Goal: Task Accomplishment & Management: Complete application form

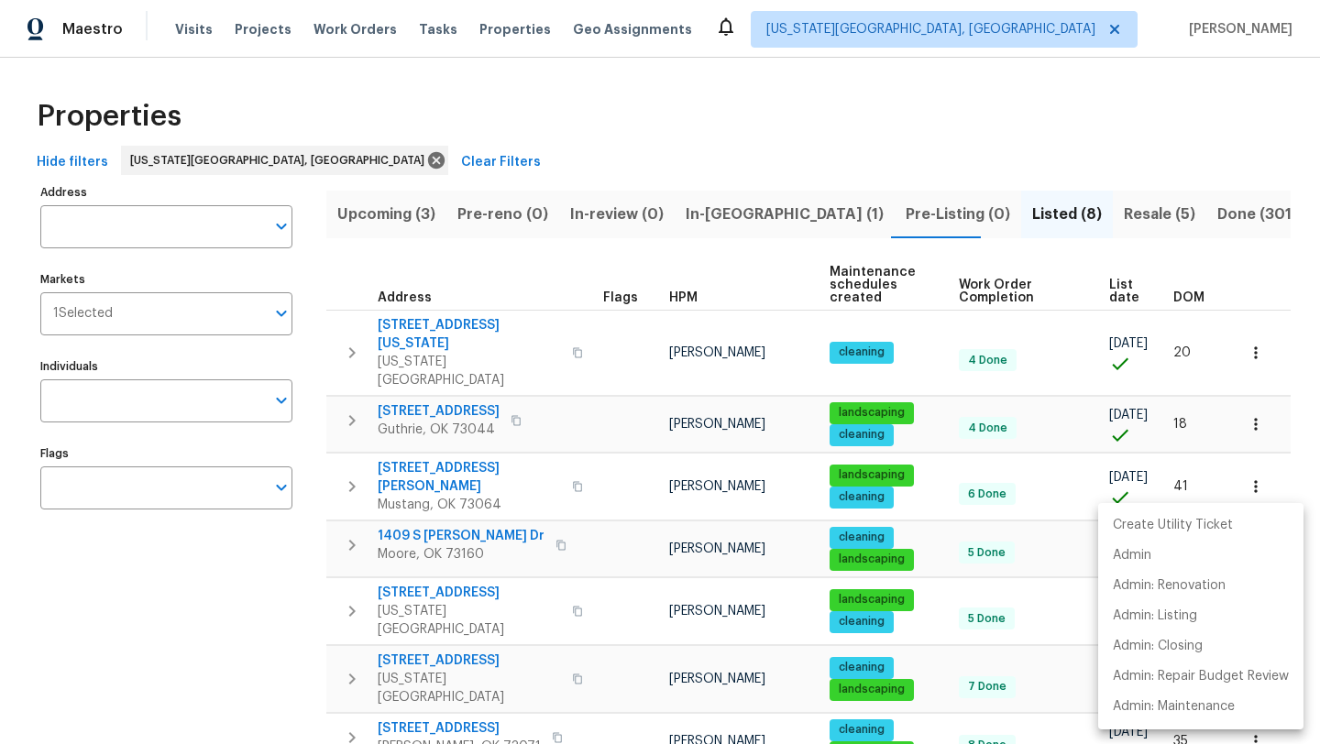
scroll to position [104, 0]
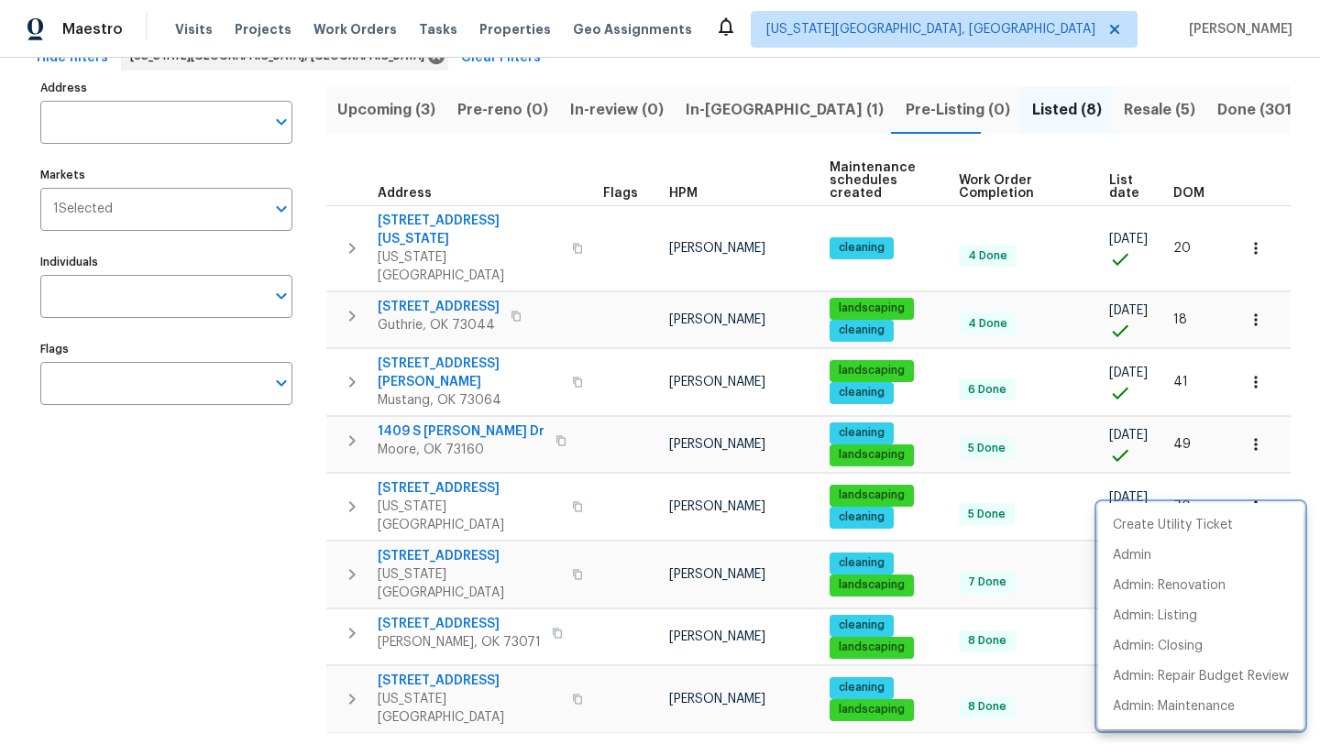
click at [173, 564] on div at bounding box center [660, 372] width 1320 height 744
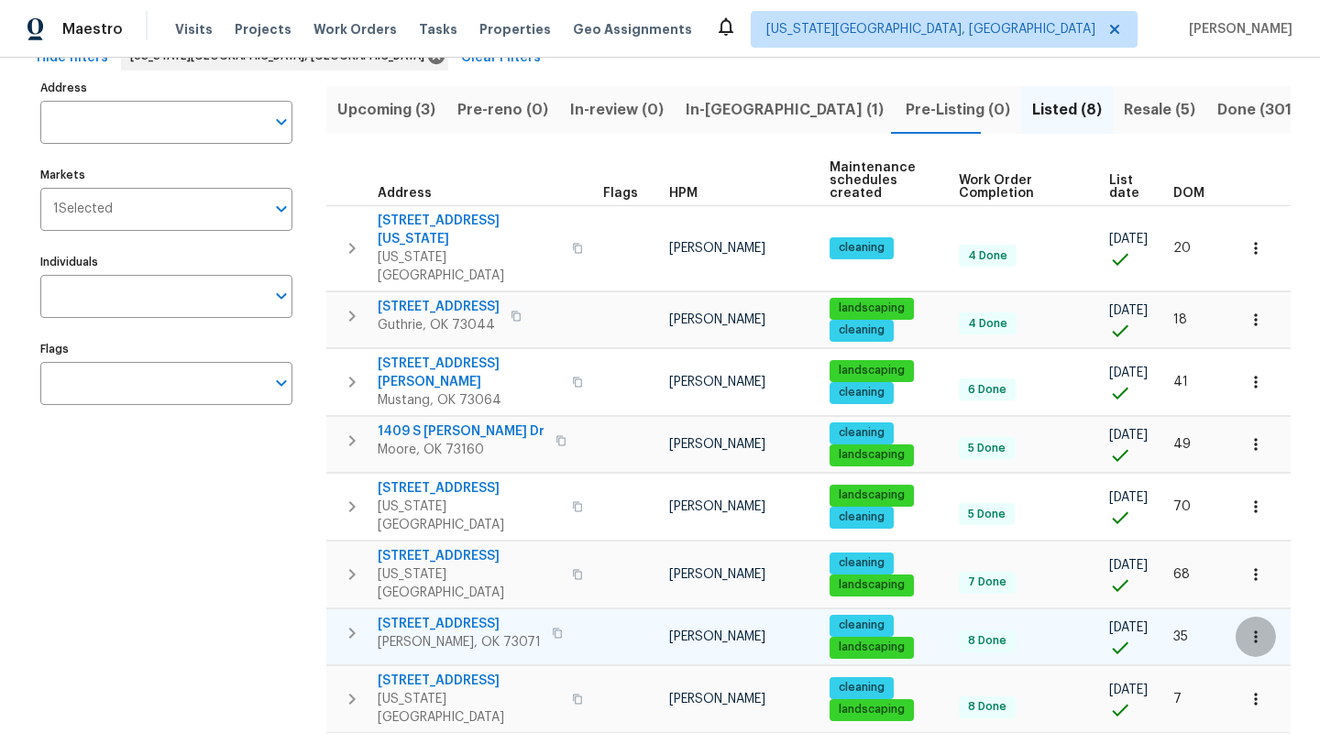
click at [1252, 628] on icon "button" at bounding box center [1255, 637] width 18 height 18
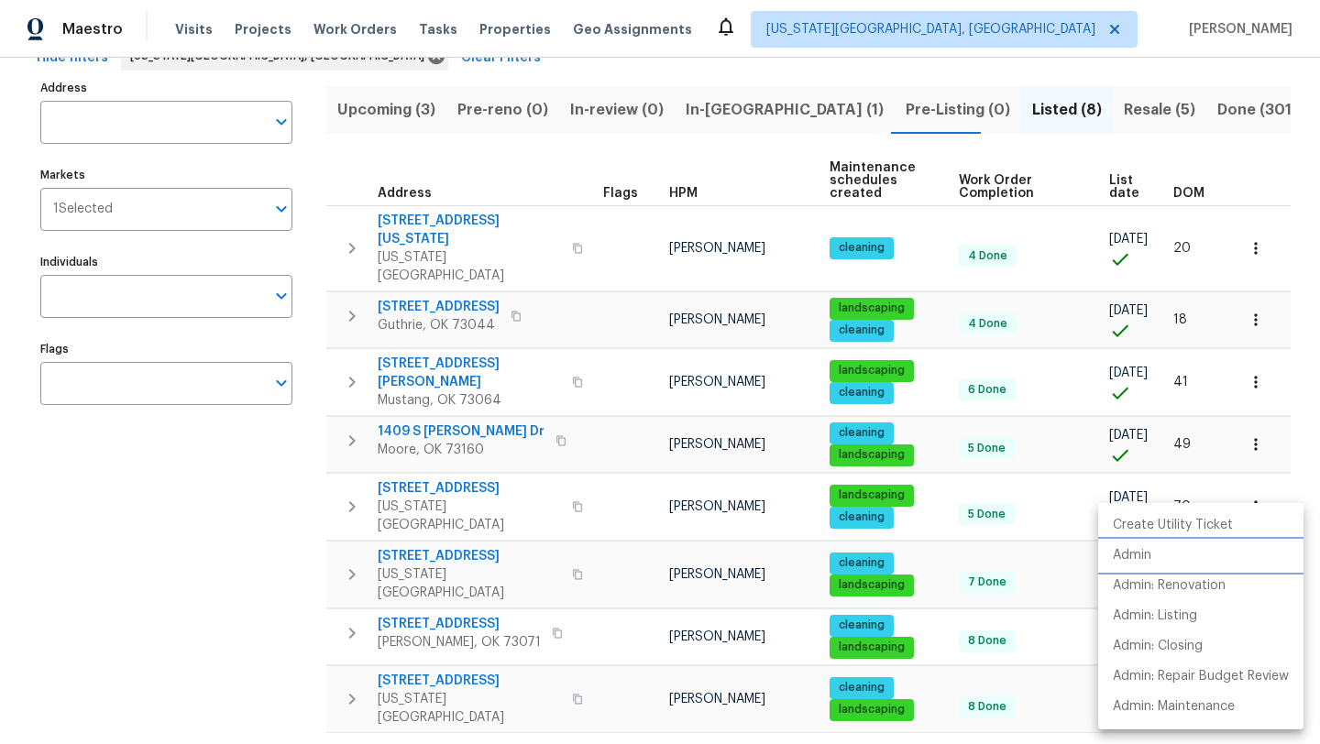
click at [1141, 552] on p "Admin" at bounding box center [1131, 555] width 38 height 19
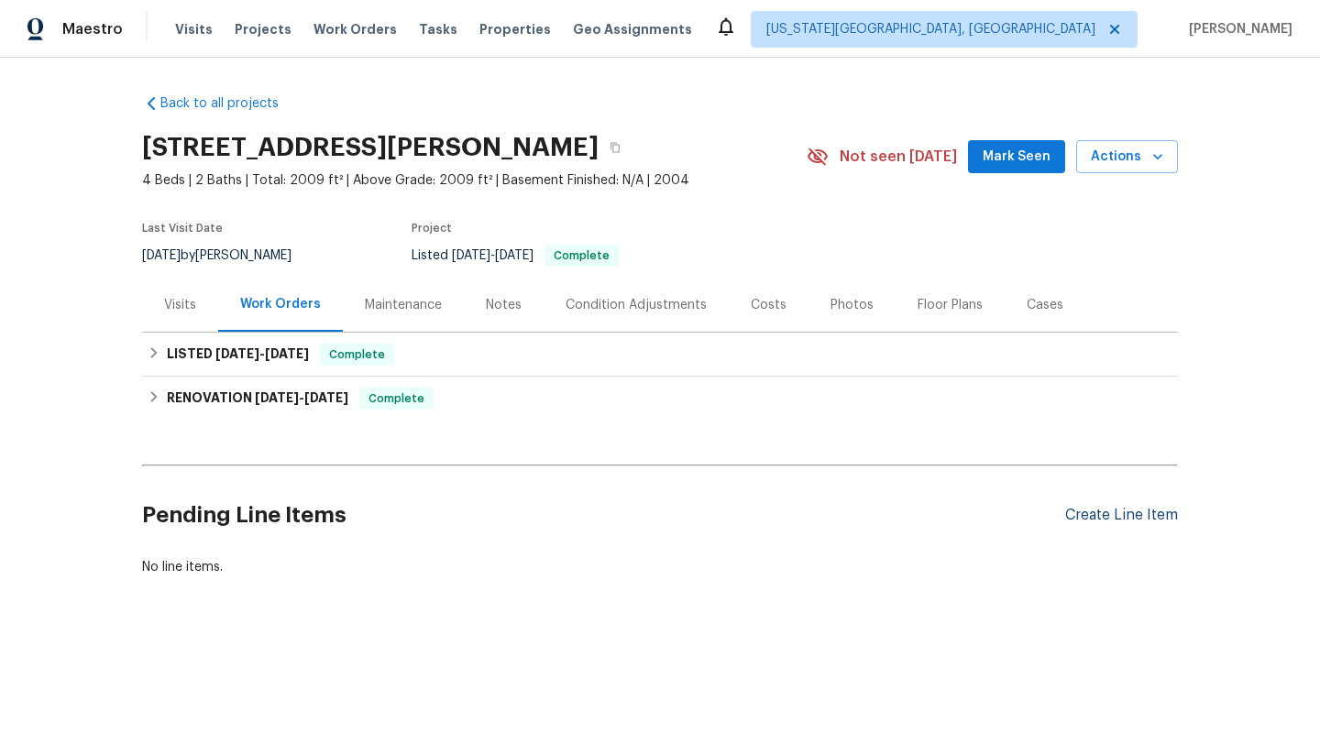
click at [1094, 523] on div "Create Line Item" at bounding box center [1121, 515] width 113 height 17
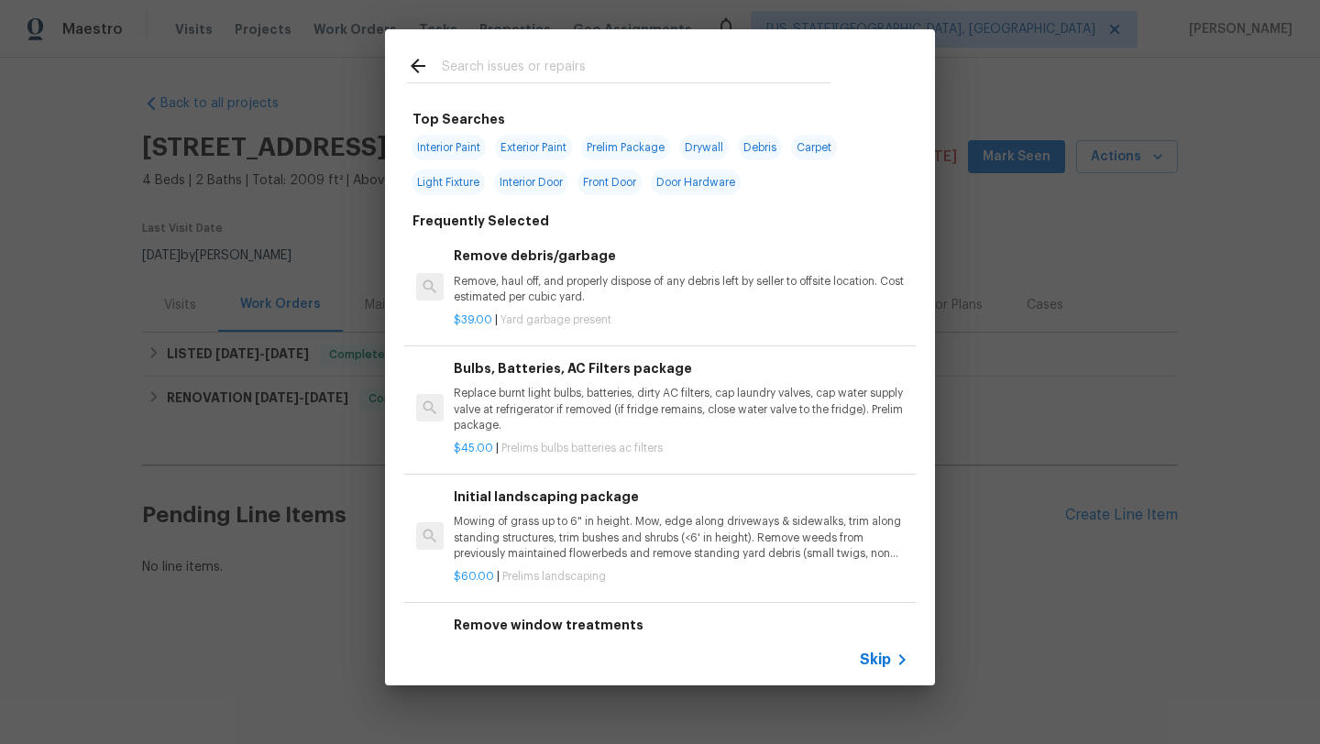
click at [867, 657] on span "Skip" at bounding box center [875, 660] width 31 height 18
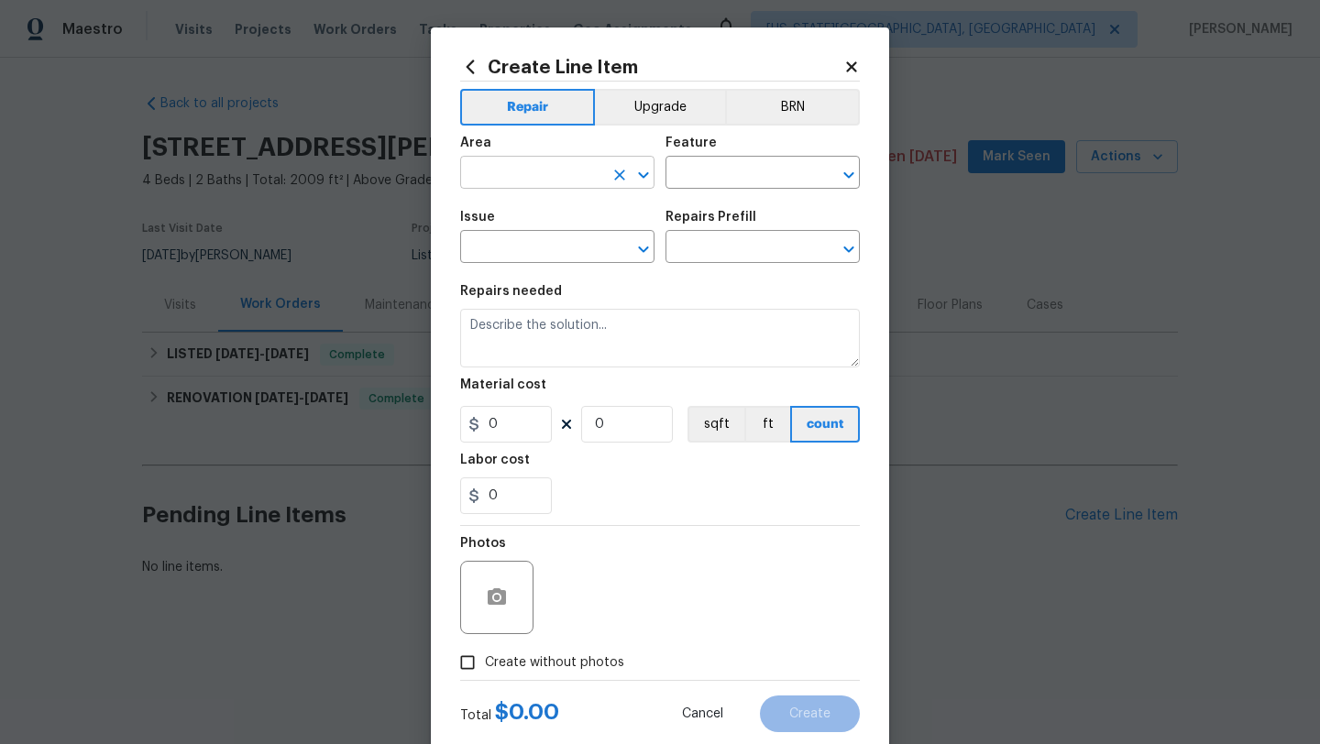
click at [510, 178] on input "text" at bounding box center [531, 174] width 143 height 28
click at [518, 252] on li "Interior Overall" at bounding box center [557, 246] width 194 height 30
type input "Interior Overall"
click at [690, 177] on input "text" at bounding box center [736, 174] width 143 height 28
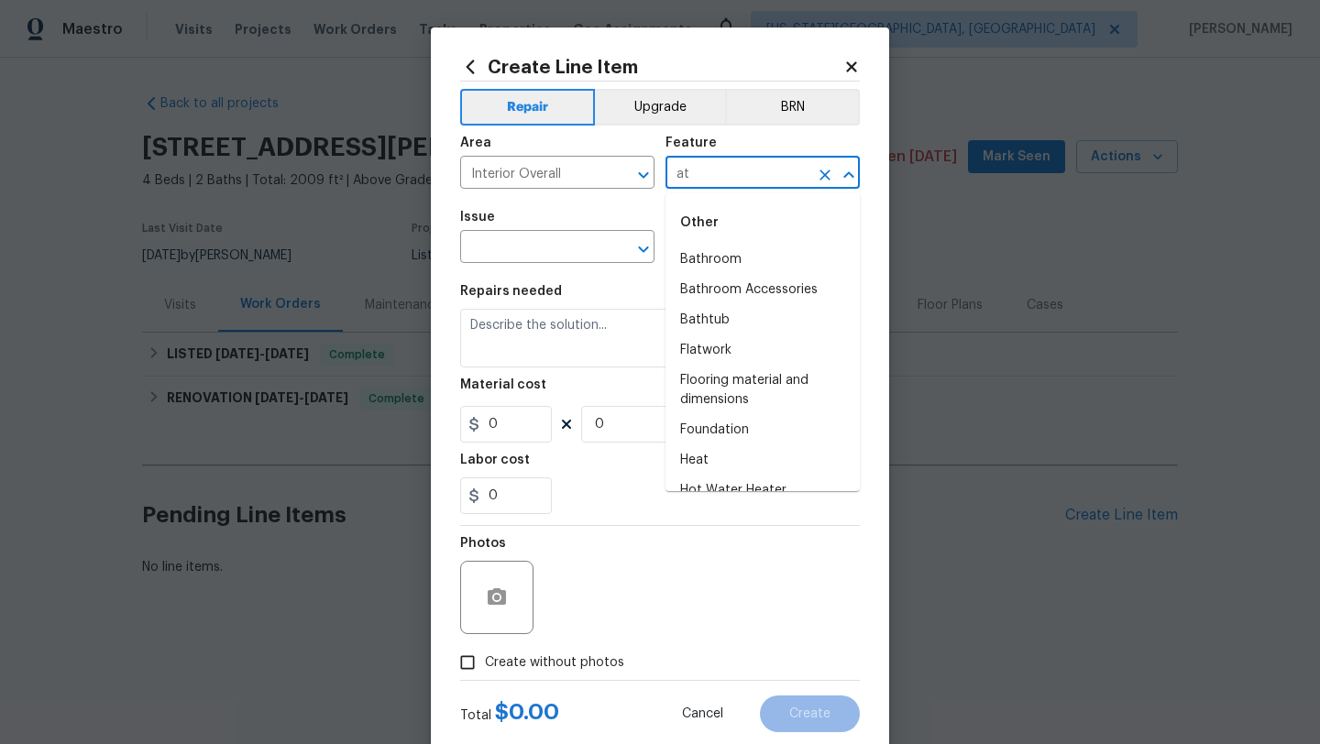
type input "a"
type input "l"
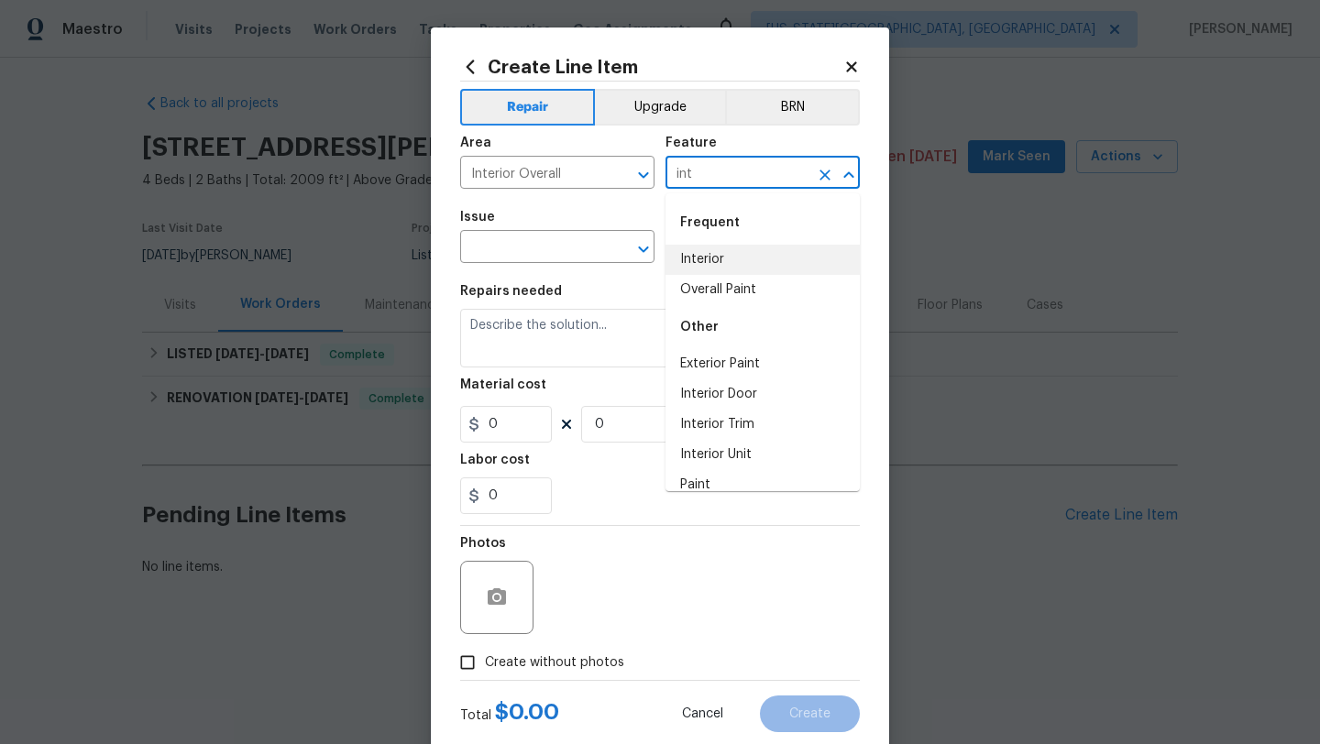
click at [704, 257] on li "Interior" at bounding box center [762, 260] width 194 height 30
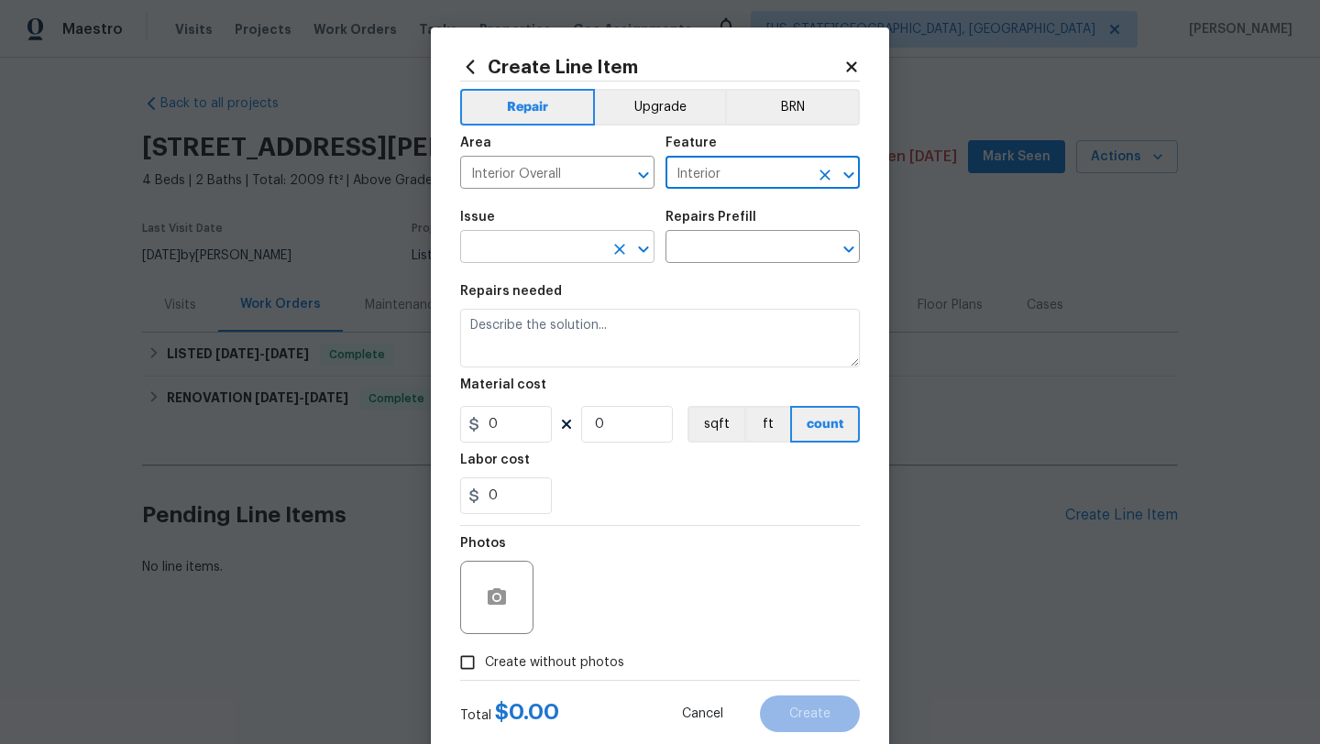
type input "Interior"
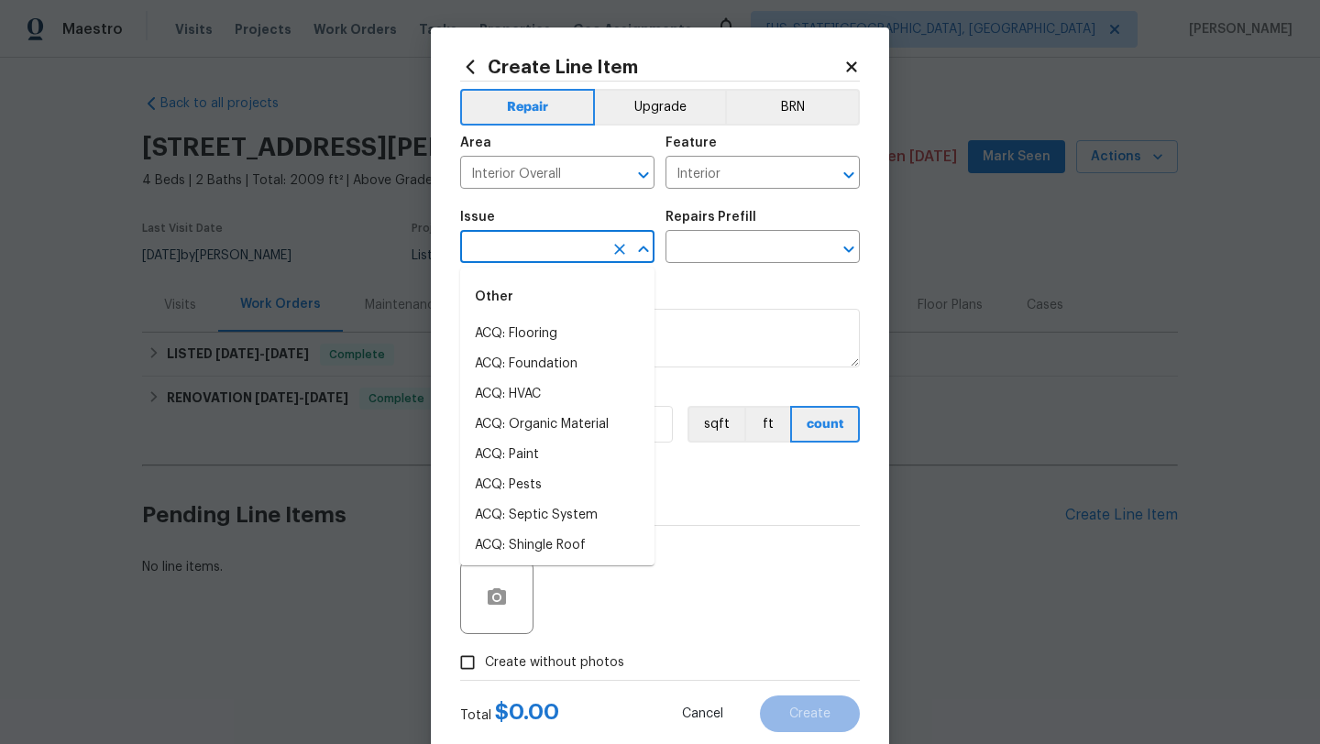
click at [568, 246] on input "text" at bounding box center [531, 249] width 143 height 28
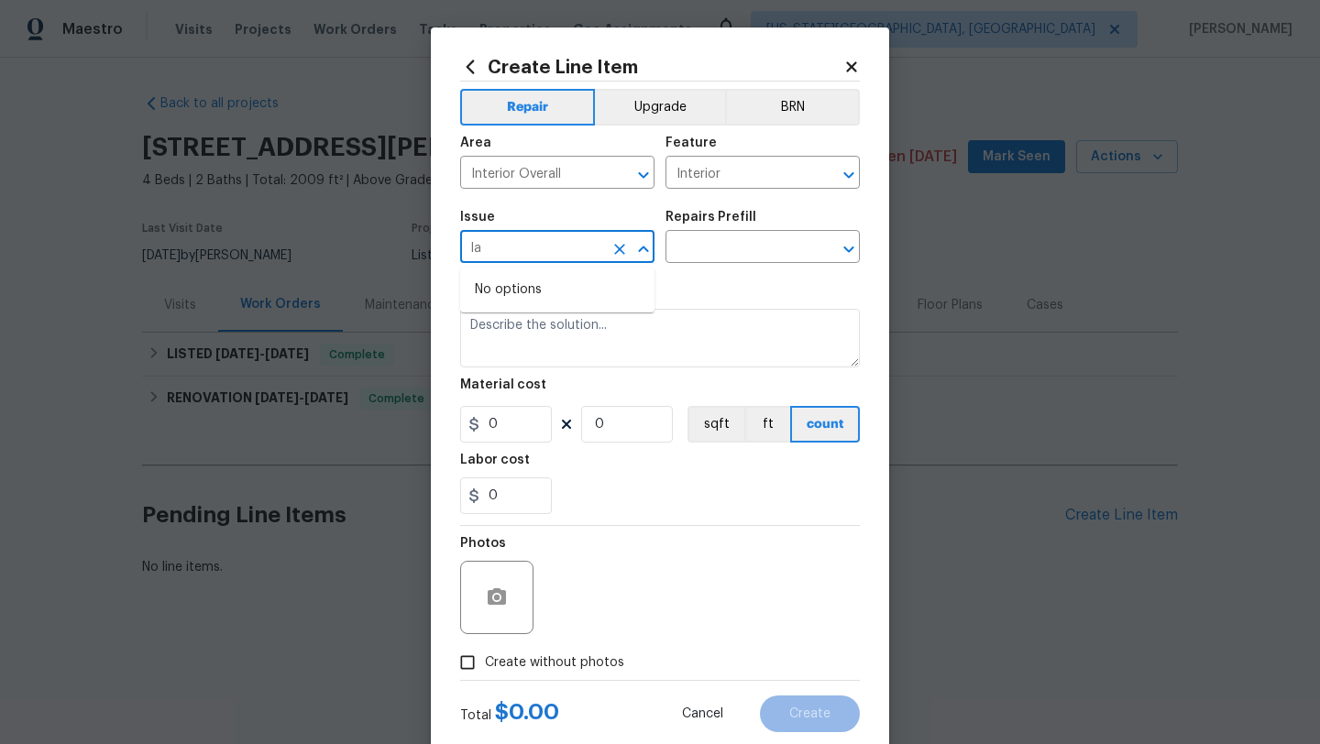
type input "l"
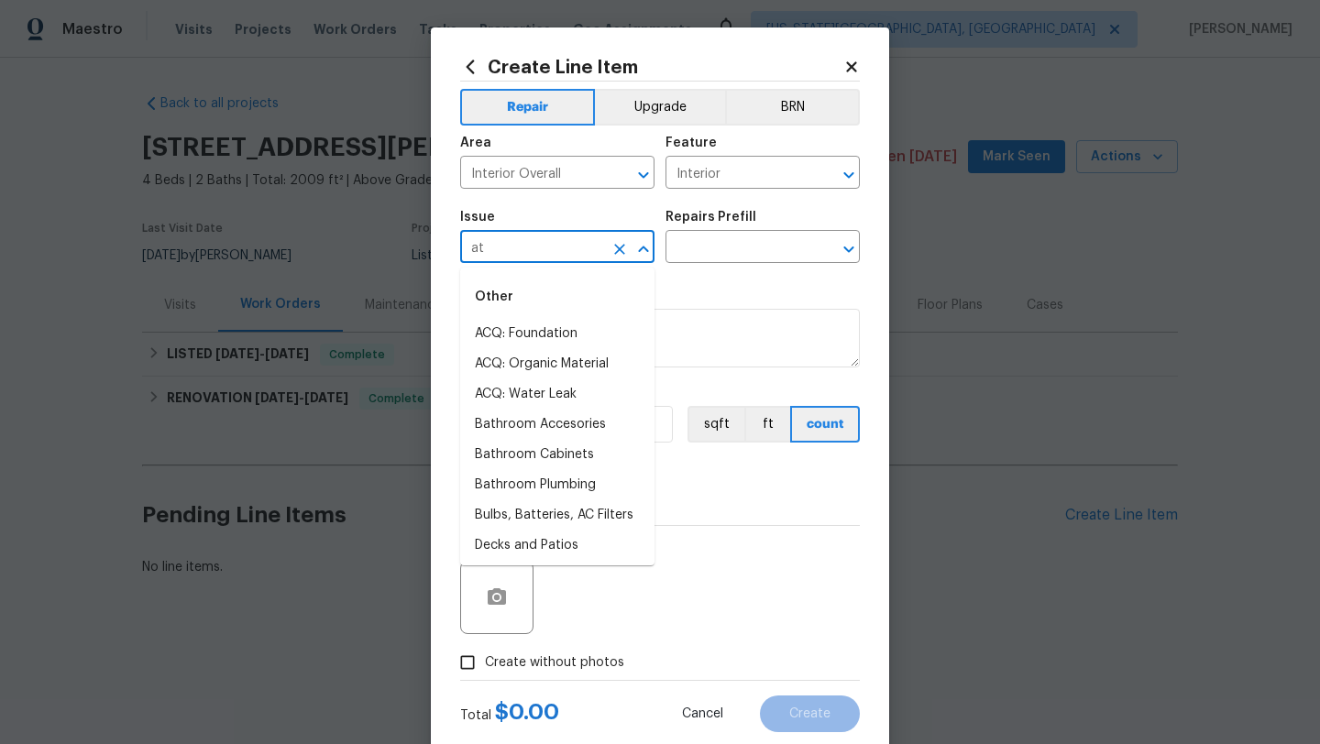
type input "a"
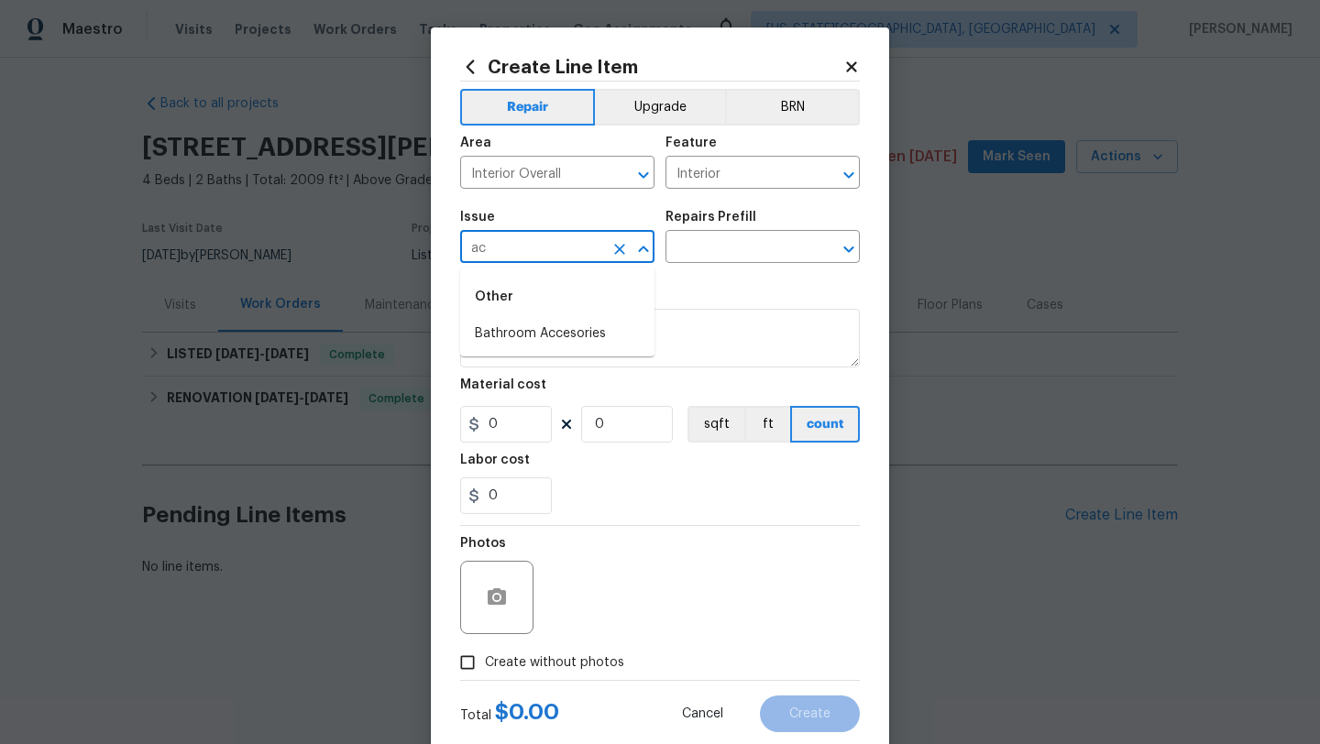
type input "a"
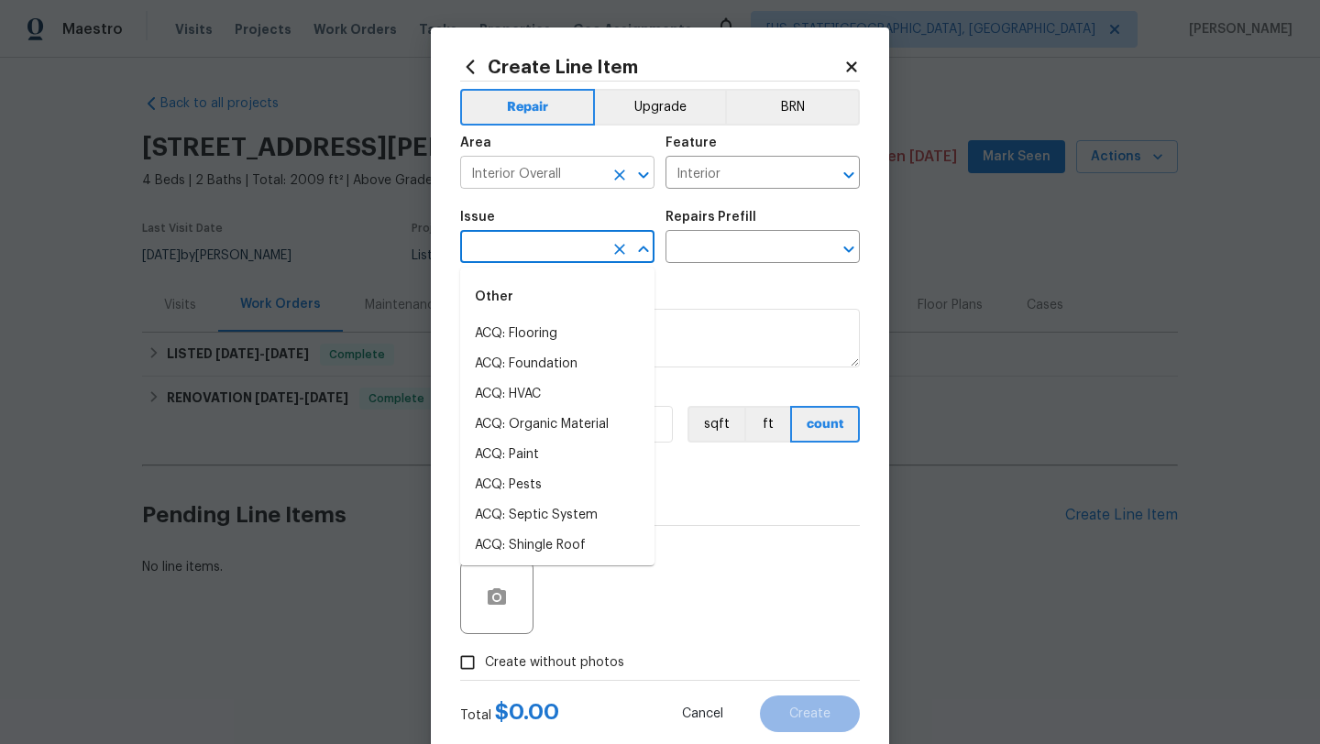
click at [624, 177] on icon "Clear" at bounding box center [619, 175] width 18 height 18
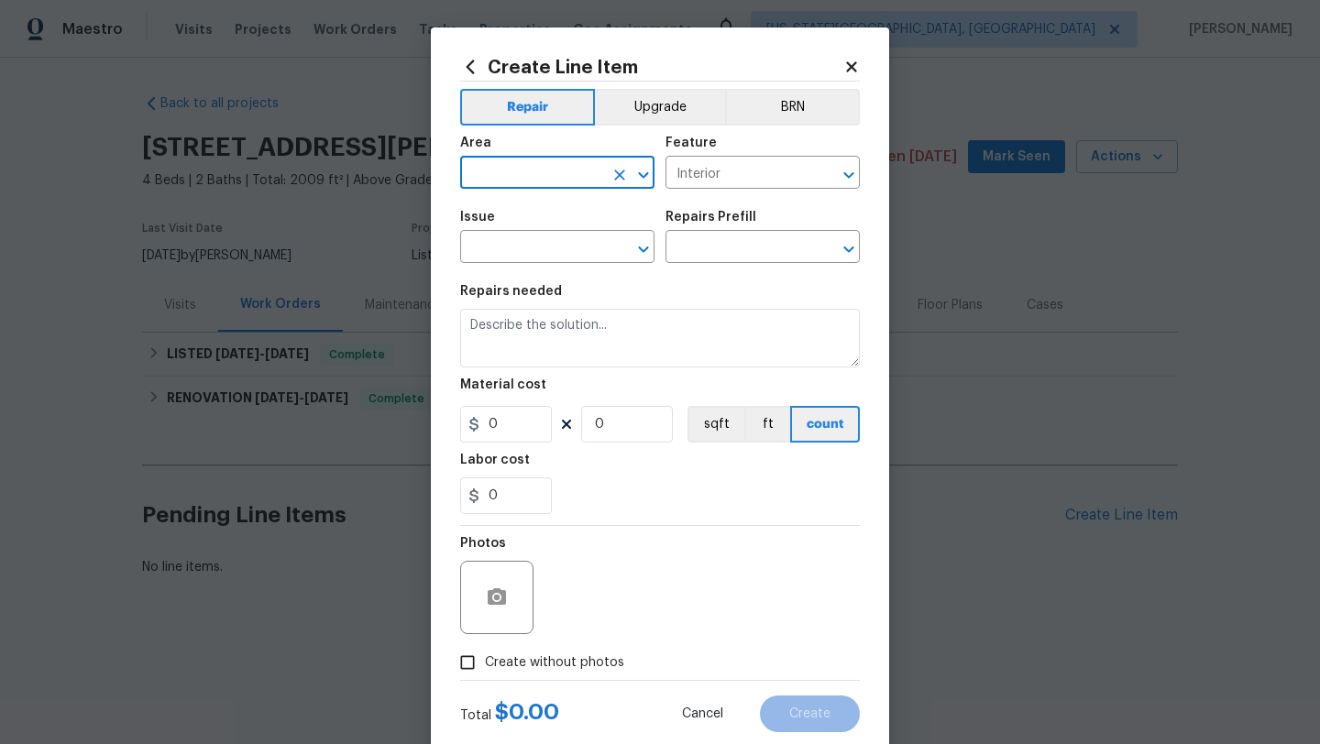
click at [544, 172] on input "text" at bounding box center [531, 174] width 143 height 28
click at [479, 217] on li "Attic" at bounding box center [557, 216] width 194 height 30
click at [830, 172] on icon "Clear" at bounding box center [825, 175] width 18 height 18
type input "Attic"
click at [739, 177] on input "text" at bounding box center [736, 174] width 143 height 28
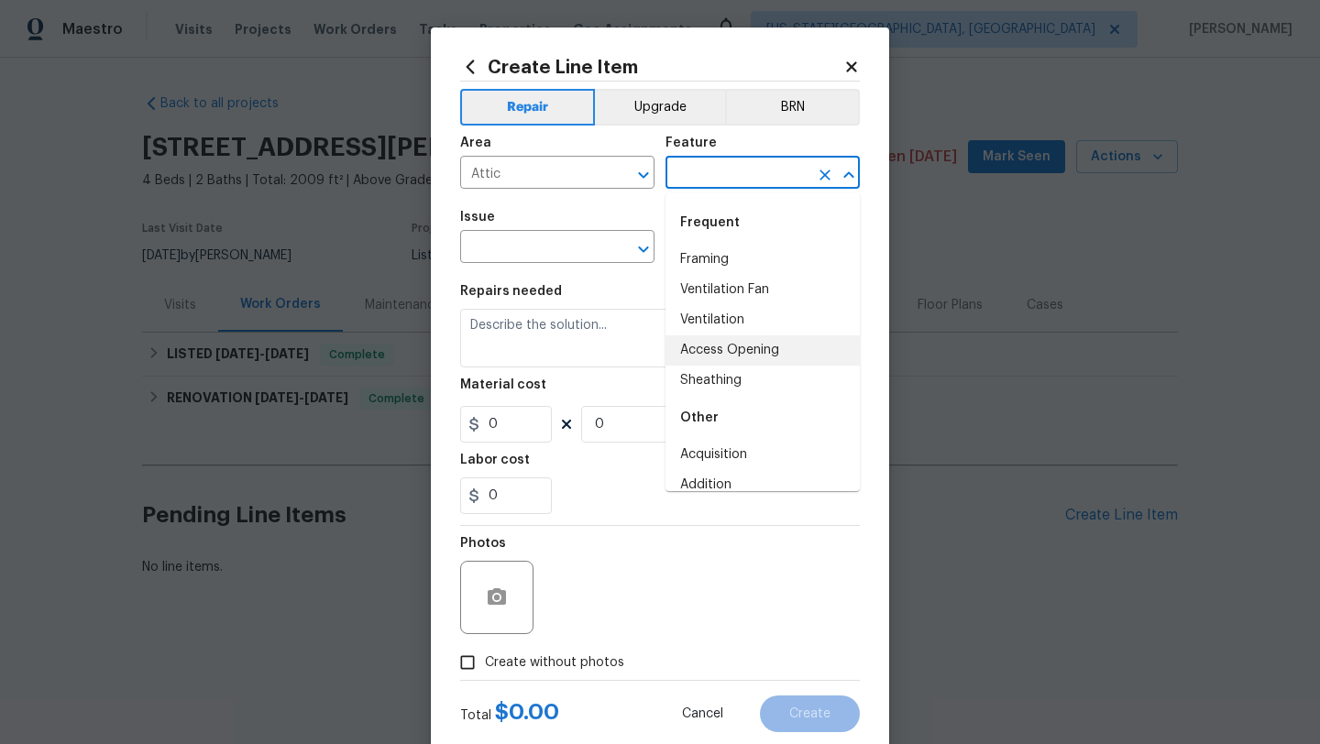
click at [708, 355] on li "Access Opening" at bounding box center [762, 350] width 194 height 30
type input "Access Opening"
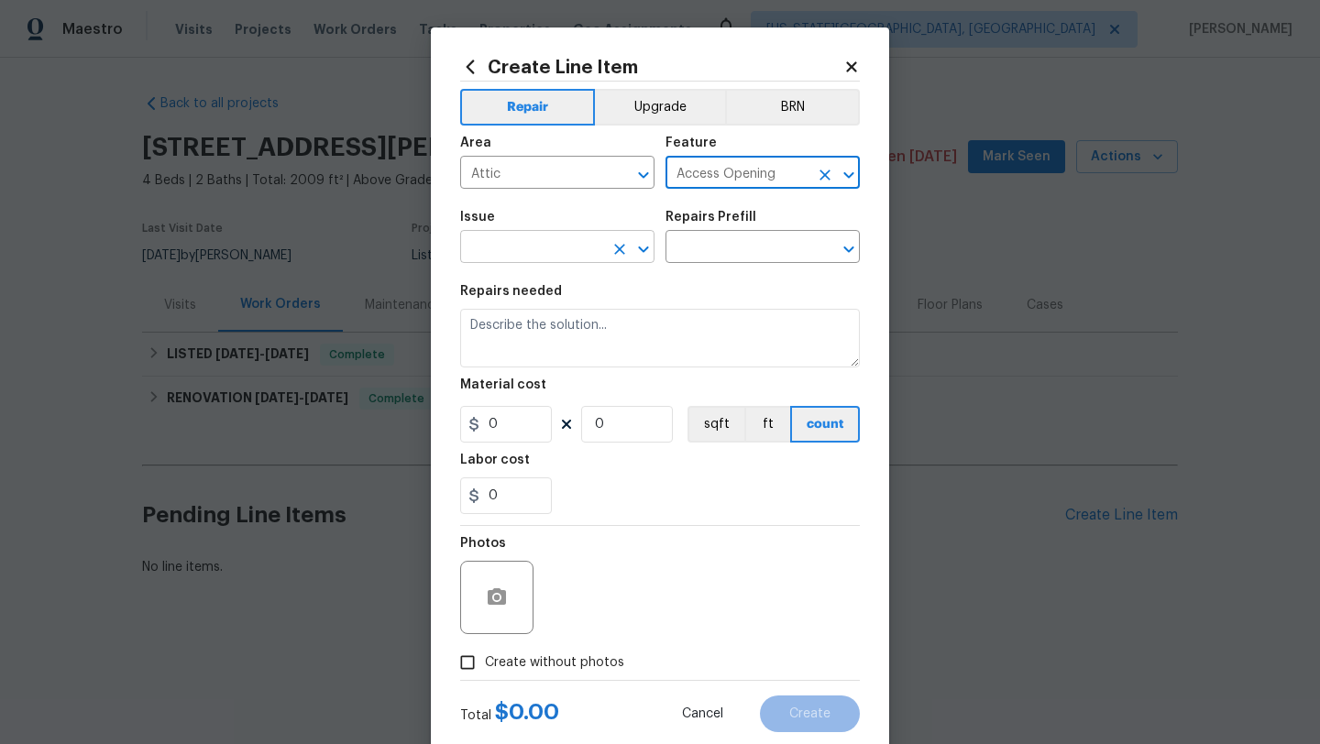
click at [560, 253] on input "text" at bounding box center [531, 249] width 143 height 28
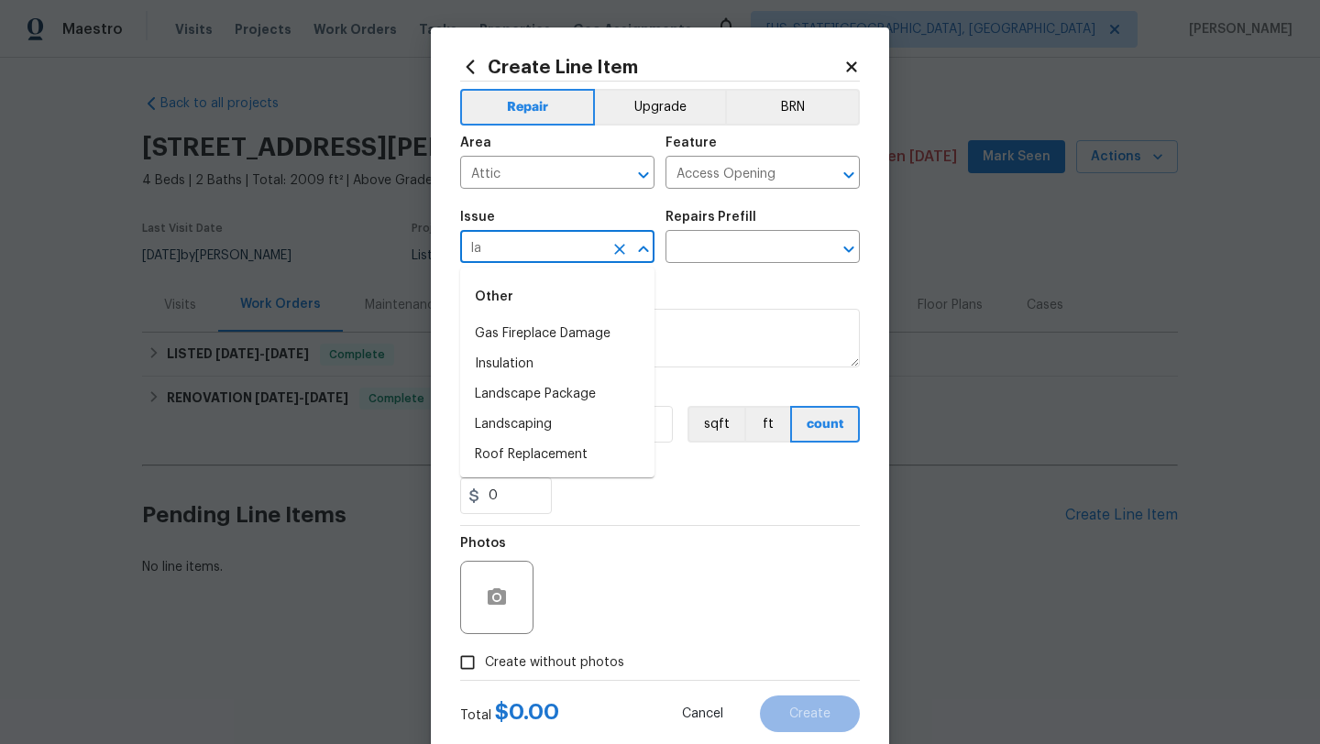
type input "l"
type input "a"
type input "s"
click at [823, 170] on icon "Clear" at bounding box center [825, 175] width 18 height 18
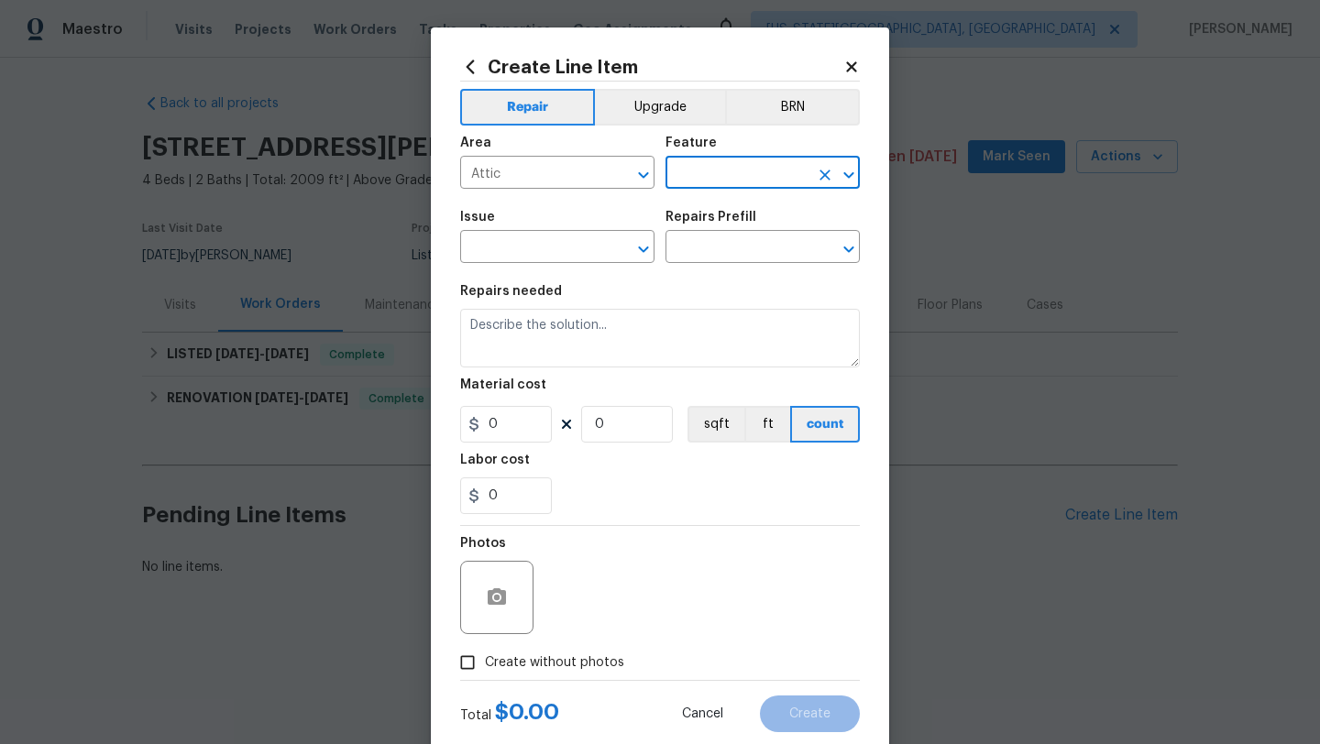
click at [702, 172] on input "text" at bounding box center [736, 174] width 143 height 28
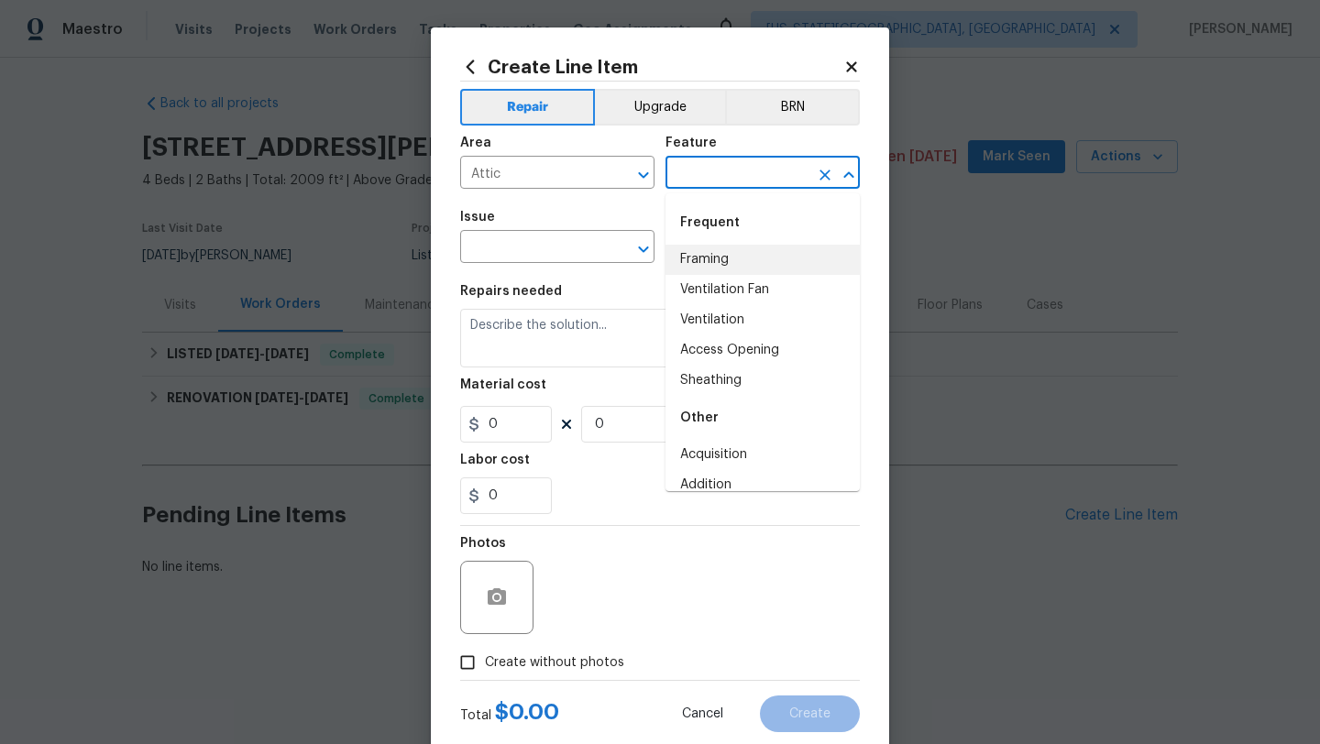
click at [707, 262] on li "Framing" at bounding box center [762, 260] width 194 height 30
type input "Framing"
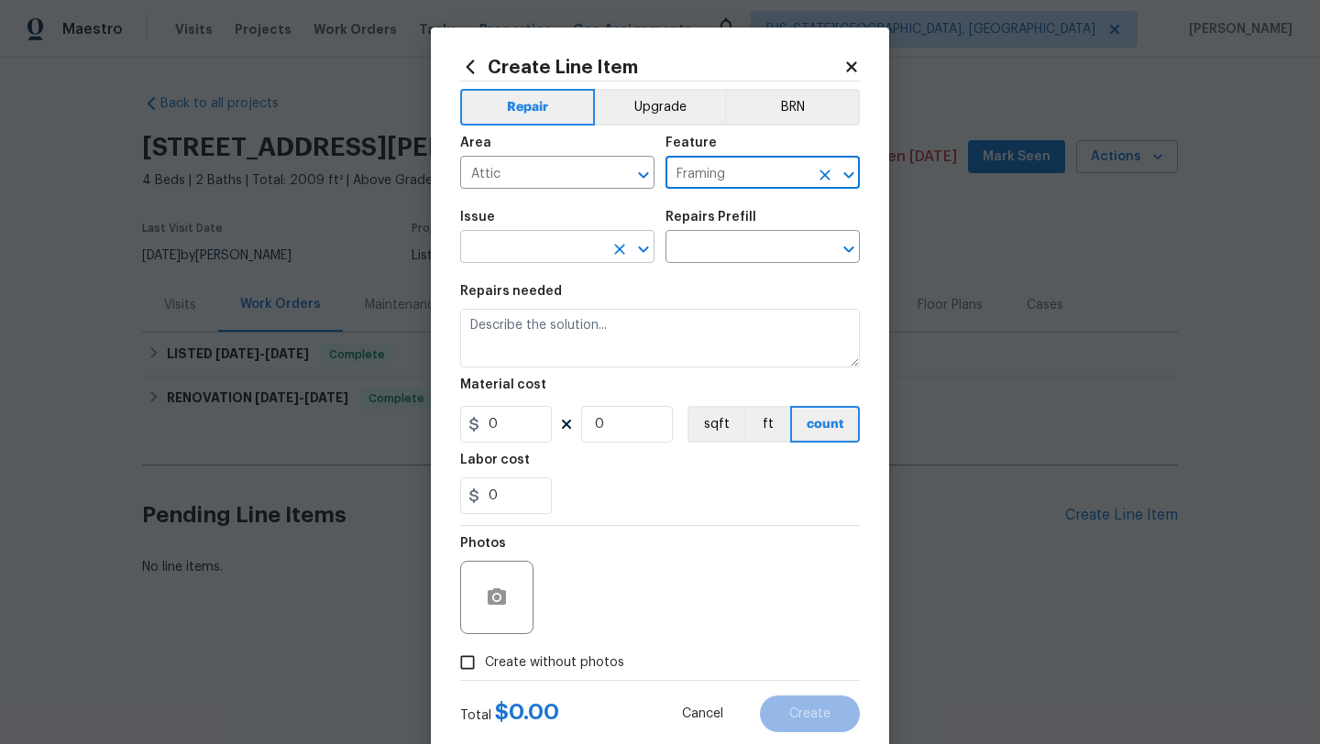
click at [548, 252] on input "text" at bounding box center [531, 249] width 143 height 28
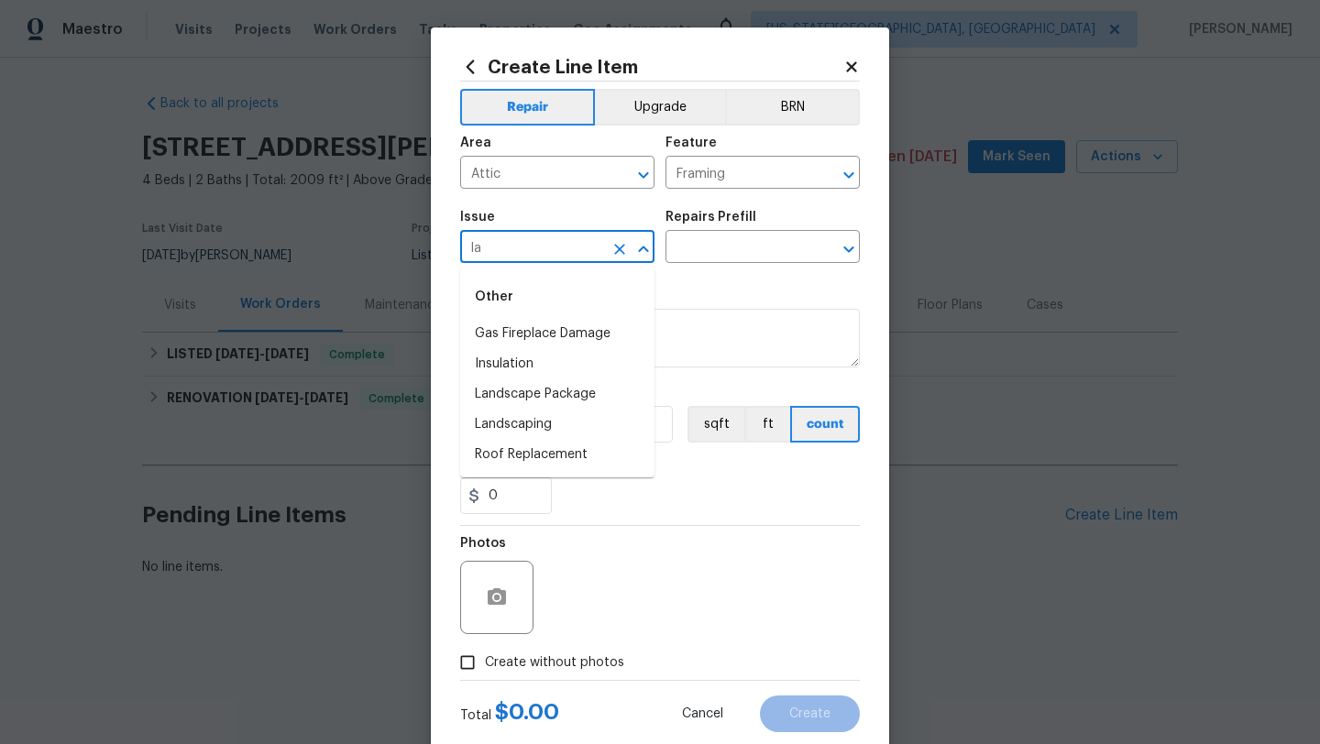
type input "l"
type input "a"
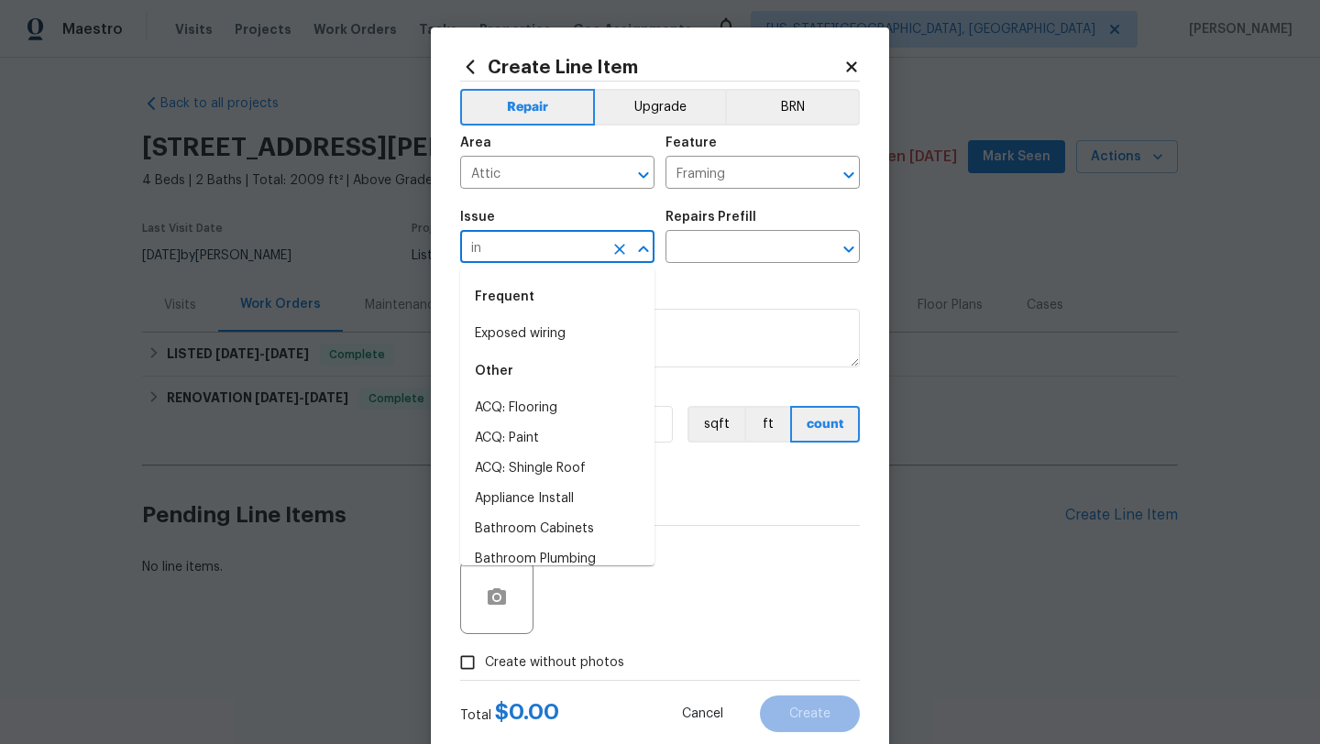
type input "i"
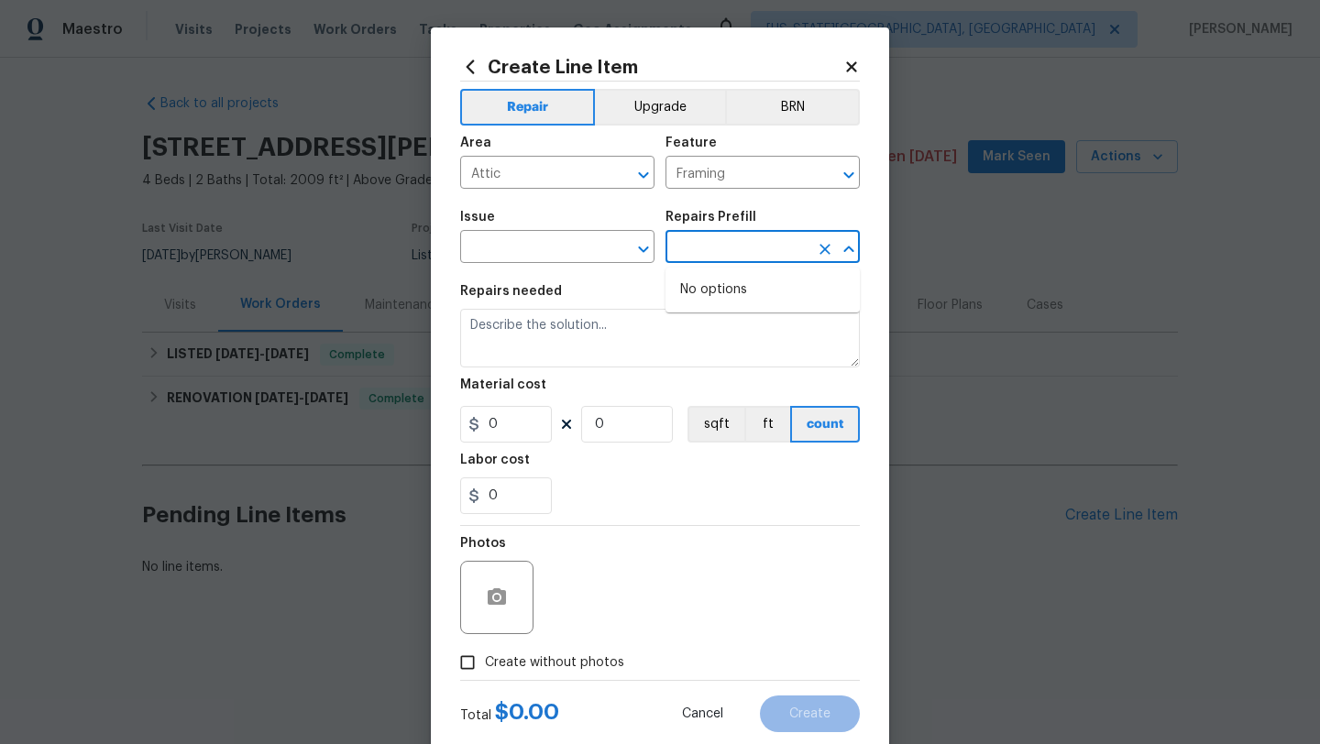
click at [690, 254] on input "text" at bounding box center [736, 249] width 143 height 28
type input "a"
click at [540, 249] on input "text" at bounding box center [531, 249] width 143 height 28
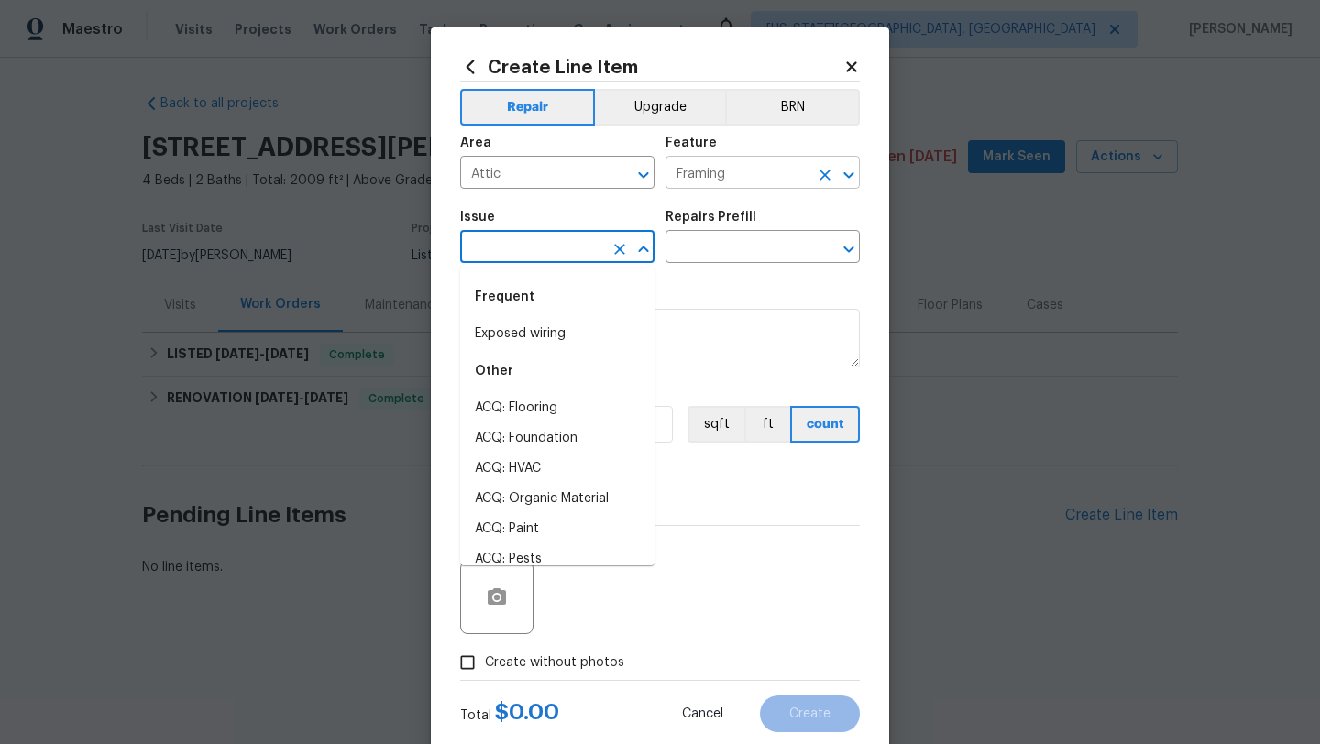
click at [826, 170] on icon "Clear" at bounding box center [825, 175] width 18 height 18
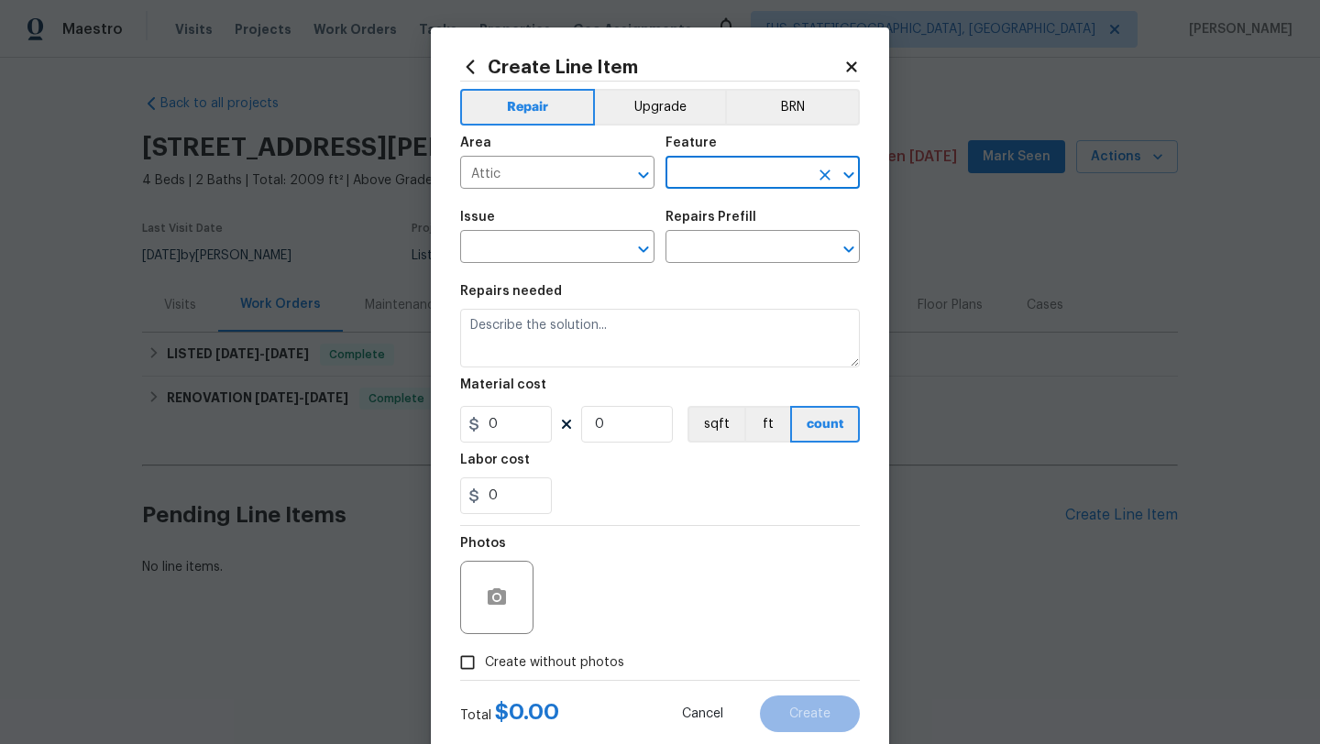
click at [750, 177] on input "text" at bounding box center [736, 174] width 143 height 28
type input "a"
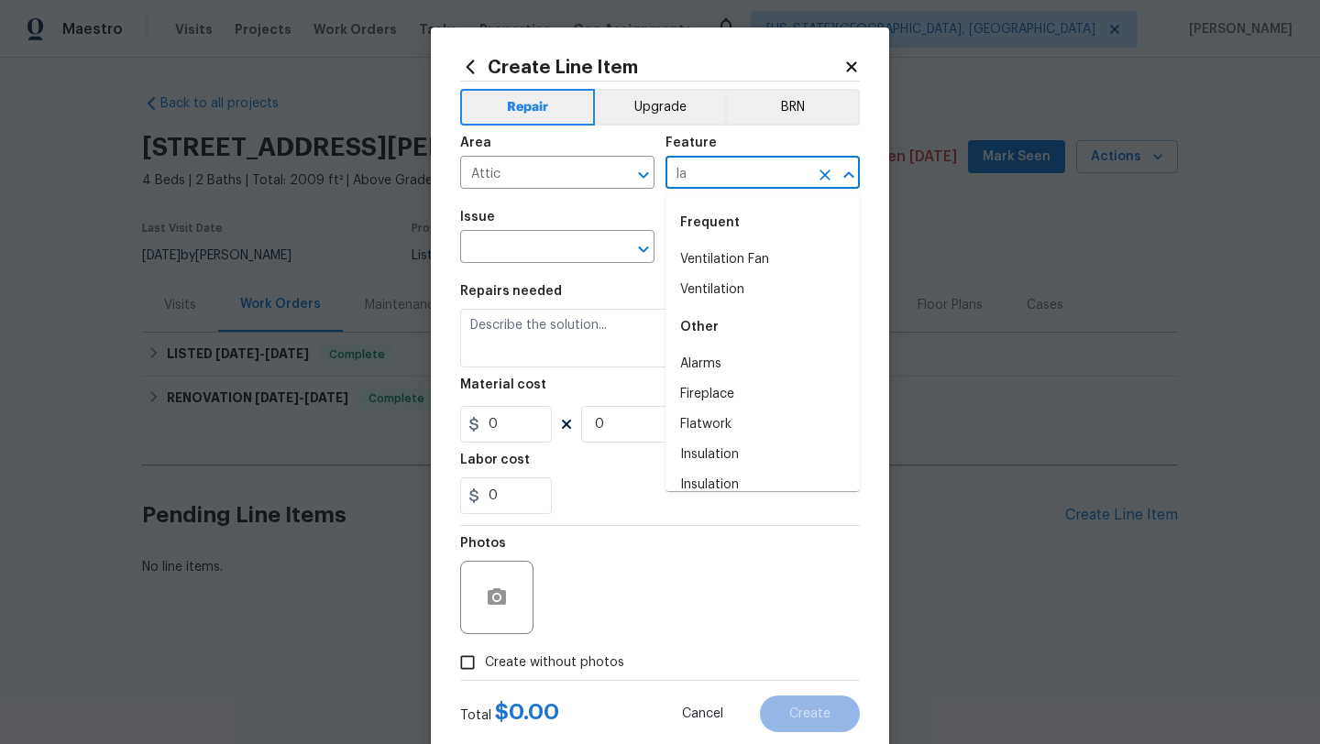
type input "l"
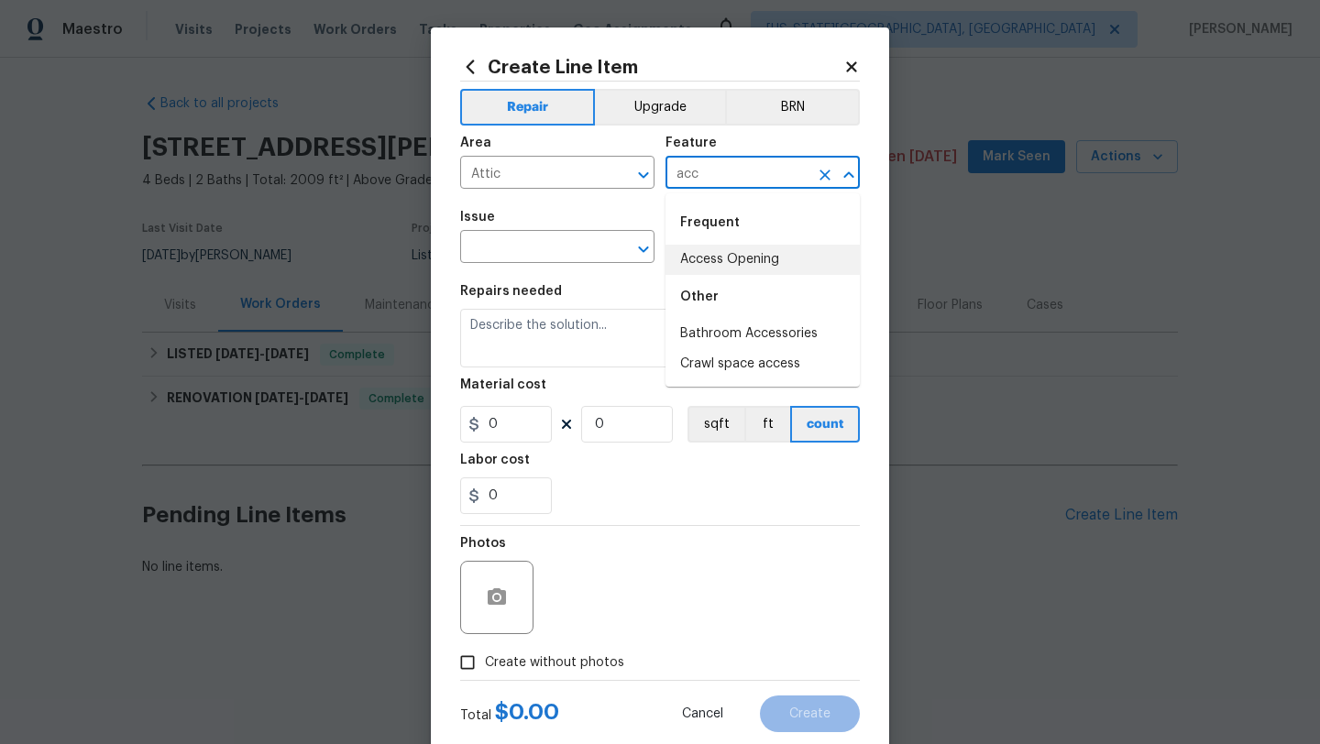
click at [717, 253] on li "Access Opening" at bounding box center [762, 260] width 194 height 30
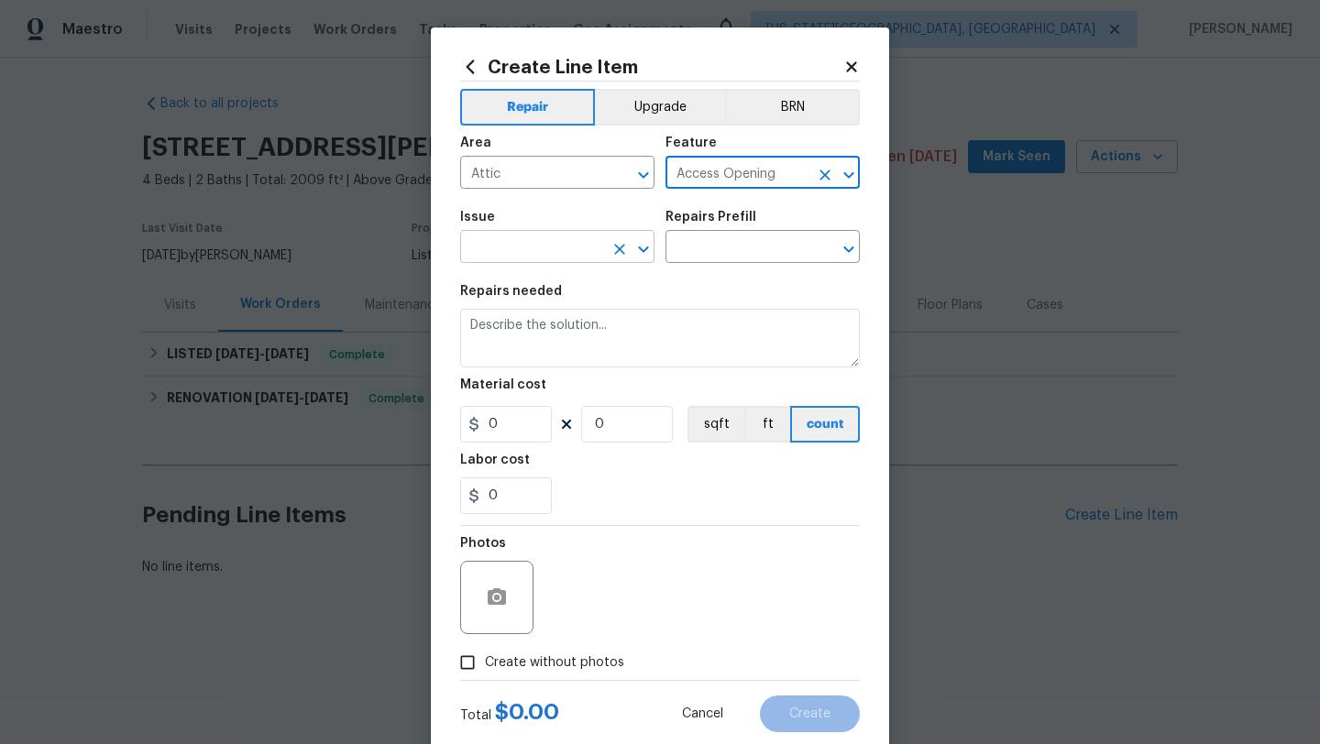
type input "Access Opening"
click at [549, 252] on input "text" at bounding box center [531, 249] width 143 height 28
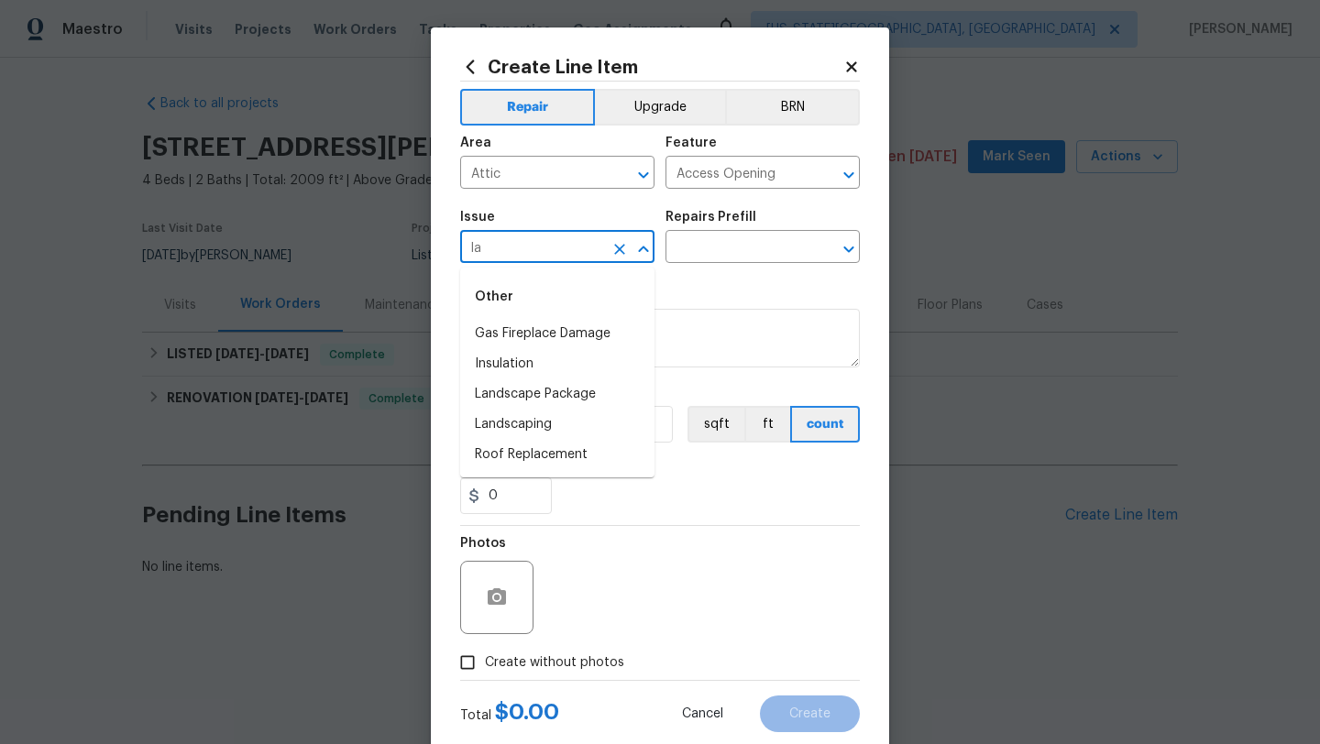
type input "l"
type input "o"
type input "a"
type input "r"
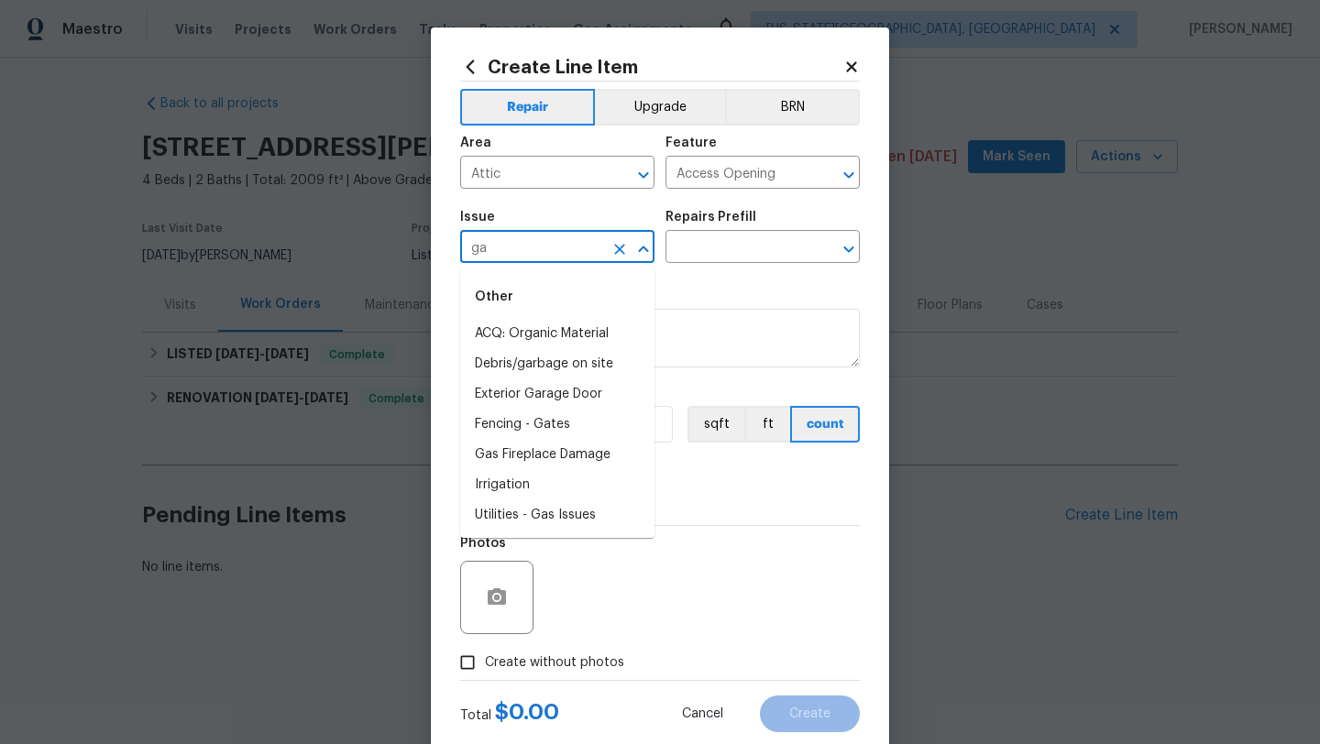
type input "g"
click at [822, 177] on icon "Clear" at bounding box center [824, 175] width 11 height 11
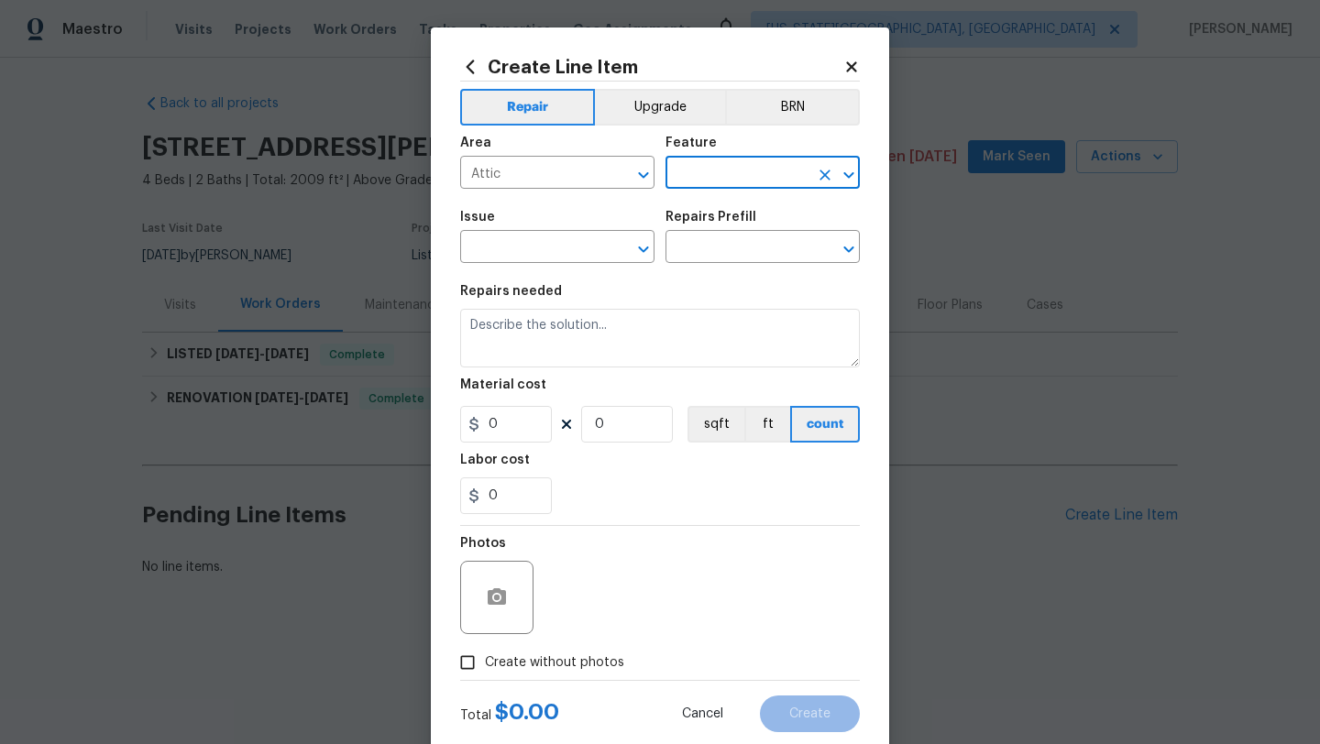
click at [766, 177] on input "text" at bounding box center [736, 174] width 143 height 28
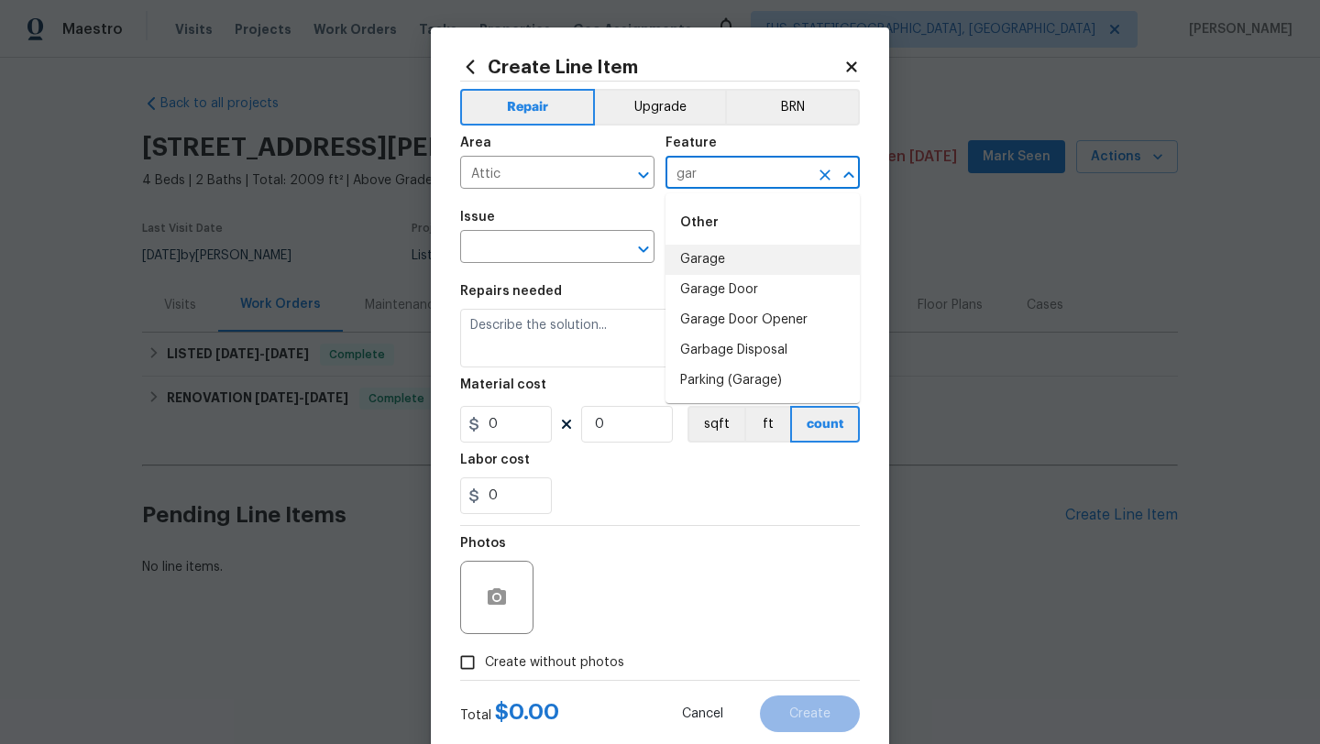
click at [701, 255] on li "Garage" at bounding box center [762, 260] width 194 height 30
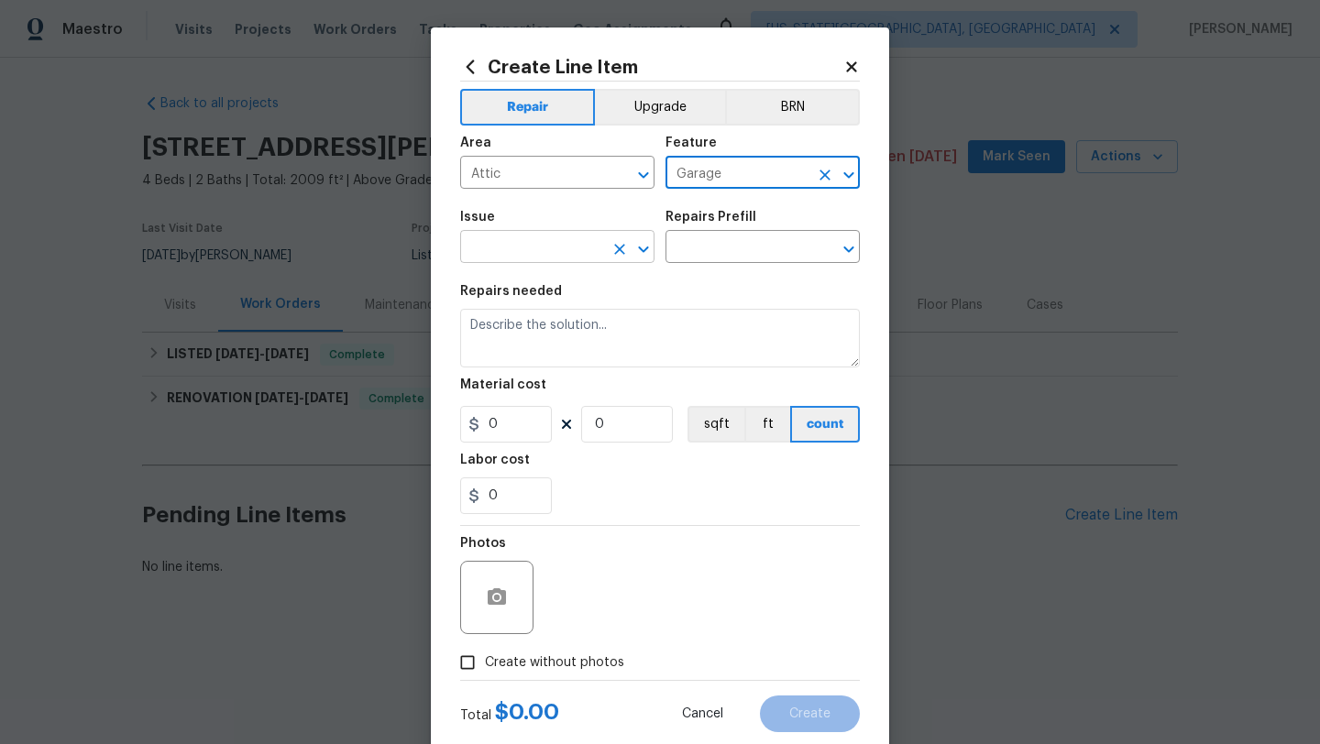
type input "Garage"
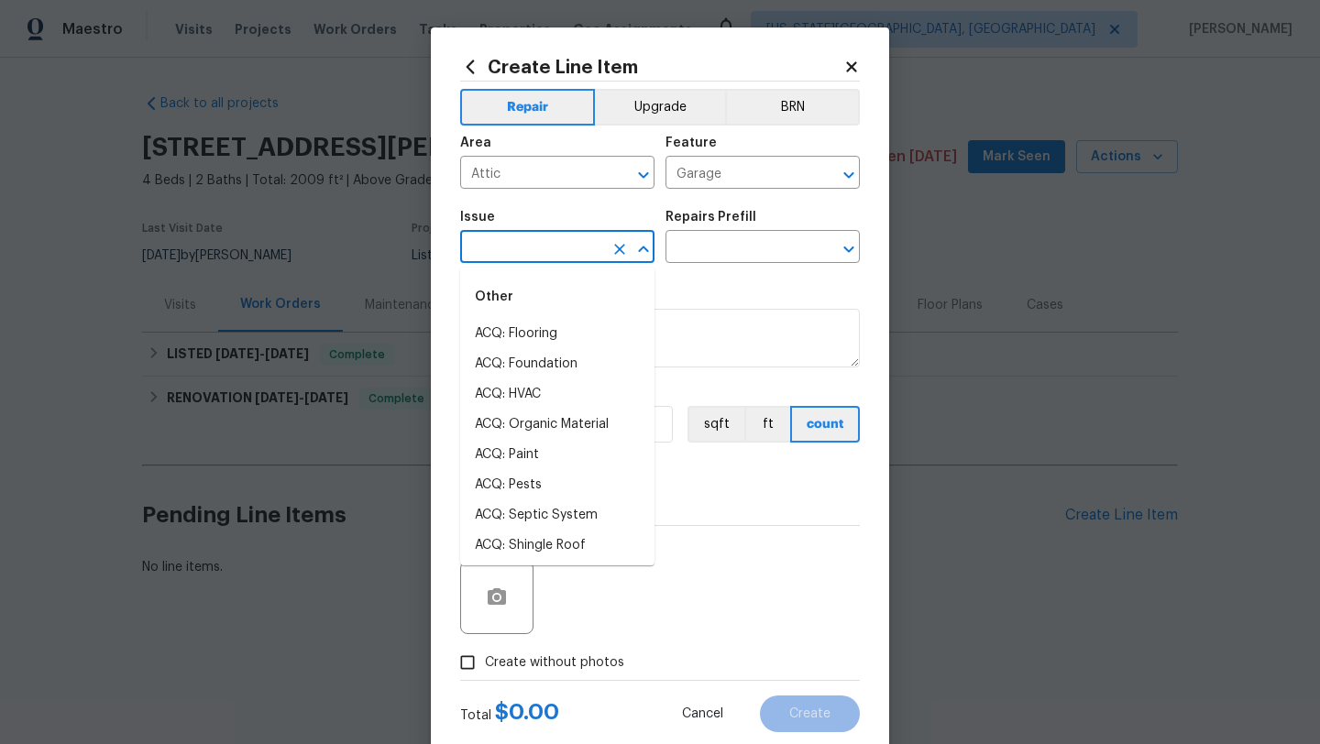
click at [530, 243] on input "text" at bounding box center [531, 249] width 143 height 28
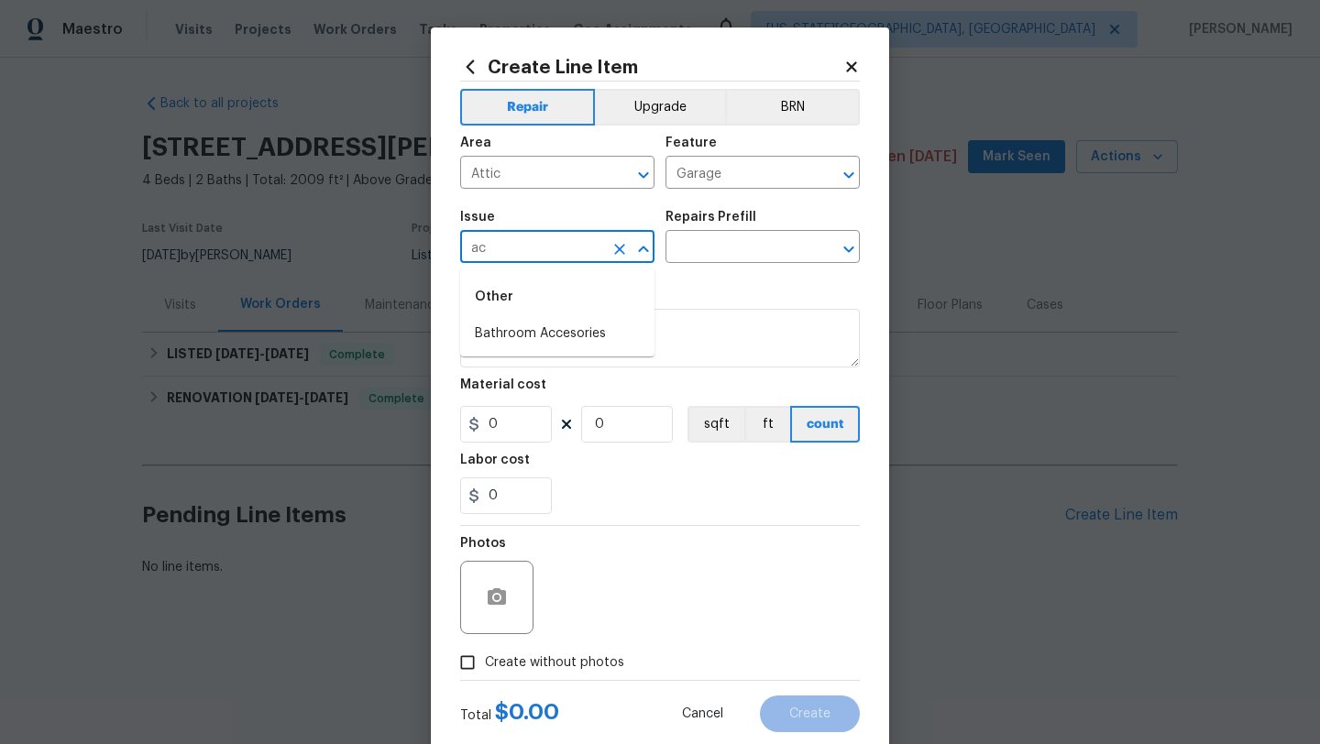
type input "a"
type input "l"
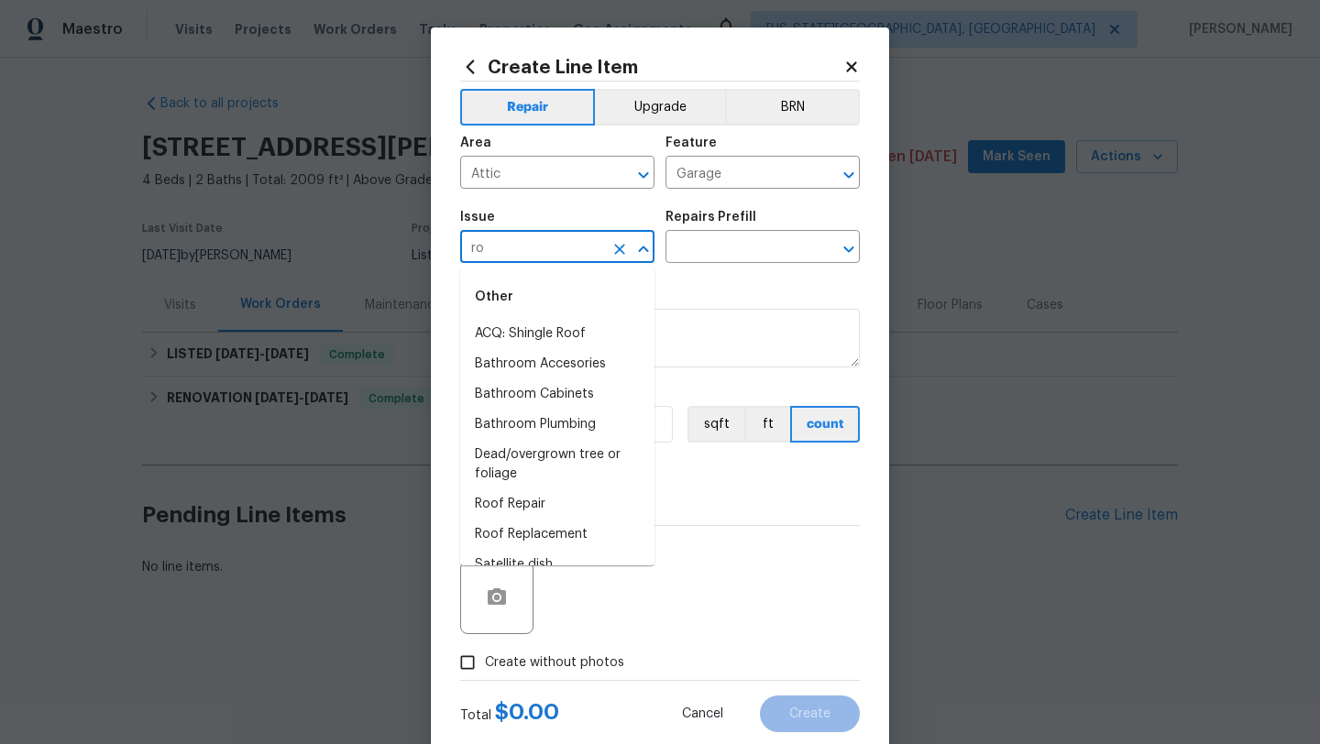
type input "r"
type input "g"
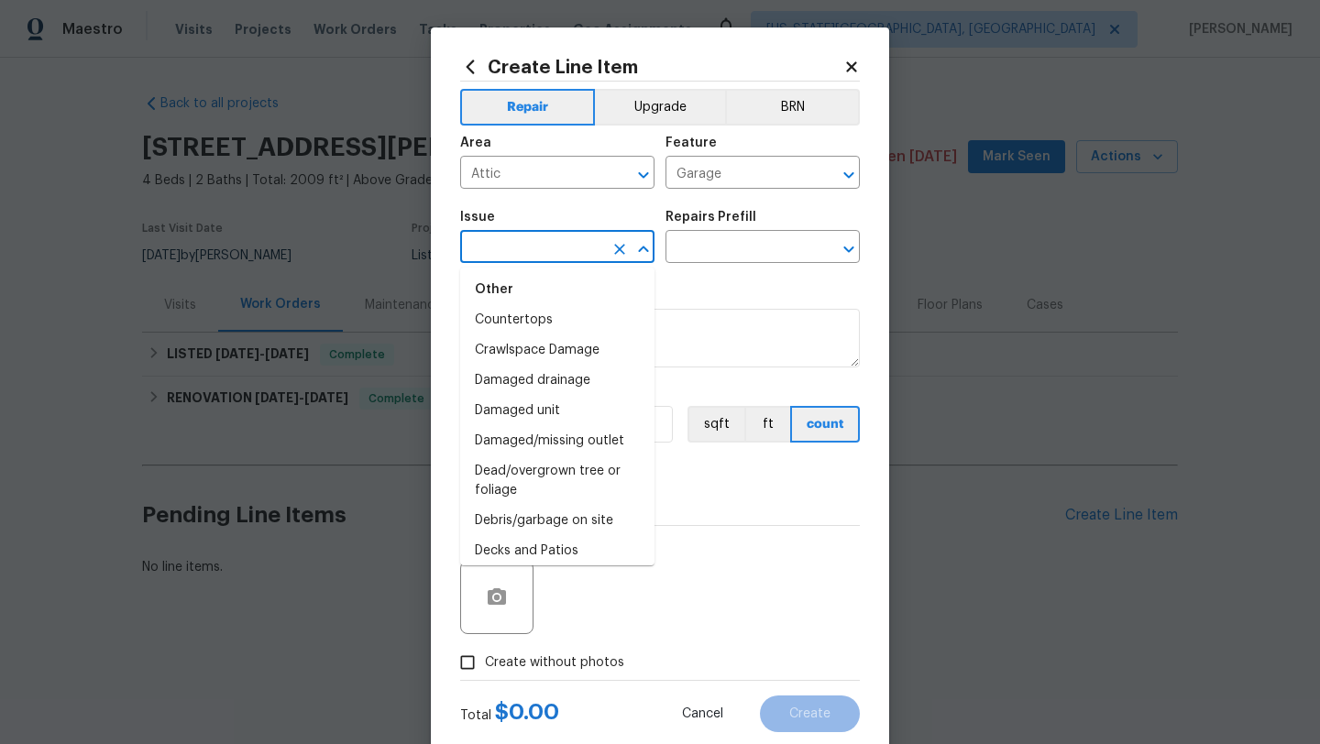
scroll to position [632, 0]
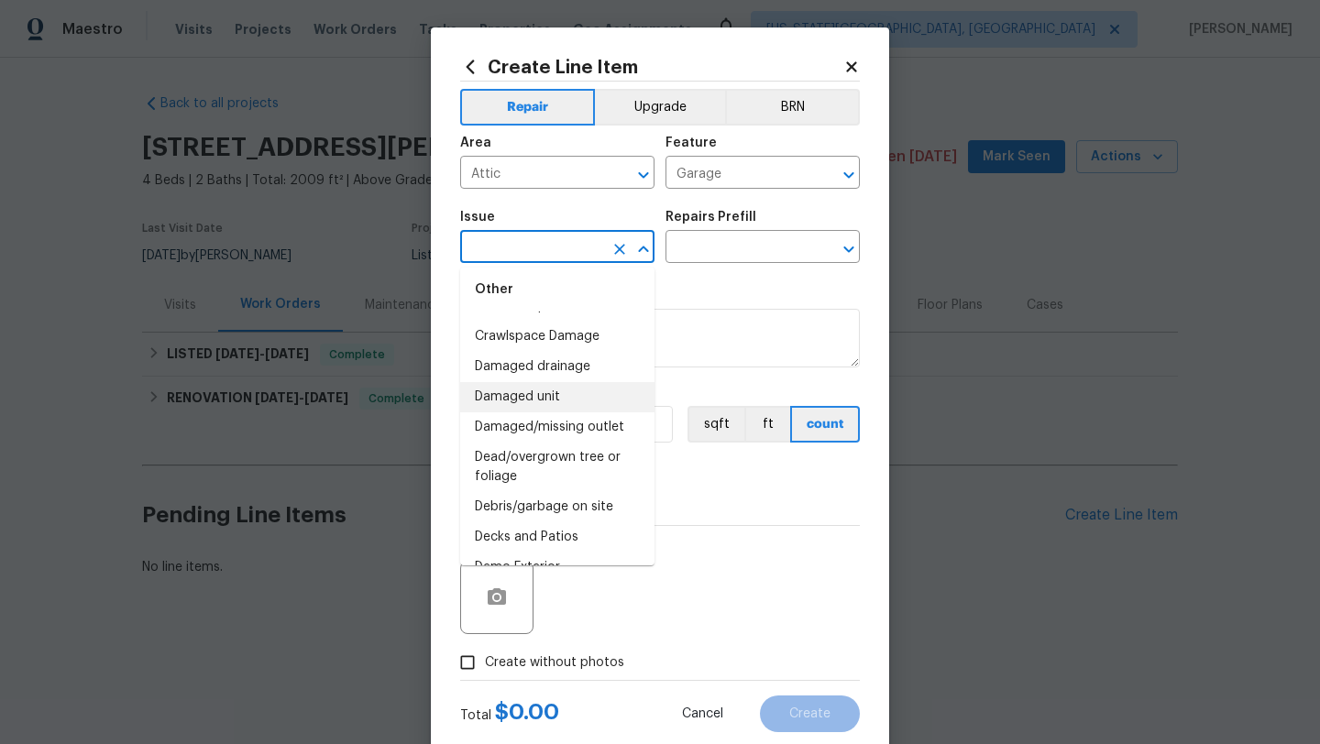
click at [531, 396] on li "Damaged unit" at bounding box center [557, 397] width 194 height 30
type input "Damaged unit"
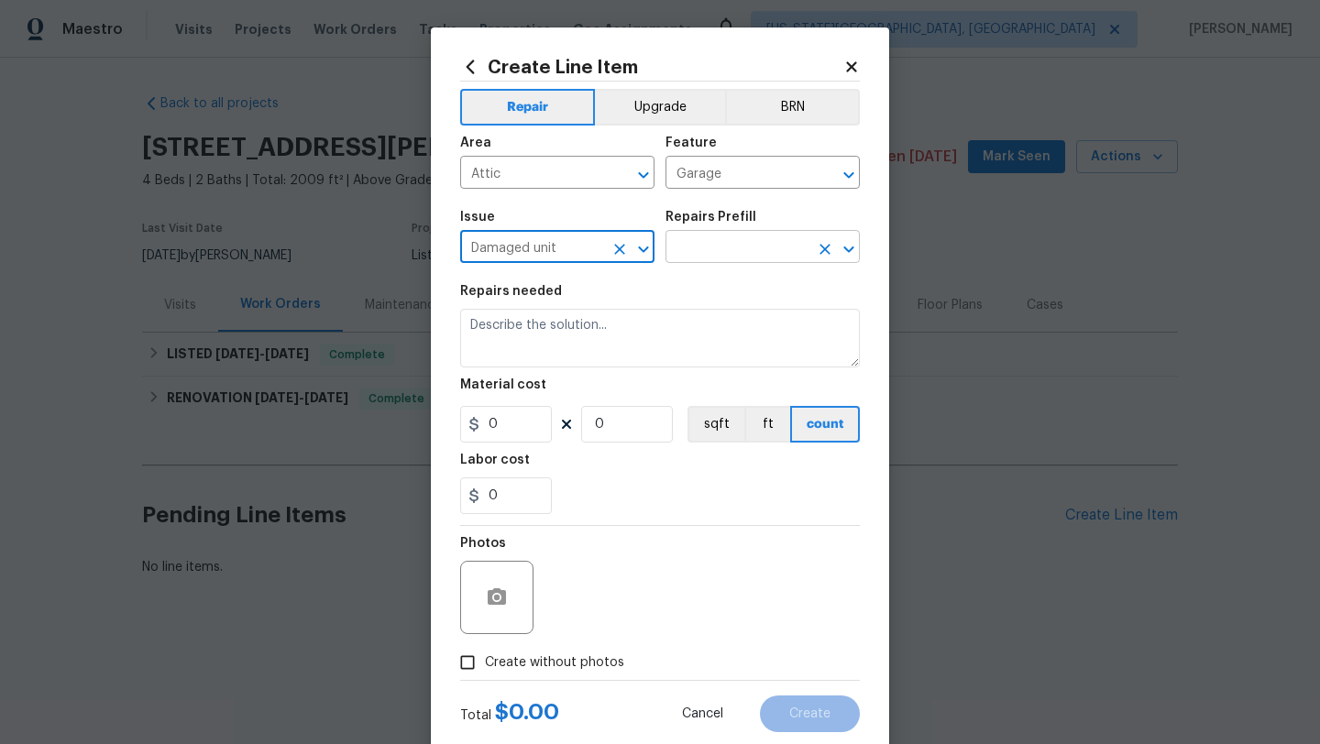
click at [740, 246] on input "text" at bounding box center [736, 249] width 143 height 28
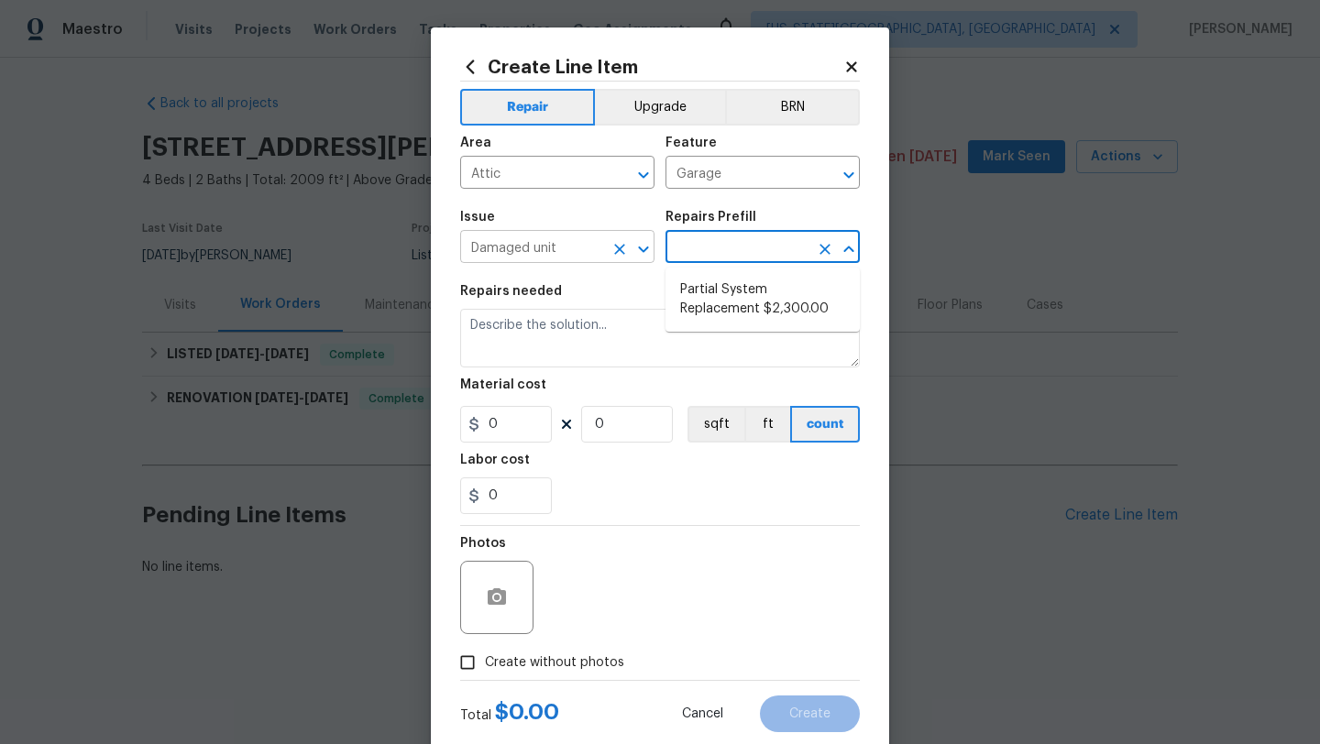
click at [615, 250] on icon "Clear" at bounding box center [619, 249] width 18 height 18
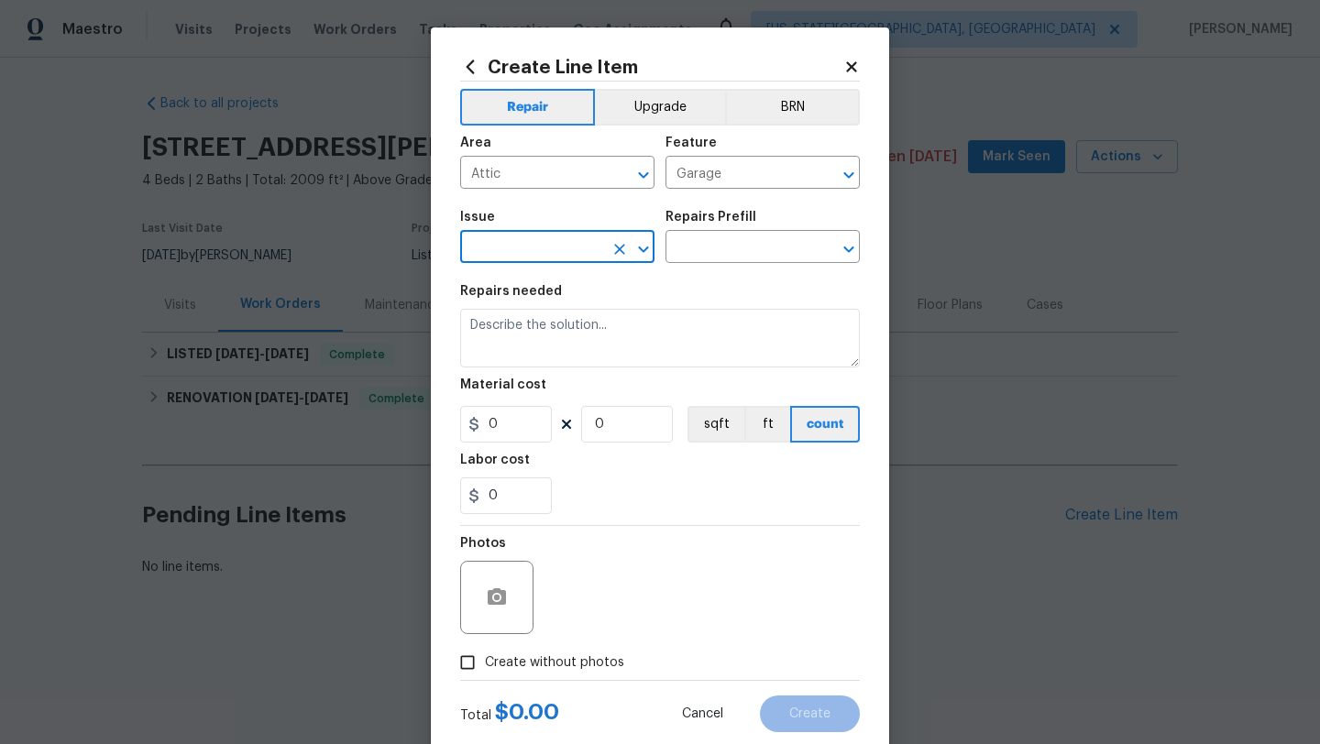
click at [523, 246] on input "text" at bounding box center [531, 249] width 143 height 28
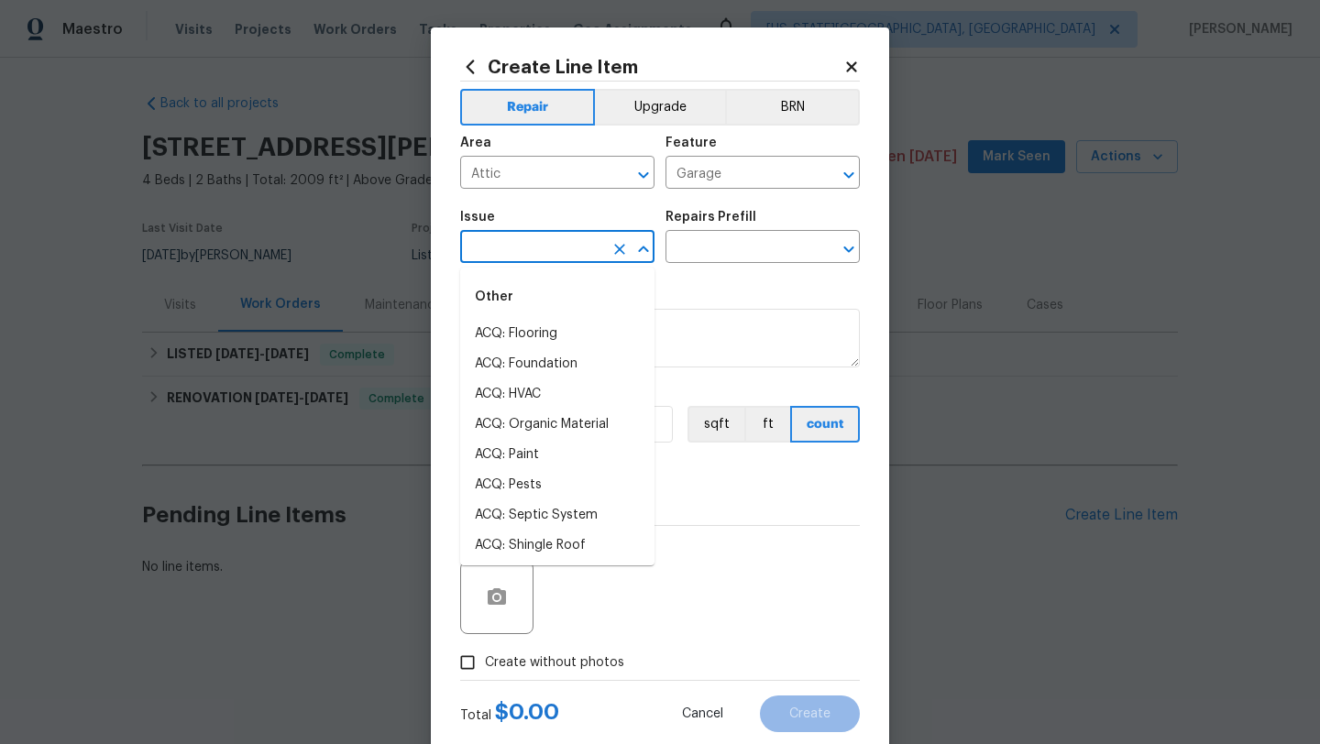
scroll to position [479, 0]
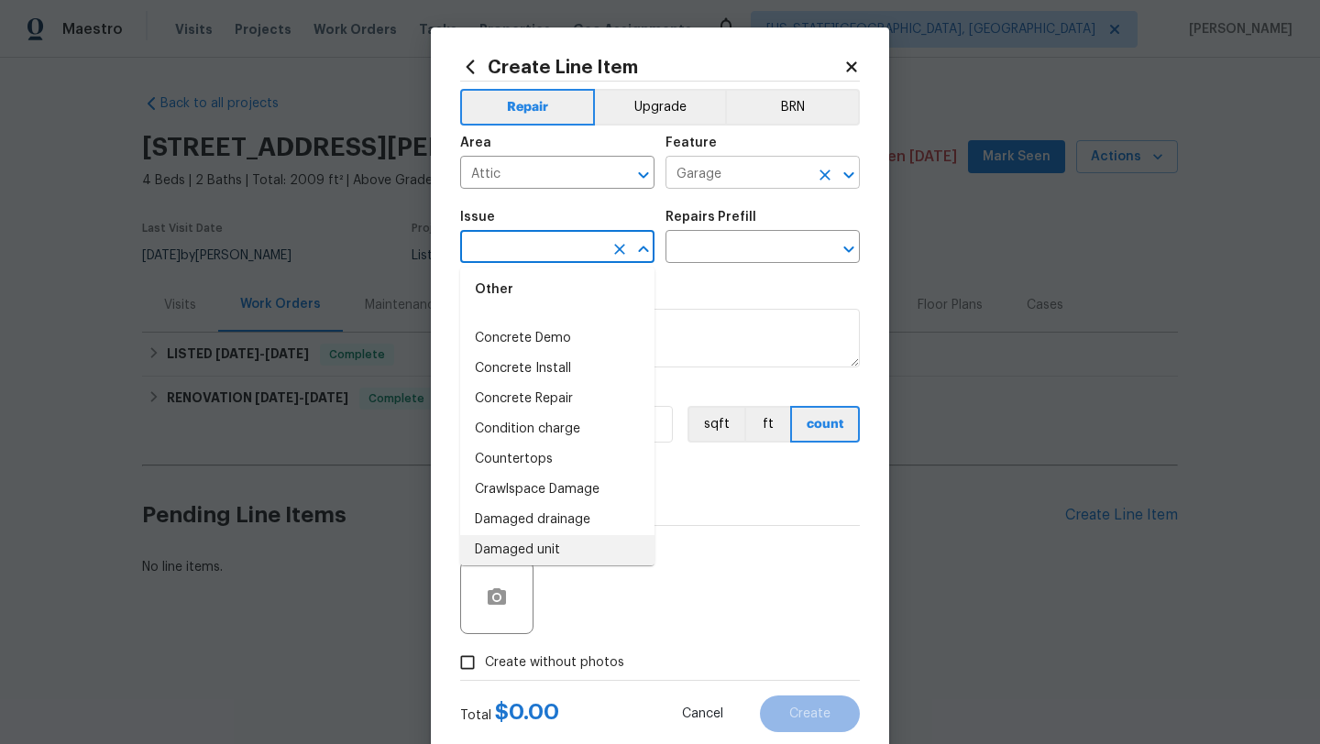
click at [819, 174] on icon "Clear" at bounding box center [825, 175] width 18 height 18
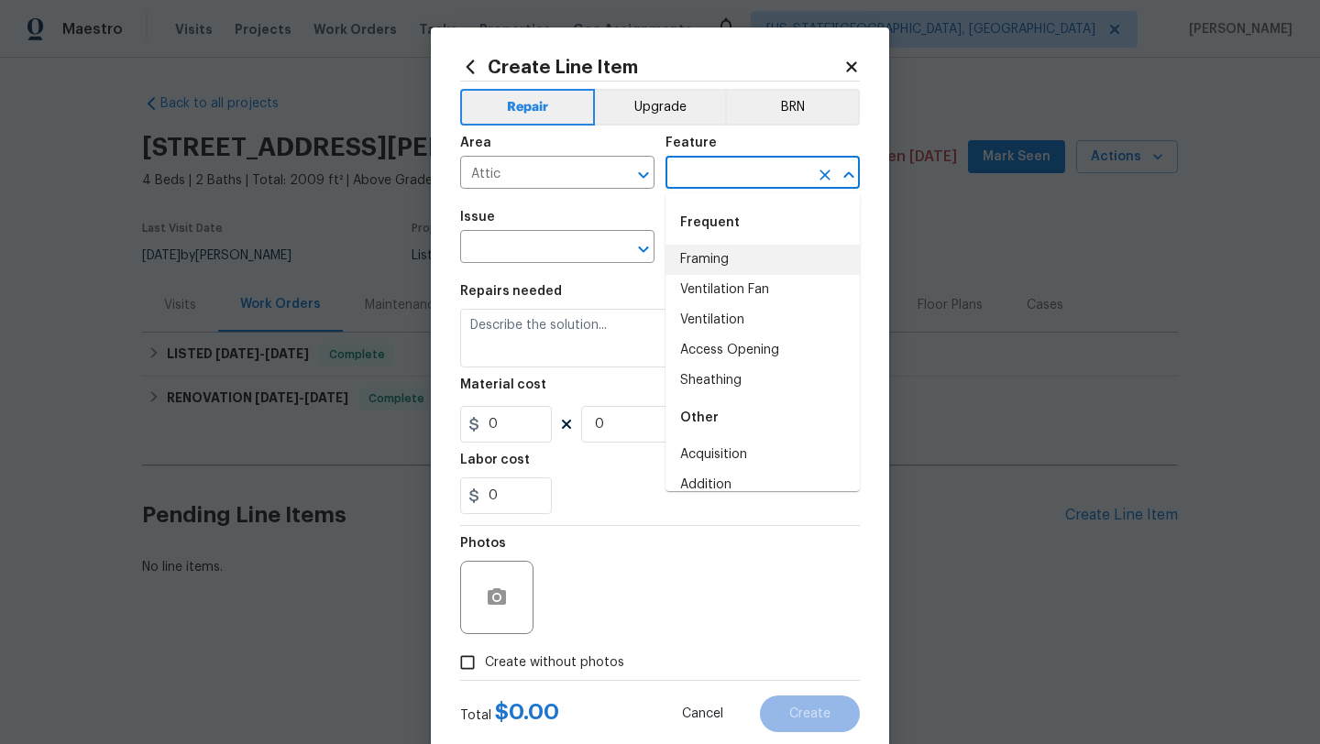
click at [752, 179] on input "text" at bounding box center [736, 174] width 143 height 28
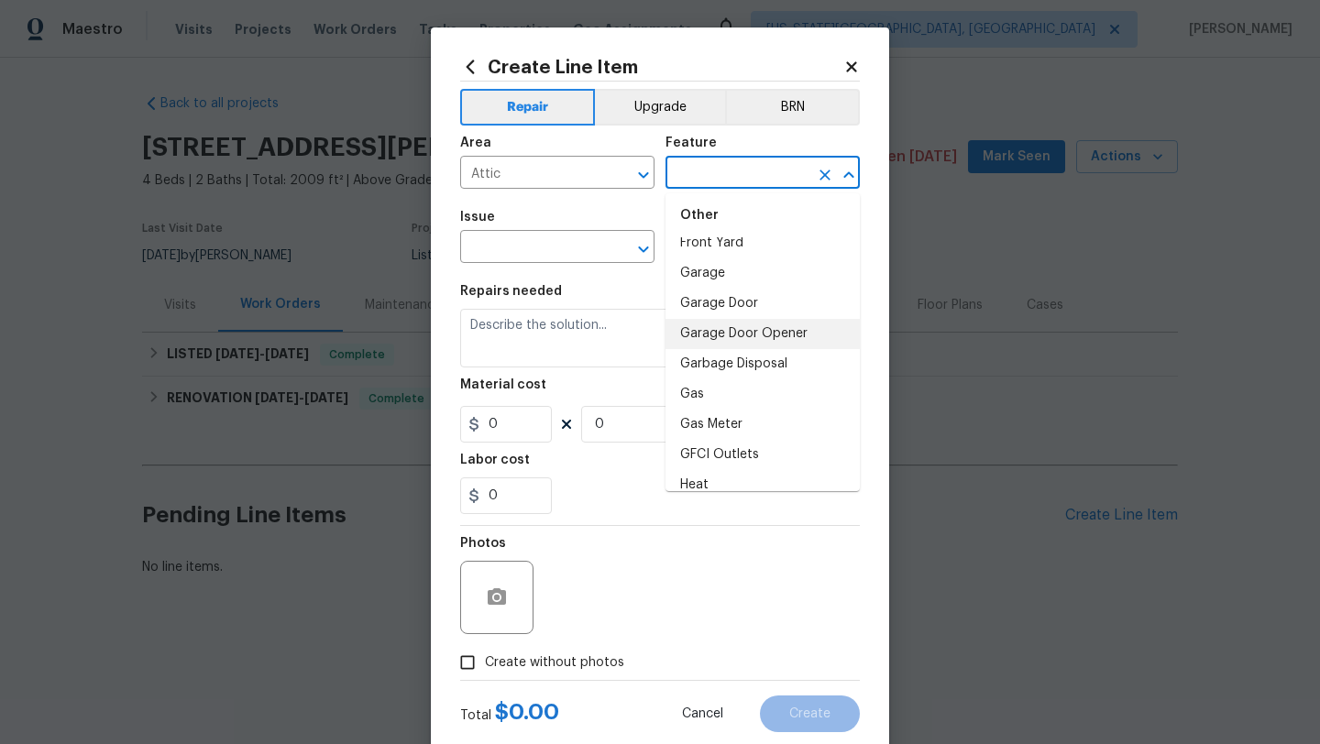
scroll to position [1987, 0]
click at [720, 264] on li "Garage" at bounding box center [762, 272] width 194 height 30
type input "Garage"
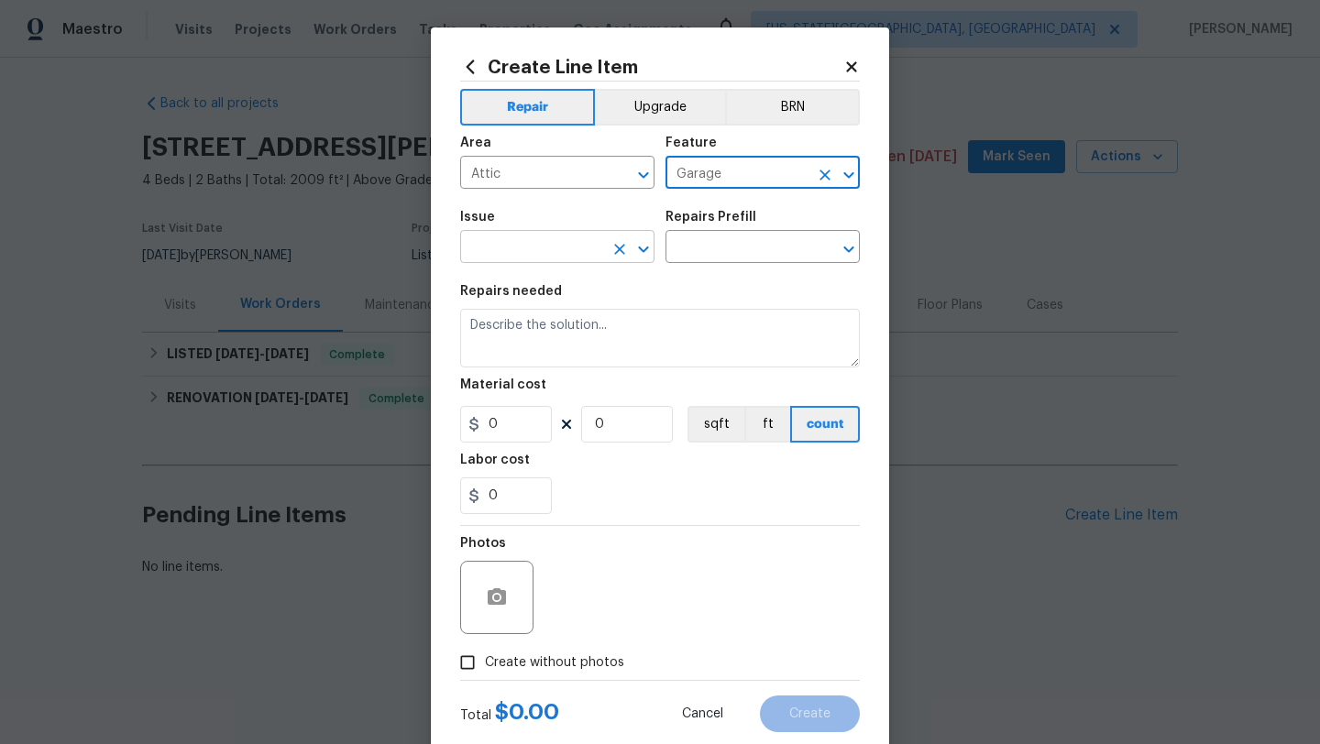
click at [564, 244] on input "text" at bounding box center [531, 249] width 143 height 28
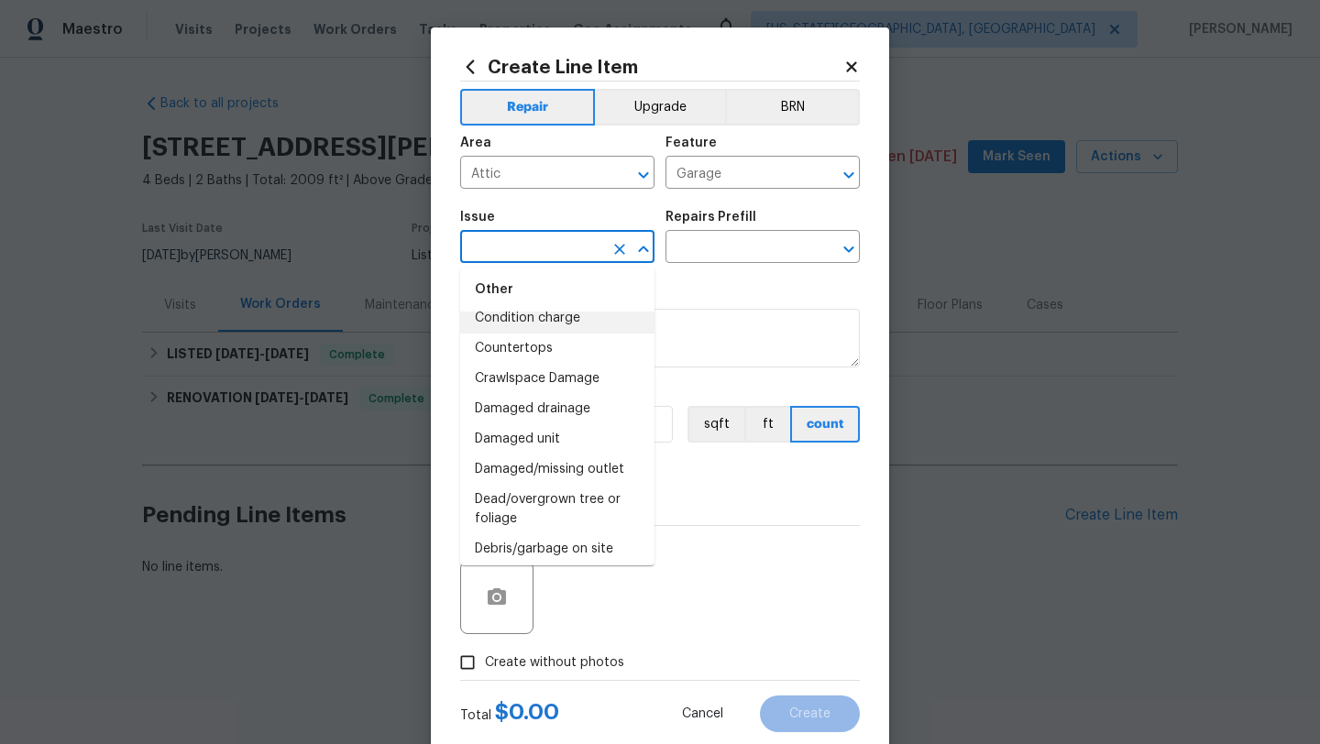
scroll to position [591, 0]
click at [552, 434] on li "Damaged unit" at bounding box center [557, 438] width 194 height 30
type input "Damaged unit"
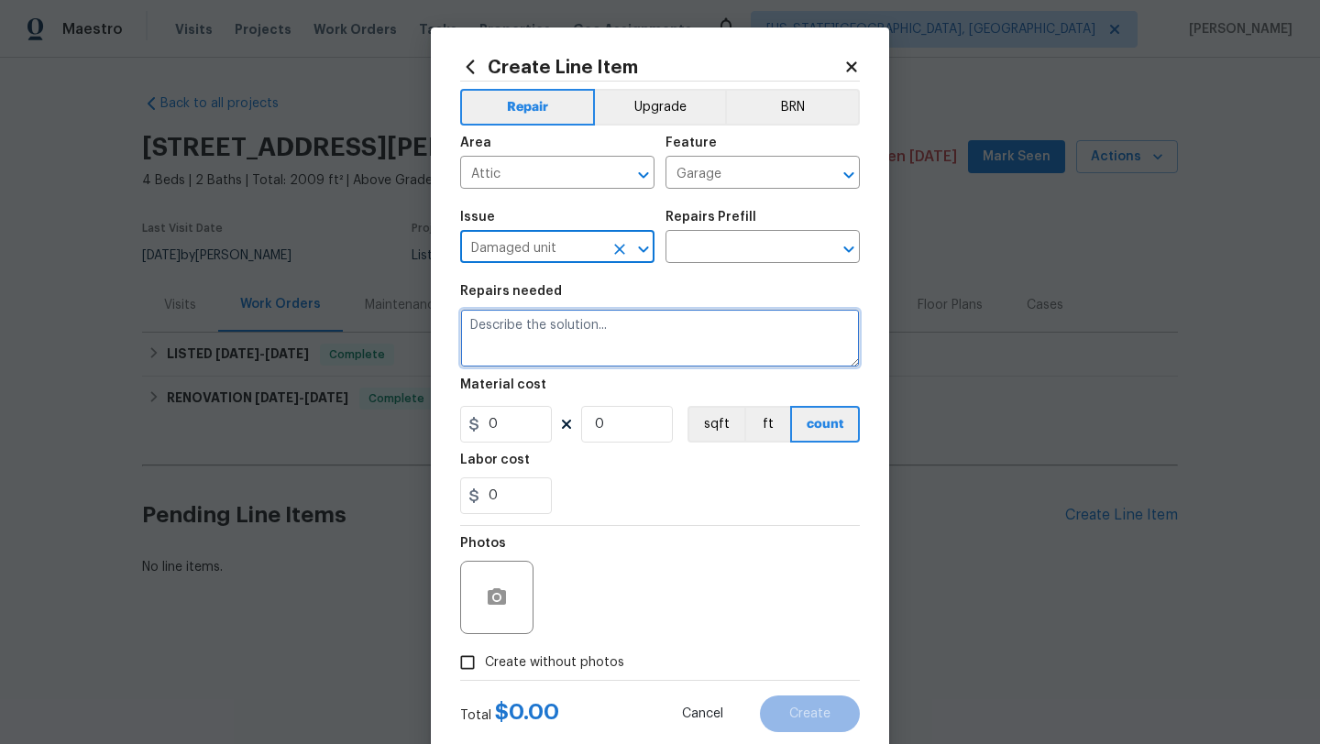
click at [579, 349] on textarea at bounding box center [660, 338] width 400 height 59
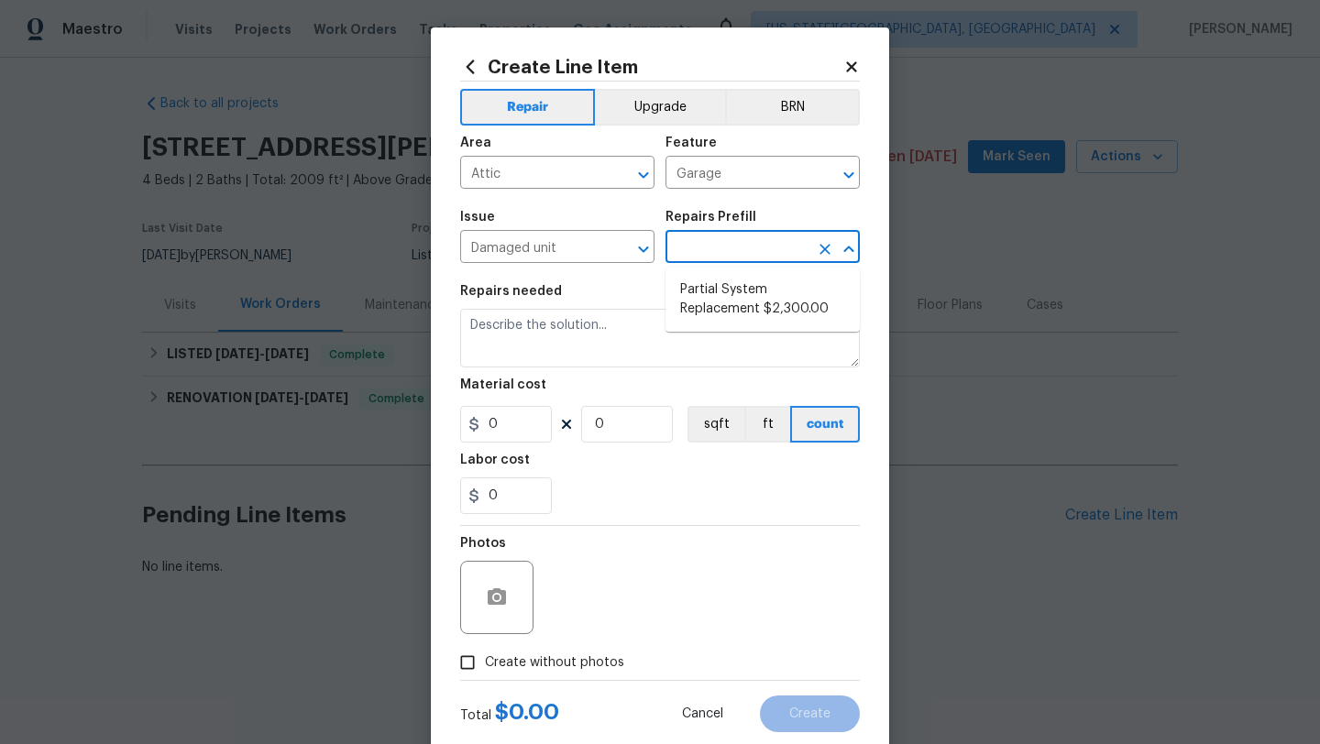
click at [725, 246] on input "text" at bounding box center [736, 249] width 143 height 28
click at [617, 181] on icon "Clear" at bounding box center [619, 175] width 18 height 18
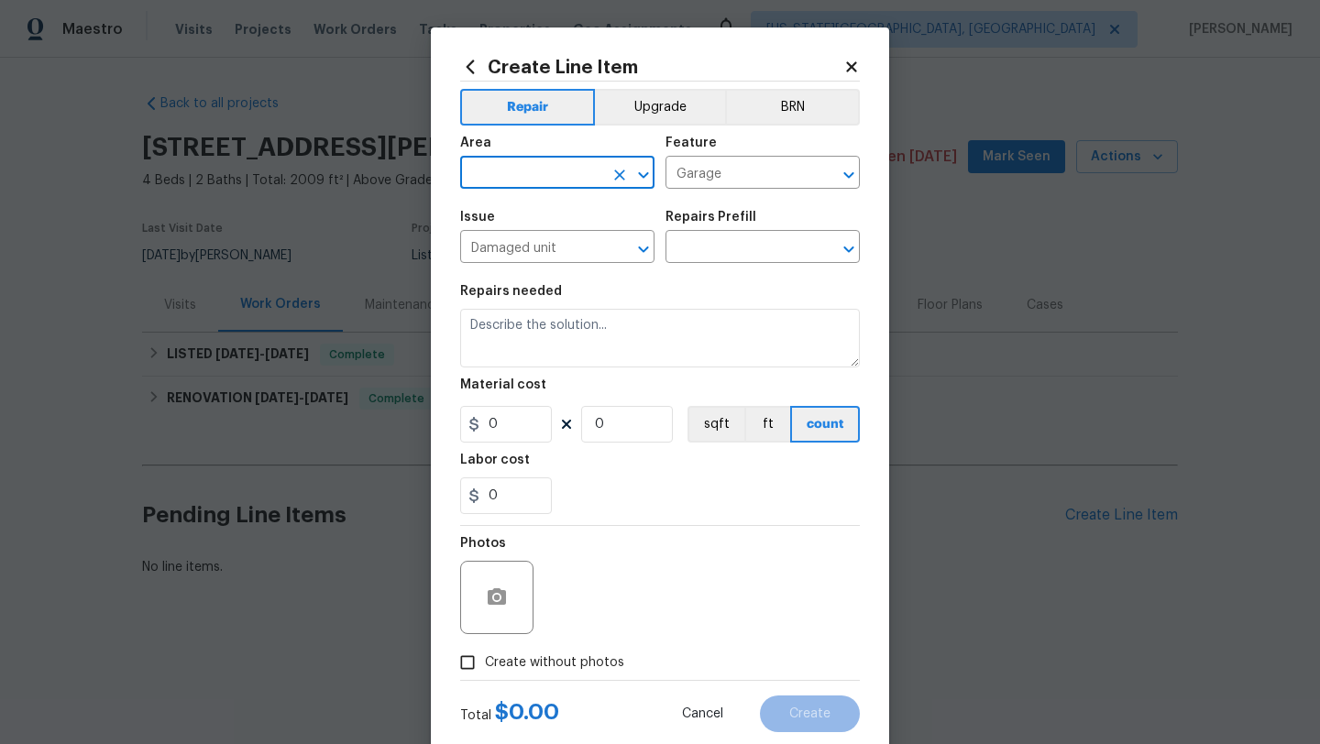
click at [576, 181] on input "text" at bounding box center [531, 174] width 143 height 28
click at [502, 217] on li "Garage" at bounding box center [557, 216] width 194 height 30
click at [822, 173] on icon "Clear" at bounding box center [824, 175] width 11 height 11
type input "Garage"
click at [772, 173] on input "text" at bounding box center [736, 174] width 143 height 28
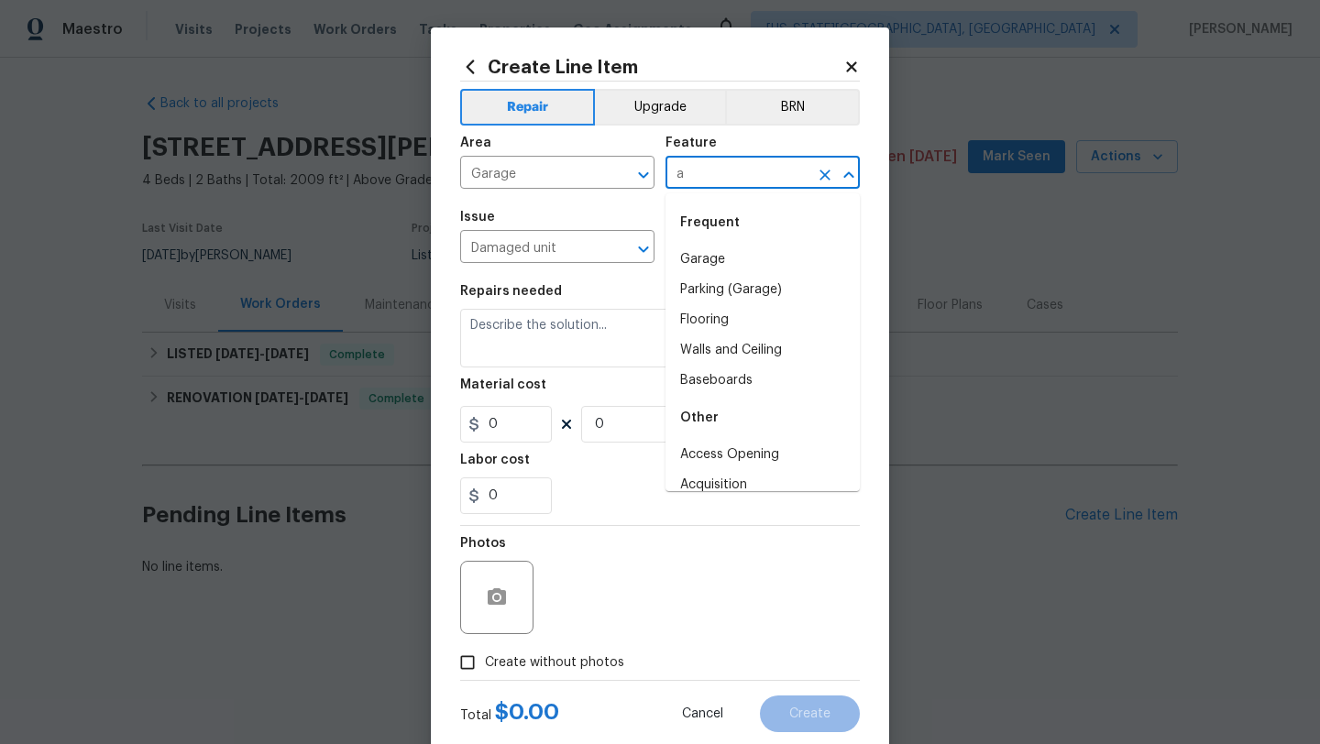
scroll to position [0, 0]
type input "a"
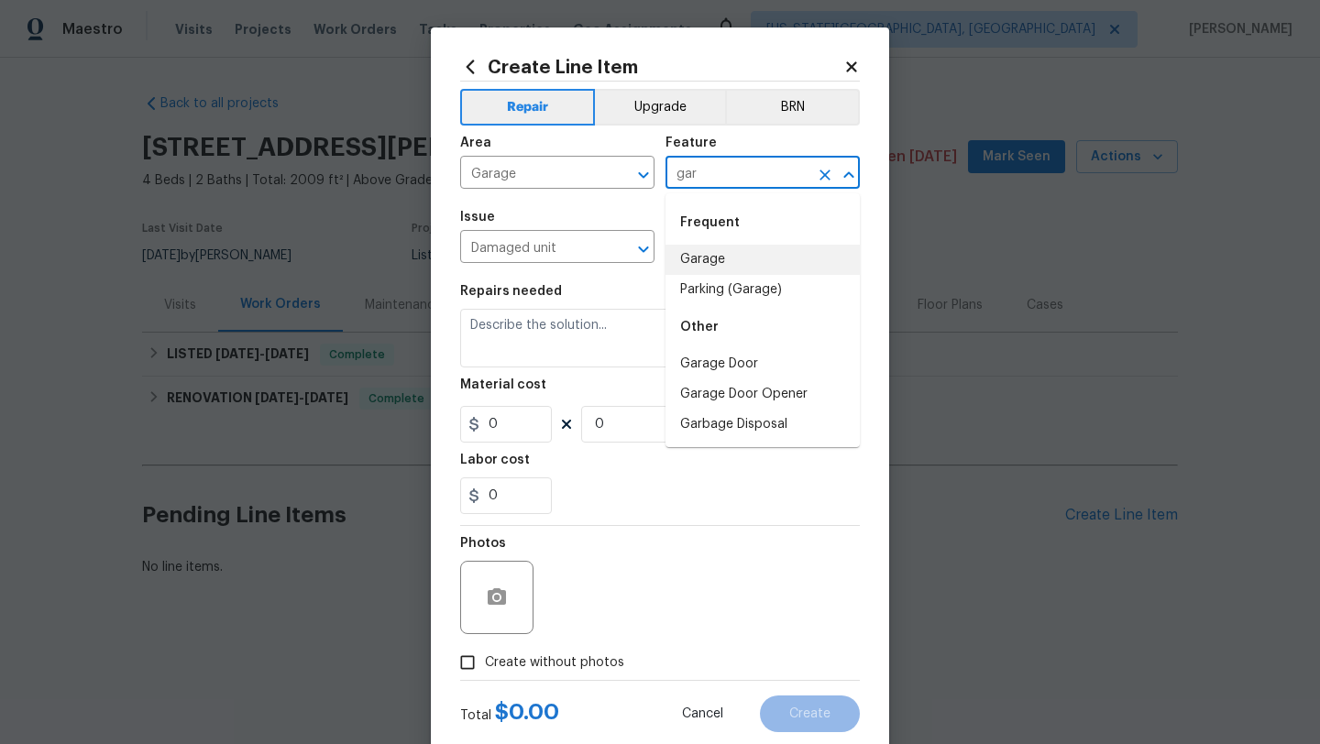
click at [702, 258] on li "Garage" at bounding box center [762, 260] width 194 height 30
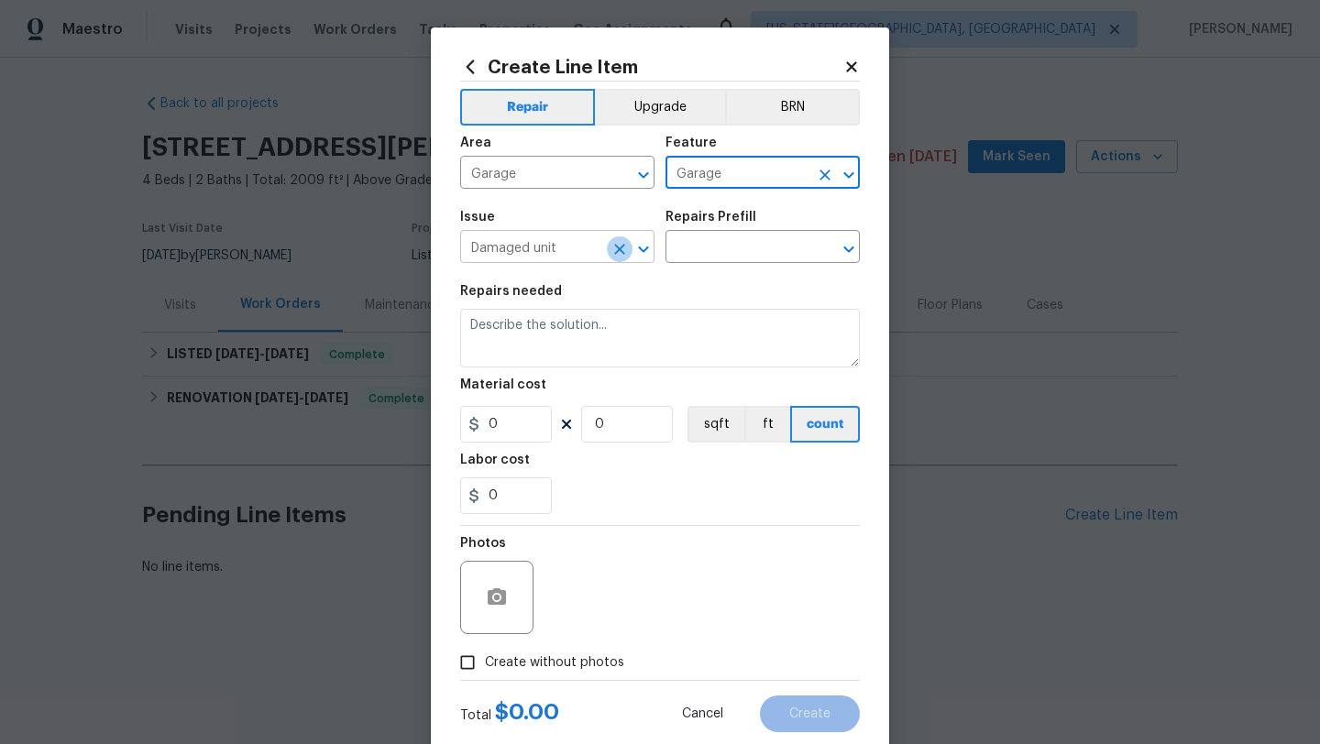
click at [614, 246] on icon "Clear" at bounding box center [619, 249] width 18 height 18
type input "Garage"
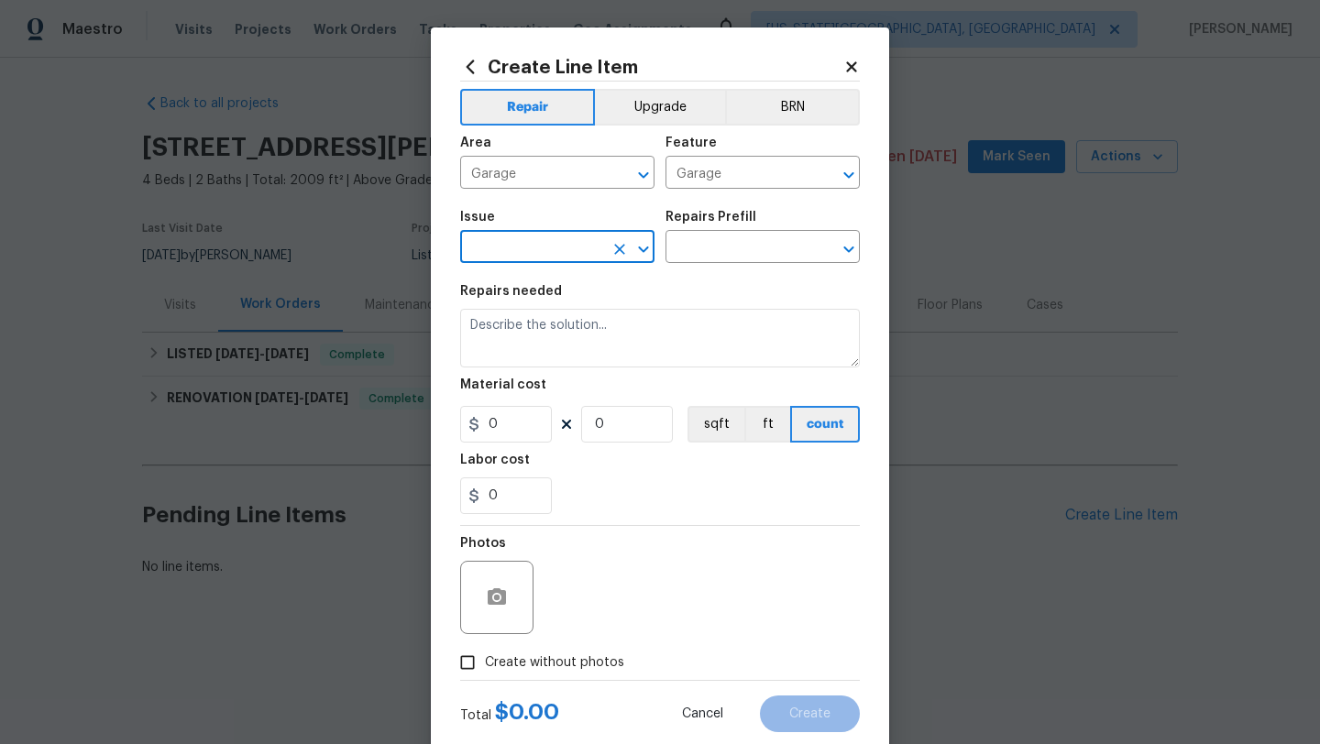
click at [595, 246] on input "text" at bounding box center [531, 249] width 143 height 28
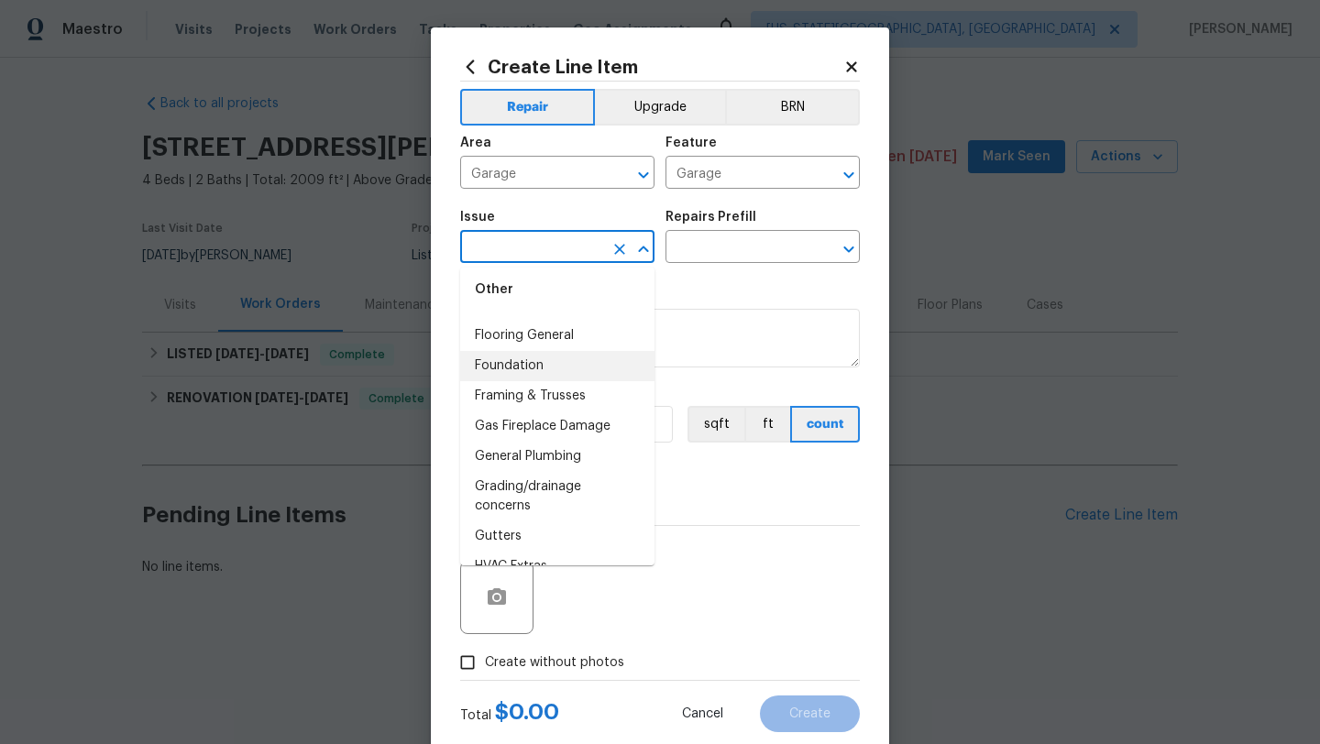
scroll to position [1429, 0]
click at [549, 391] on li "Framing & Trusses" at bounding box center [557, 395] width 194 height 30
type input "Framing & Trusses"
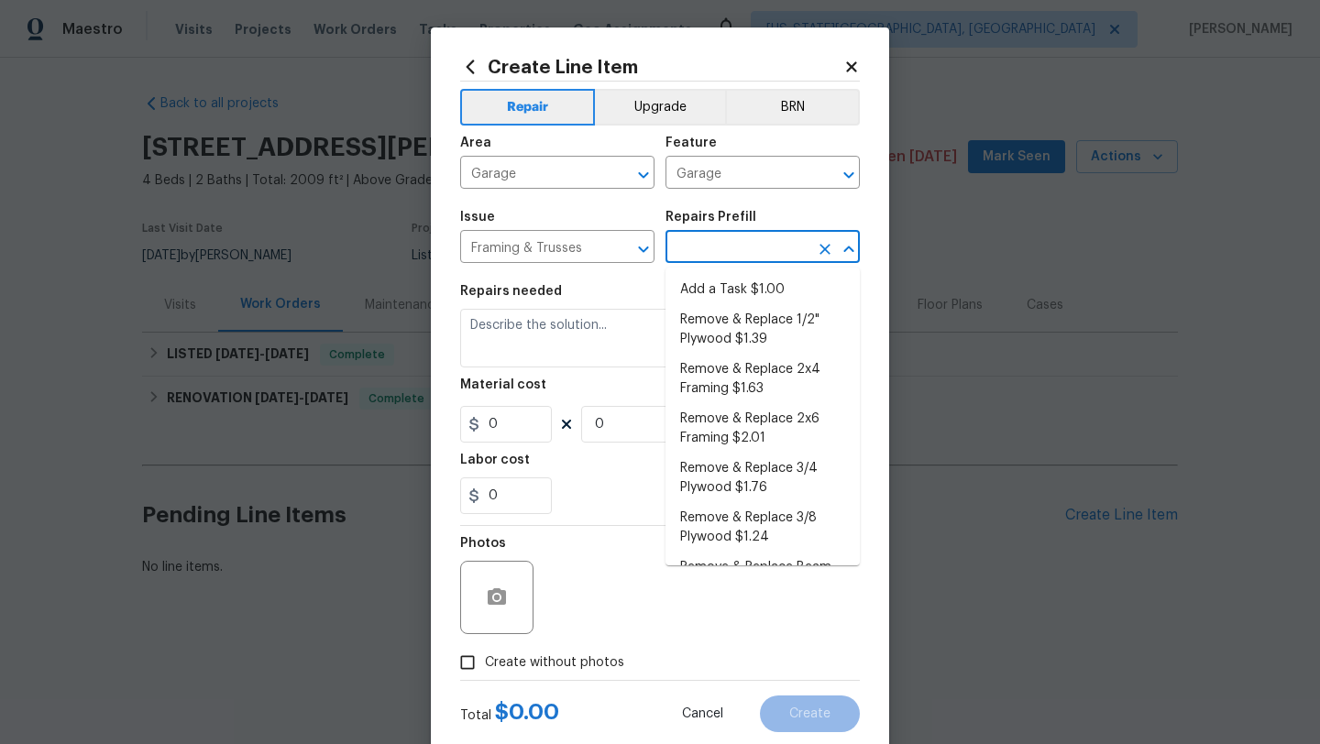
click at [689, 249] on input "text" at bounding box center [736, 249] width 143 height 28
click at [710, 286] on li "Add a Task $1.00" at bounding box center [762, 290] width 194 height 30
type input "Framing"
type input "Add a Task $1.00"
type textarea "HPM to detail"
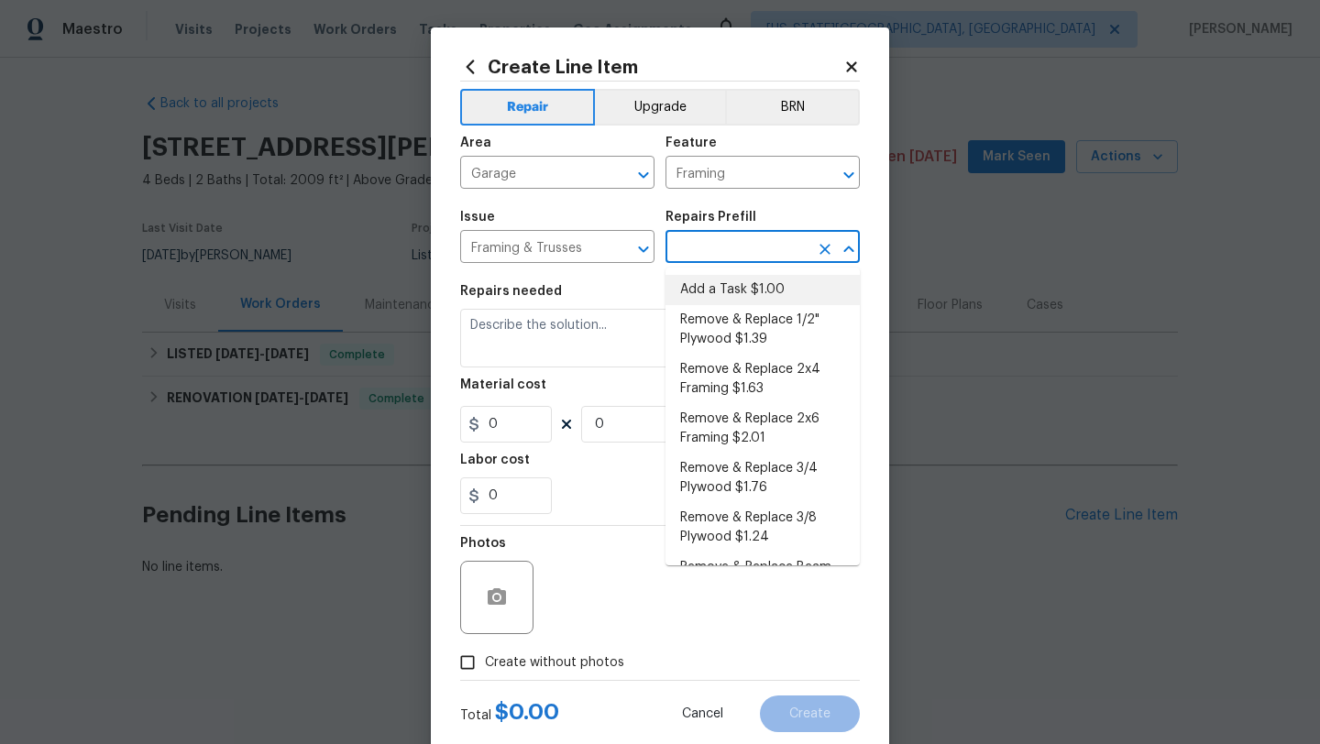
type input "1"
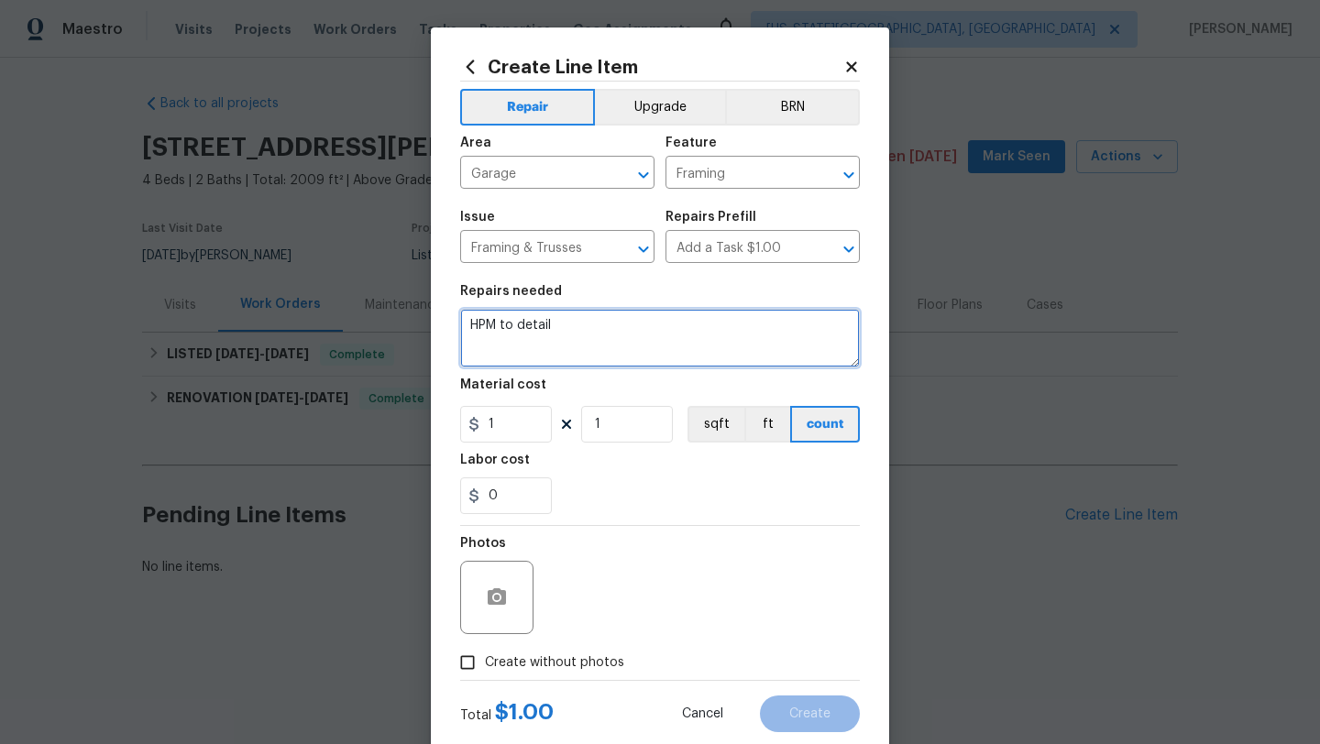
drag, startPoint x: 582, startPoint y: 321, endPoint x: 409, endPoint y: 314, distance: 173.3
click at [409, 314] on div "Create Line Item Repair Upgrade BRN Area Garage ​ Feature Framing ​ Issue Frami…" at bounding box center [660, 372] width 1320 height 744
click at [521, 327] on textarea "Replace attic access stairs" at bounding box center [660, 338] width 400 height 59
type textarea "Replace broken attic access stairs"
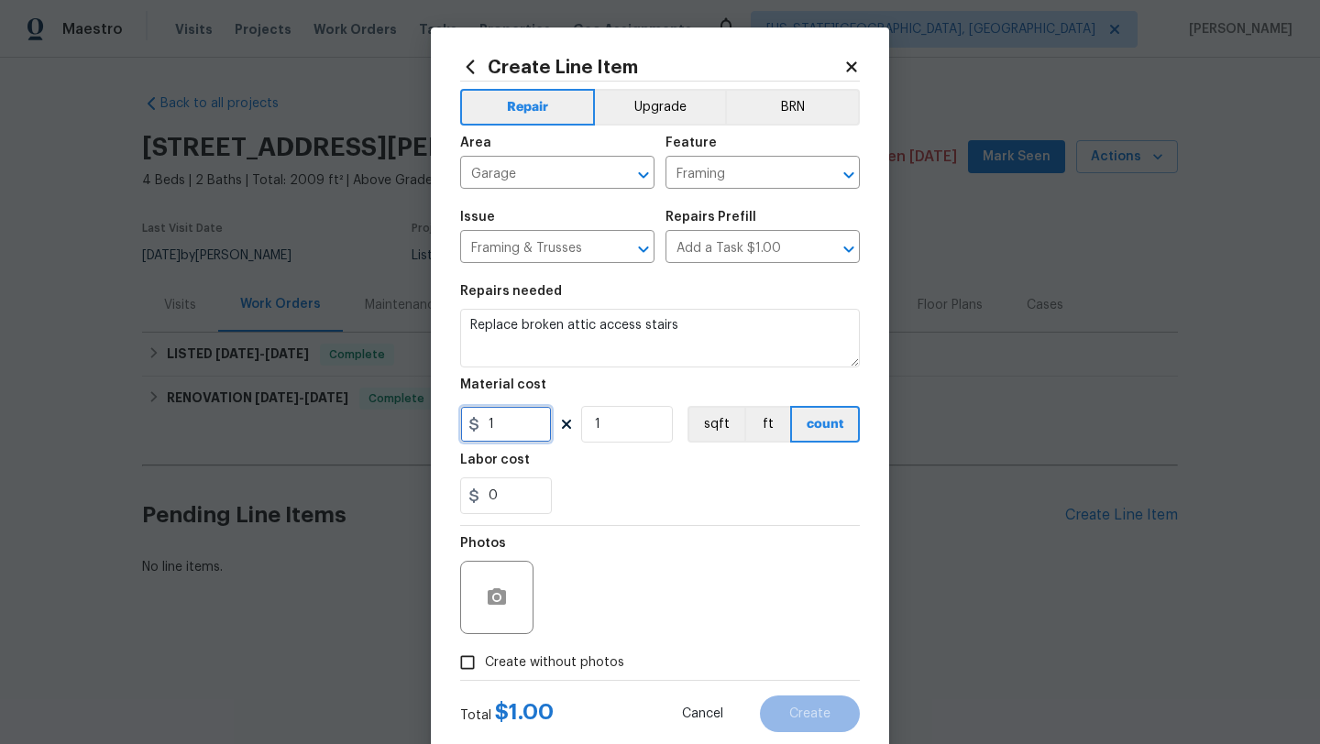
drag, startPoint x: 531, startPoint y: 421, endPoint x: 463, endPoint y: 421, distance: 67.8
click at [463, 421] on input "1" at bounding box center [506, 424] width 92 height 37
type input "250"
click at [468, 670] on input "Create without photos" at bounding box center [467, 662] width 35 height 35
checkbox input "true"
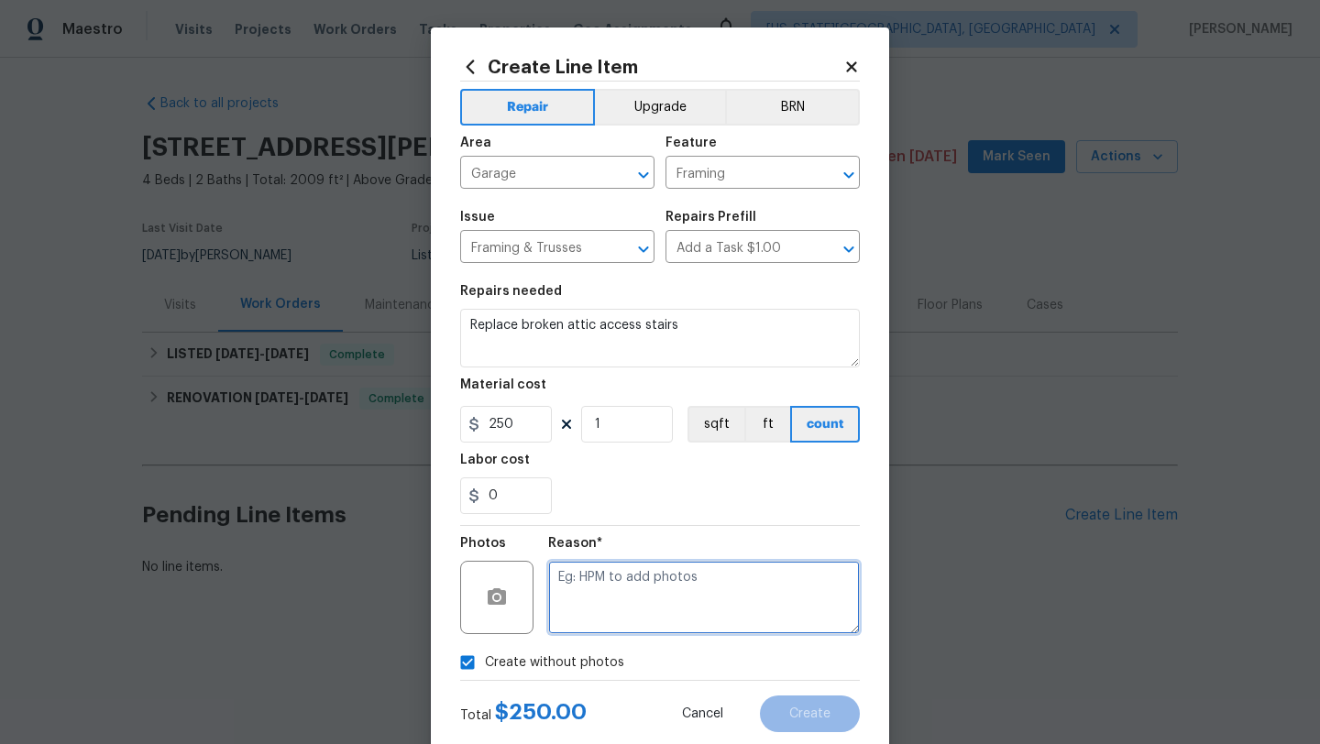
click at [584, 598] on textarea at bounding box center [704, 597] width 312 height 73
type textarea "."
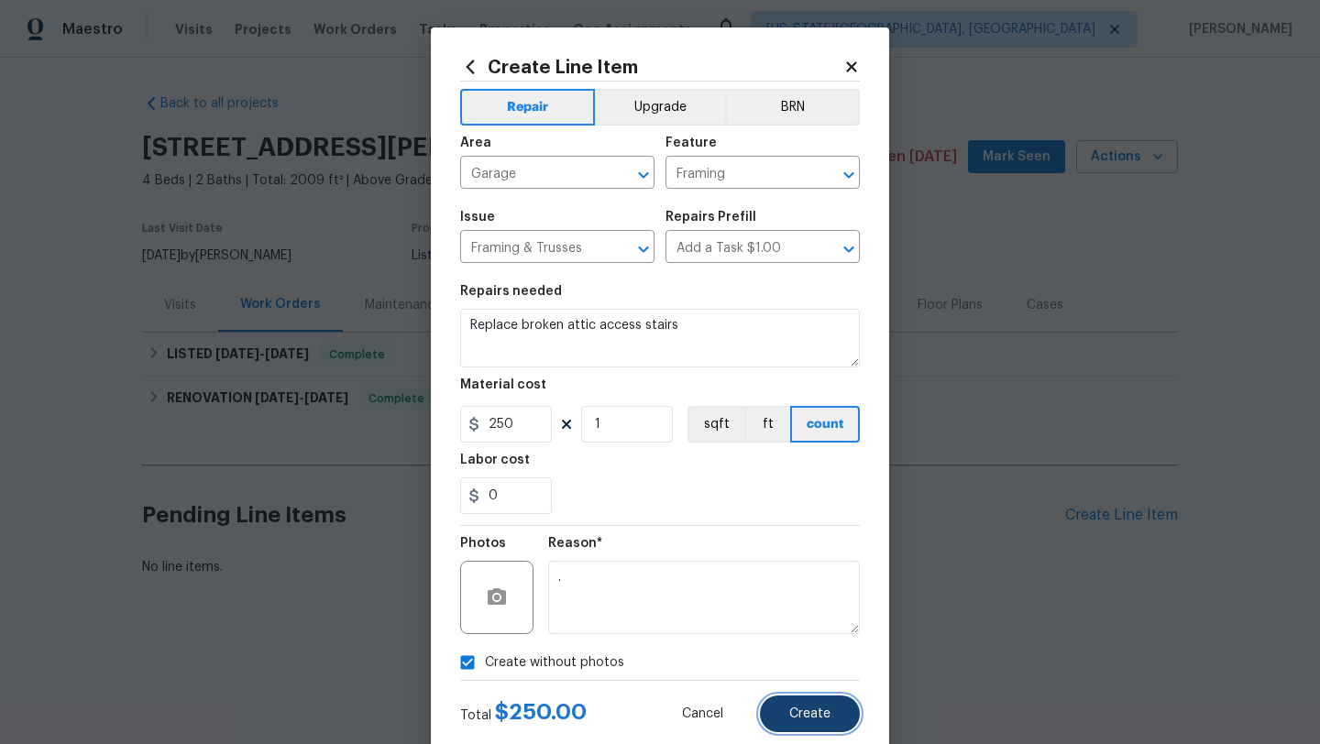
click at [783, 711] on button "Create" at bounding box center [810, 713] width 100 height 37
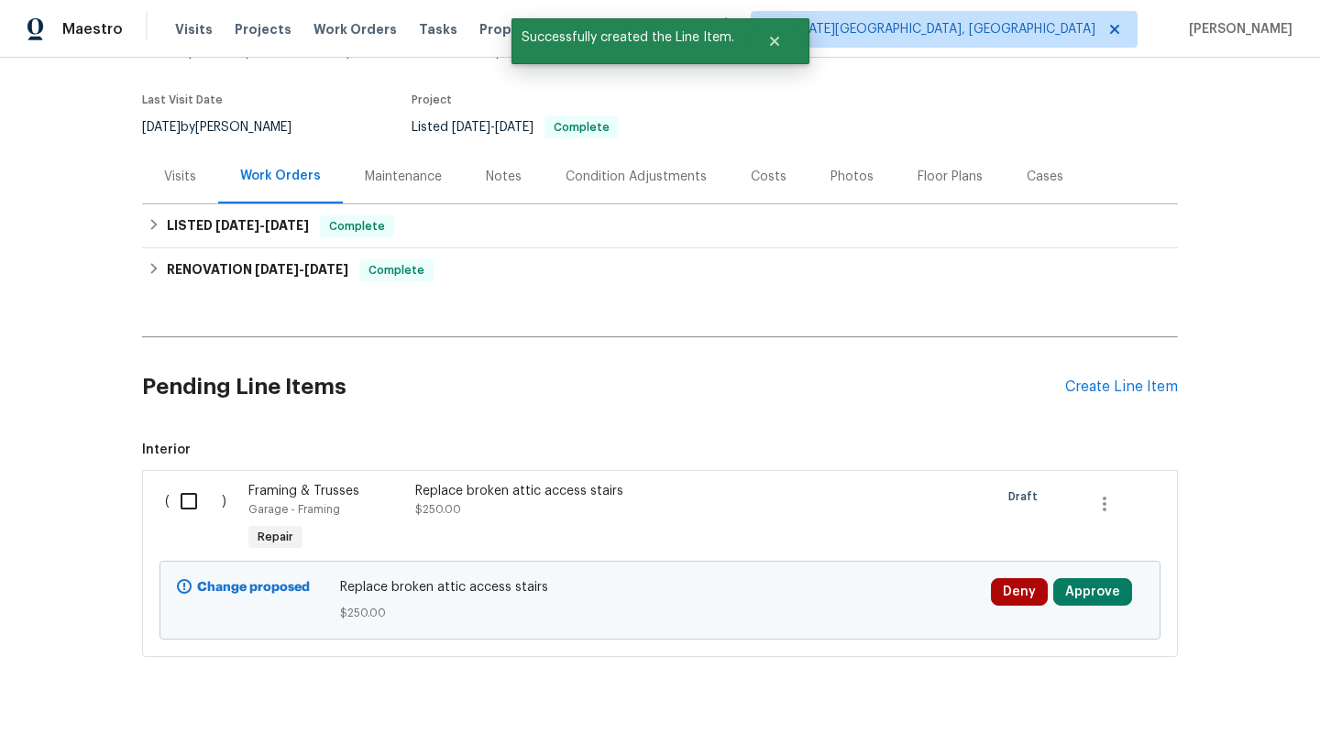
scroll to position [129, 0]
click at [1079, 592] on button "Approve" at bounding box center [1092, 590] width 79 height 27
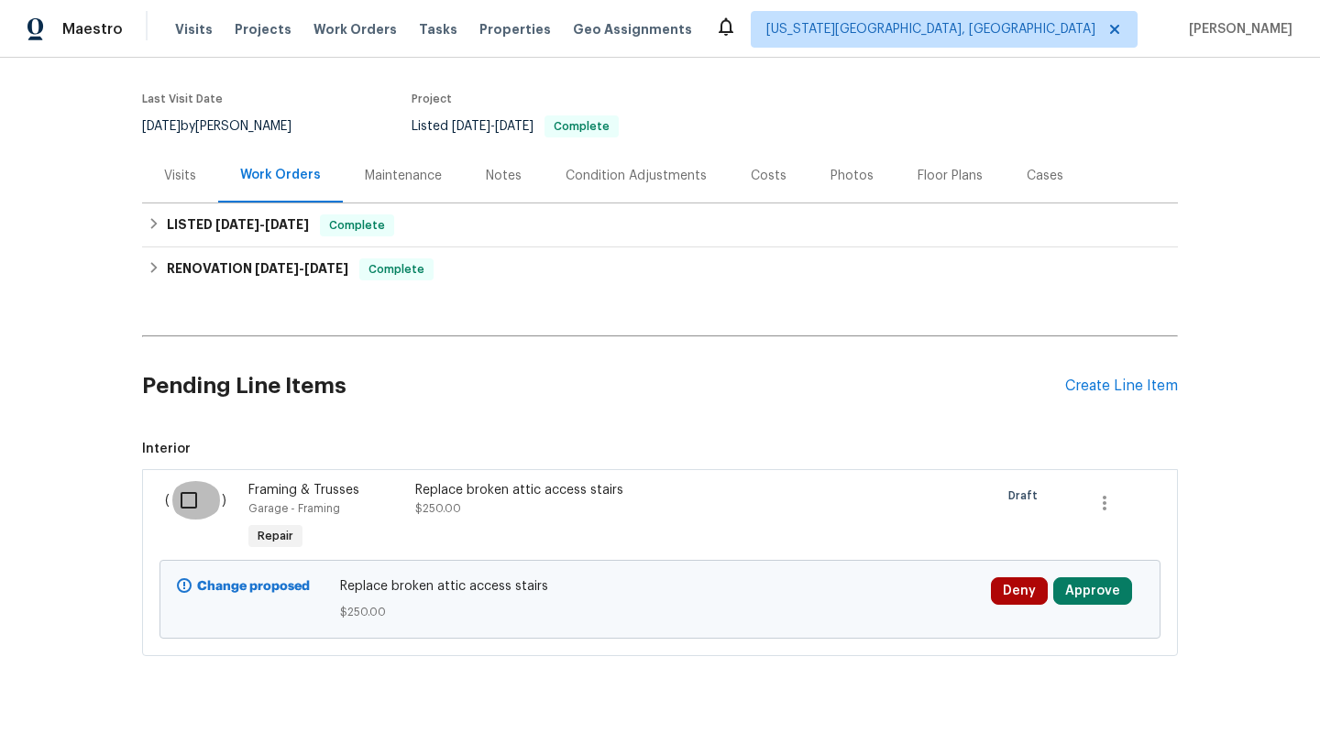
click at [176, 508] on input "checkbox" at bounding box center [196, 500] width 52 height 38
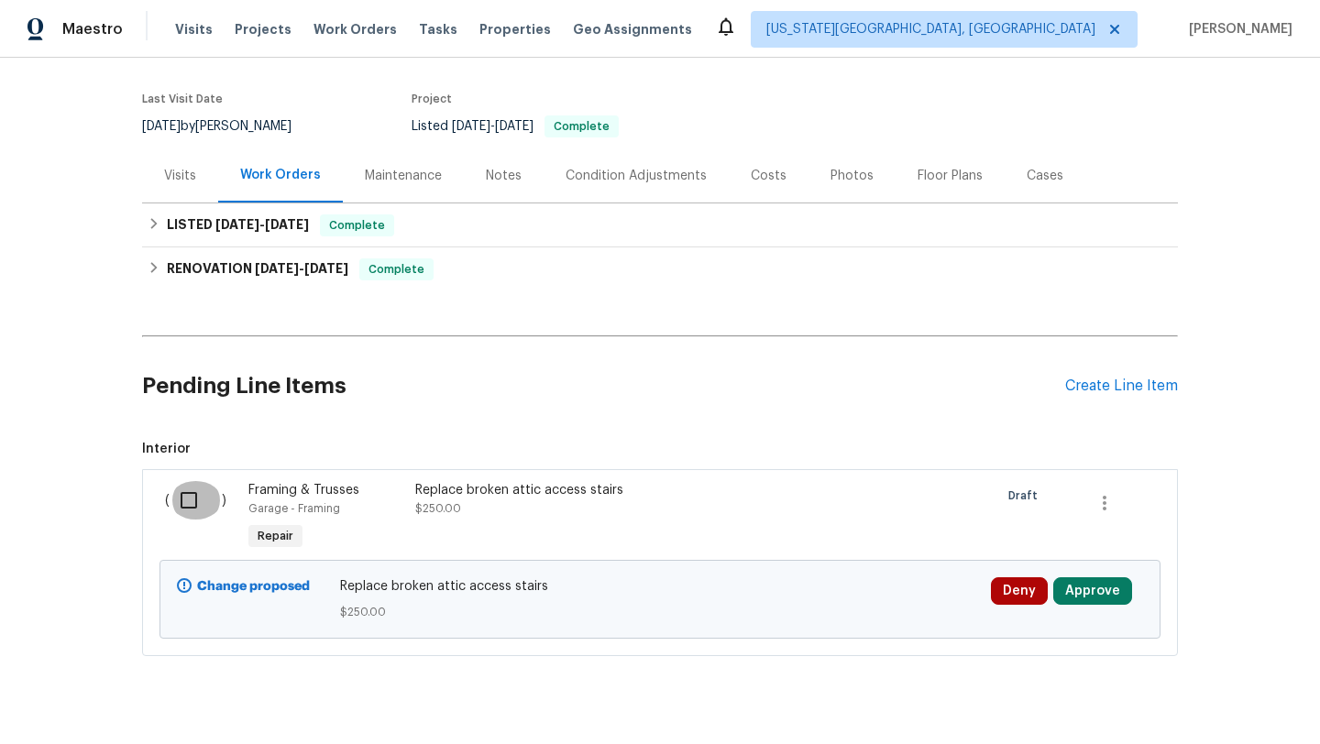
checkbox input "true"
click at [1184, 695] on span "Create Work Order" at bounding box center [1215, 698] width 122 height 23
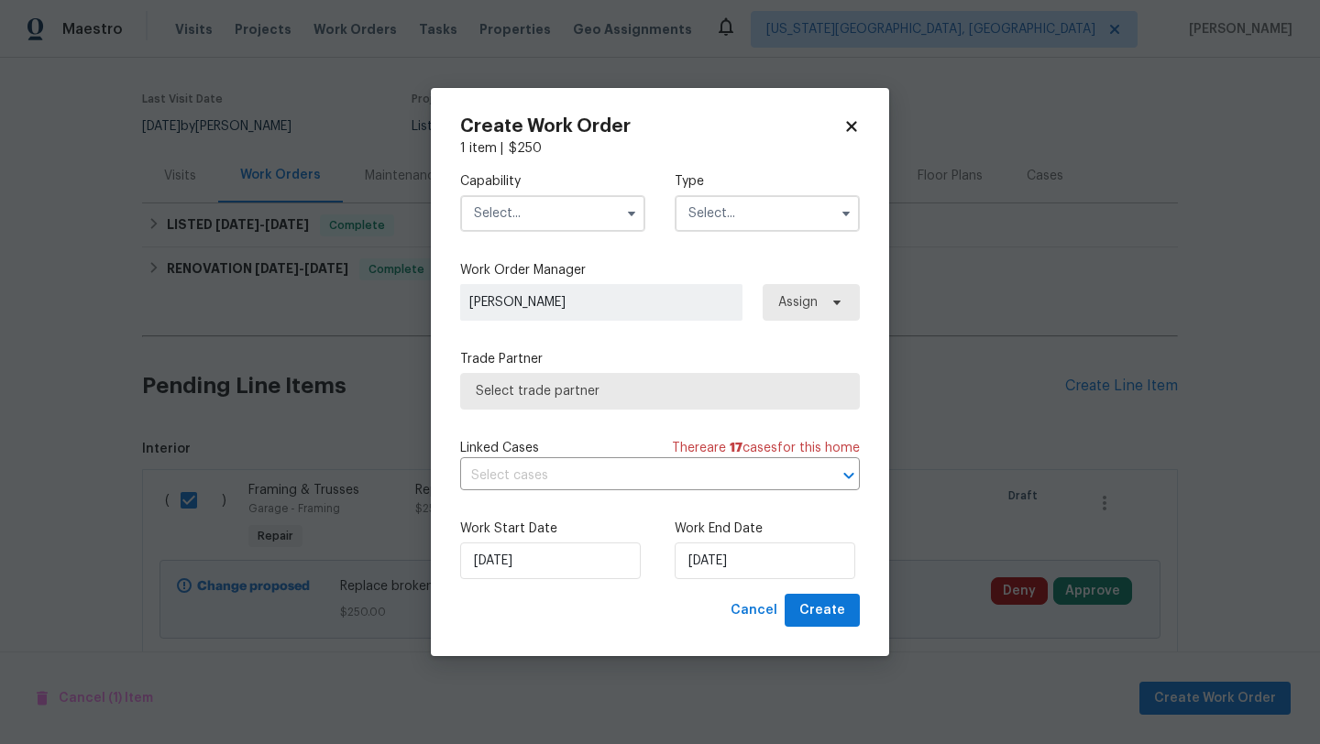
click at [515, 204] on input "text" at bounding box center [552, 213] width 185 height 37
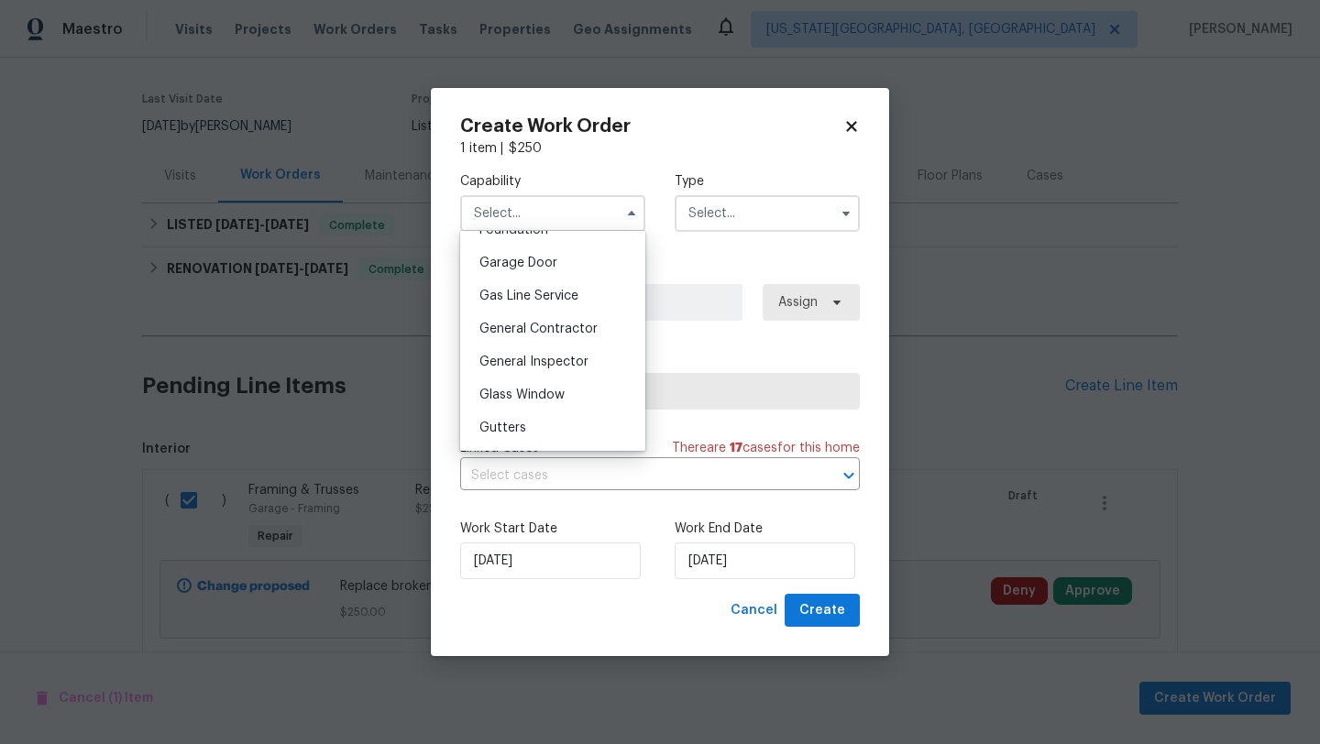
scroll to position [804, 0]
click at [528, 320] on span "General Contractor" at bounding box center [538, 324] width 118 height 13
type input "General Contractor"
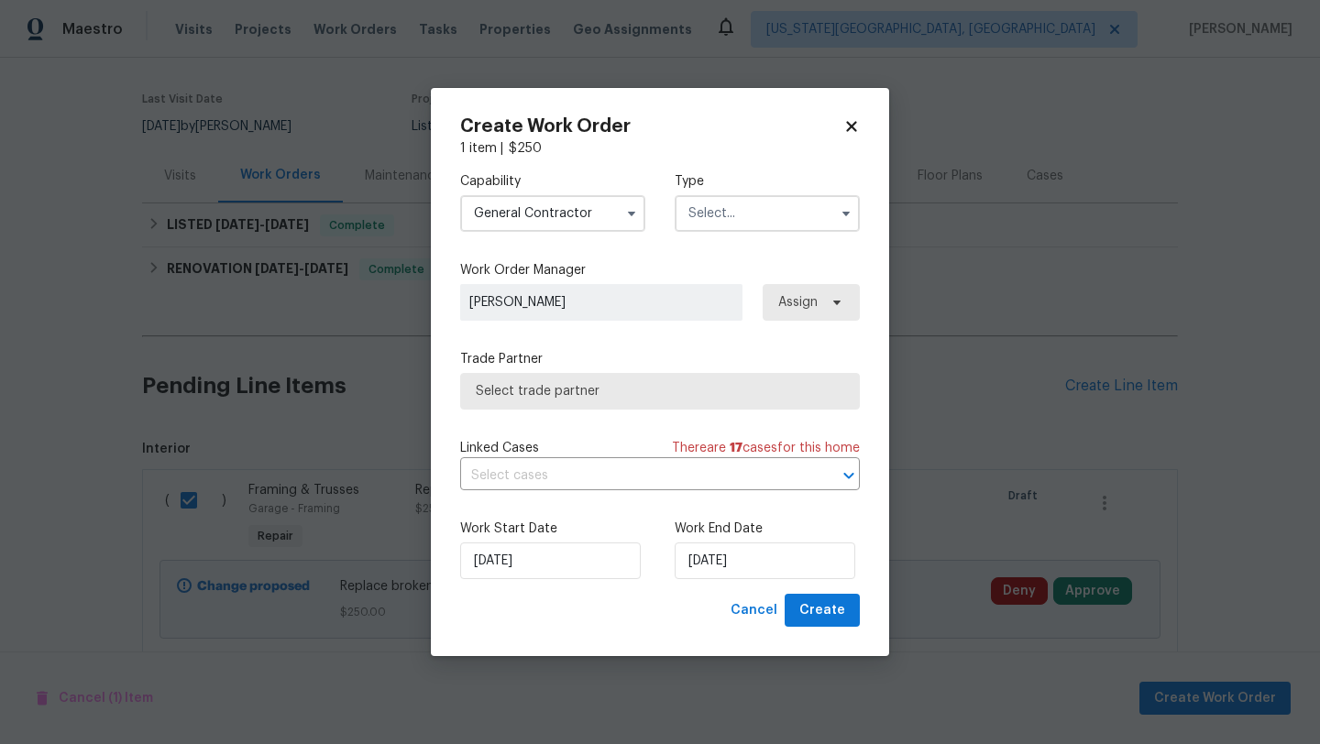
click at [701, 215] on input "text" at bounding box center [766, 213] width 185 height 37
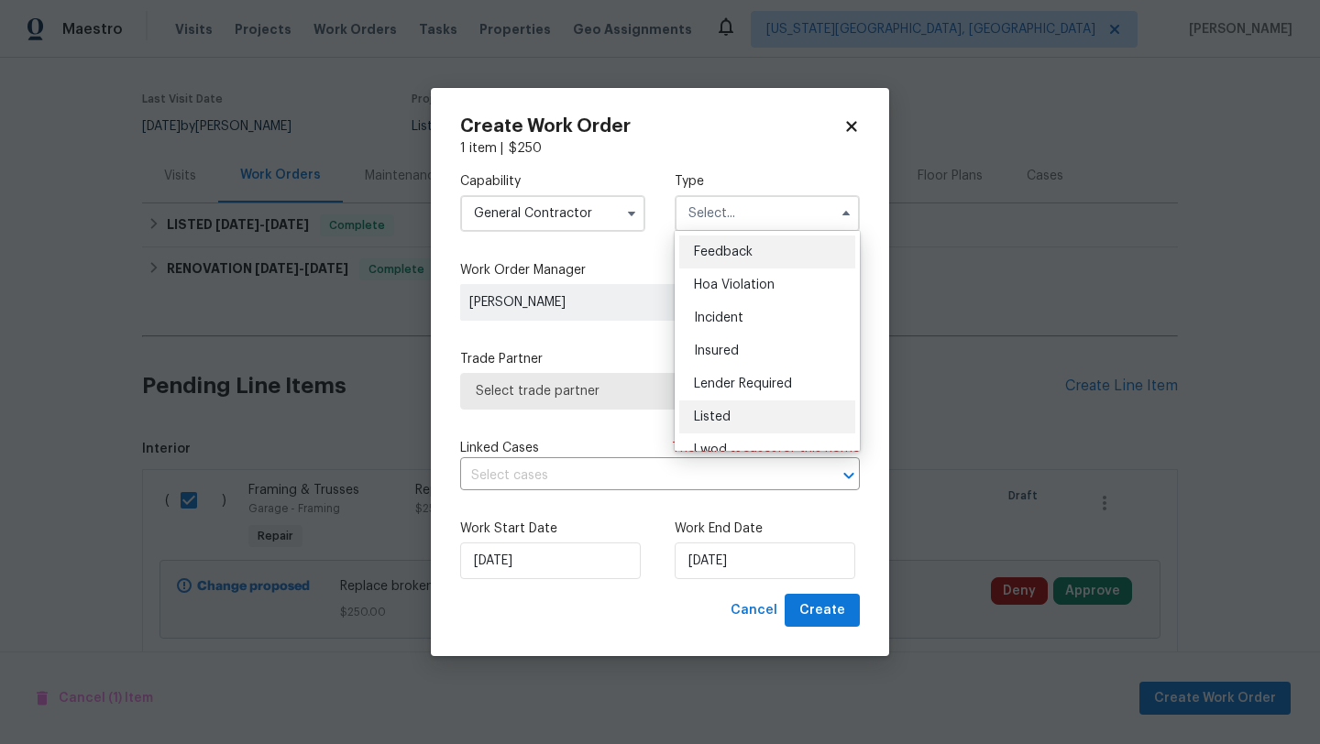
click at [715, 422] on span "Listed" at bounding box center [712, 417] width 37 height 13
type input "Listed"
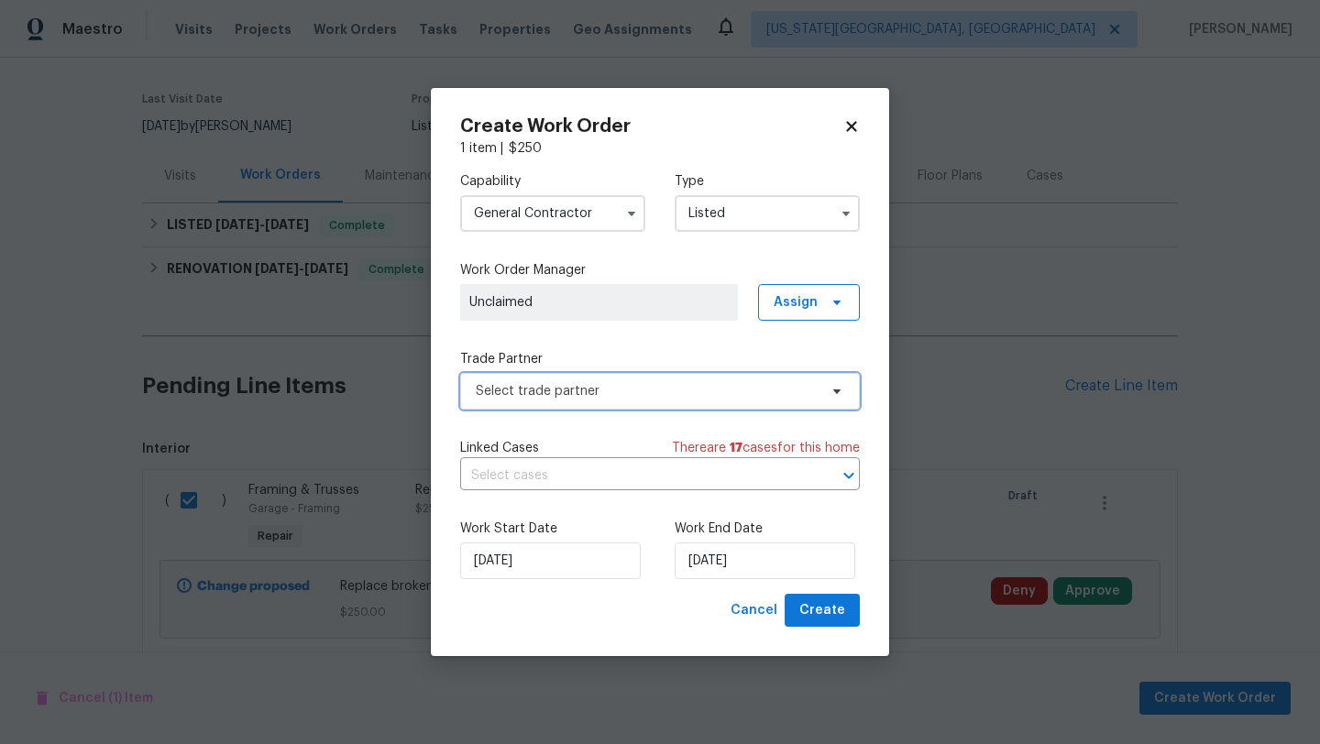
click at [659, 391] on span "Select trade partner" at bounding box center [647, 391] width 342 height 18
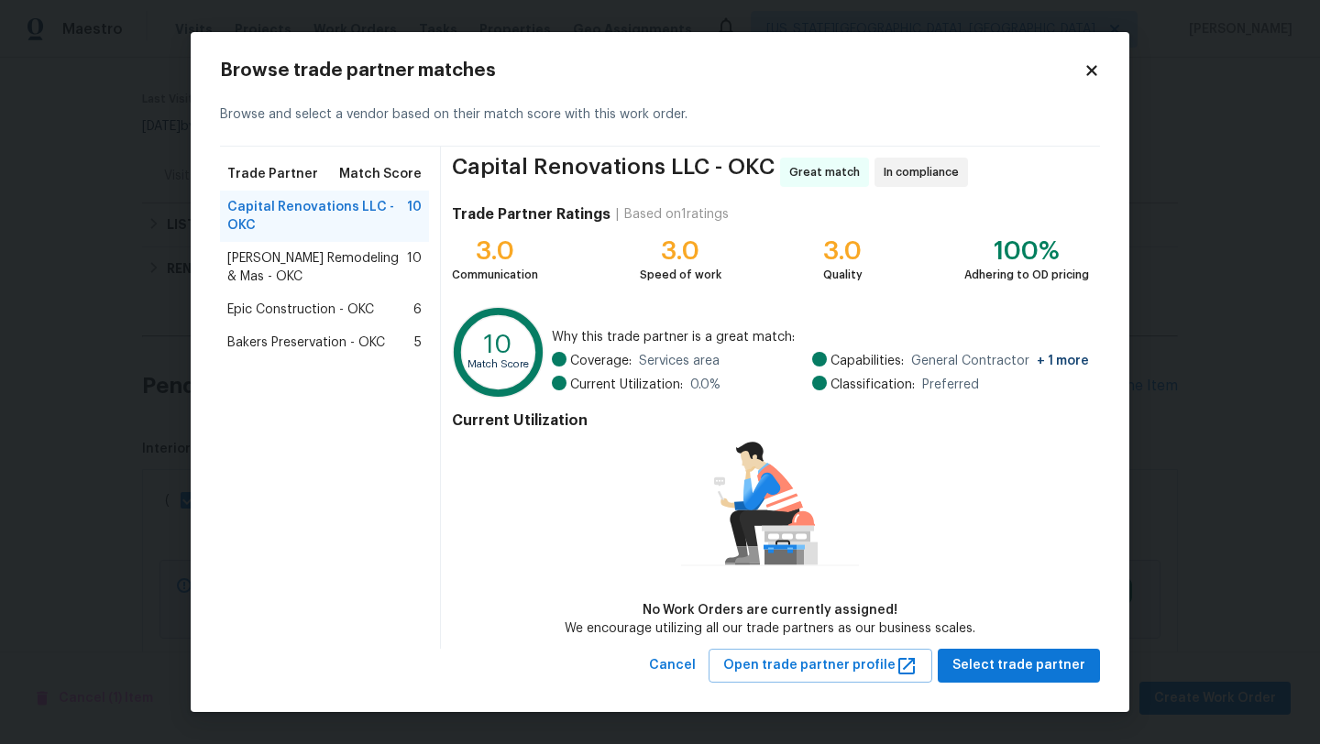
click at [288, 306] on span "Epic Construction - OKC" at bounding box center [300, 310] width 147 height 18
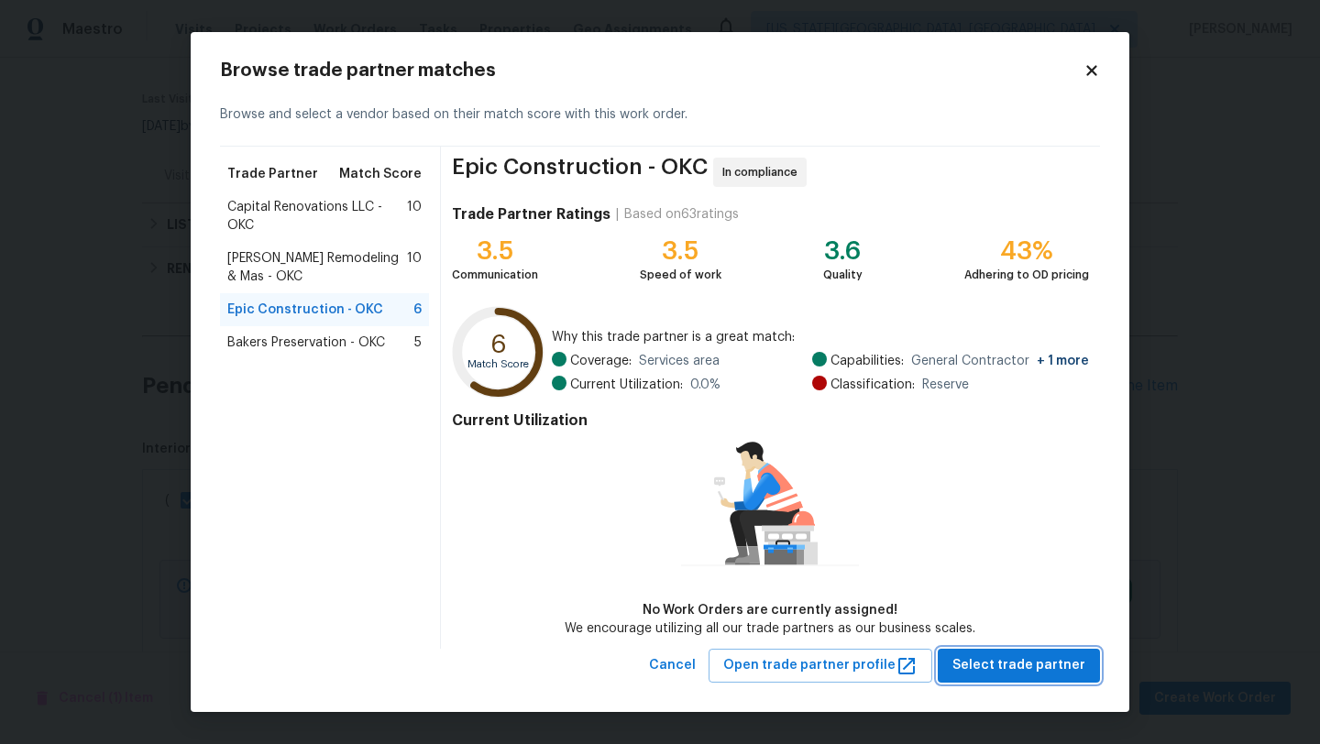
click at [1045, 661] on span "Select trade partner" at bounding box center [1018, 665] width 133 height 23
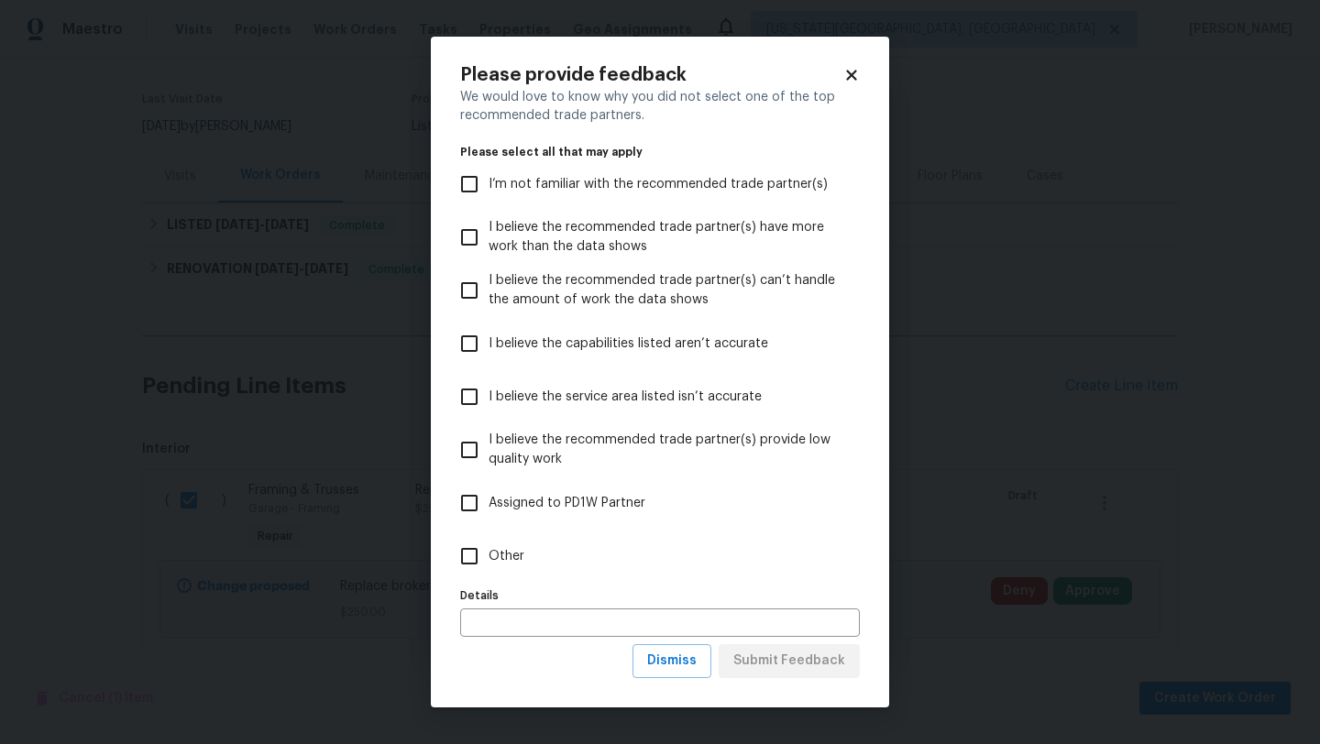
click at [472, 342] on input "I believe the capabilities listed aren’t accurate" at bounding box center [469, 343] width 38 height 38
checkbox input "true"
click at [776, 657] on span "Submit Feedback" at bounding box center [789, 661] width 112 height 23
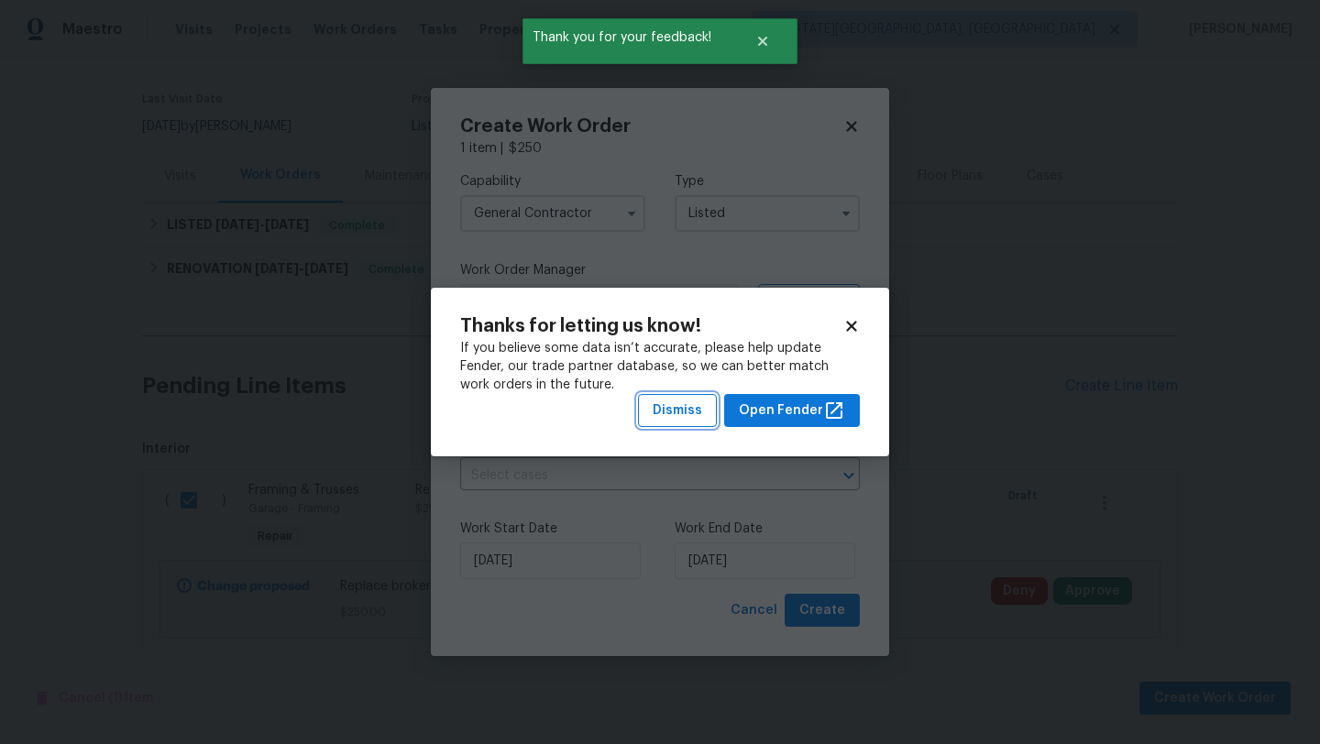
click at [673, 411] on span "Dismiss" at bounding box center [676, 411] width 49 height 23
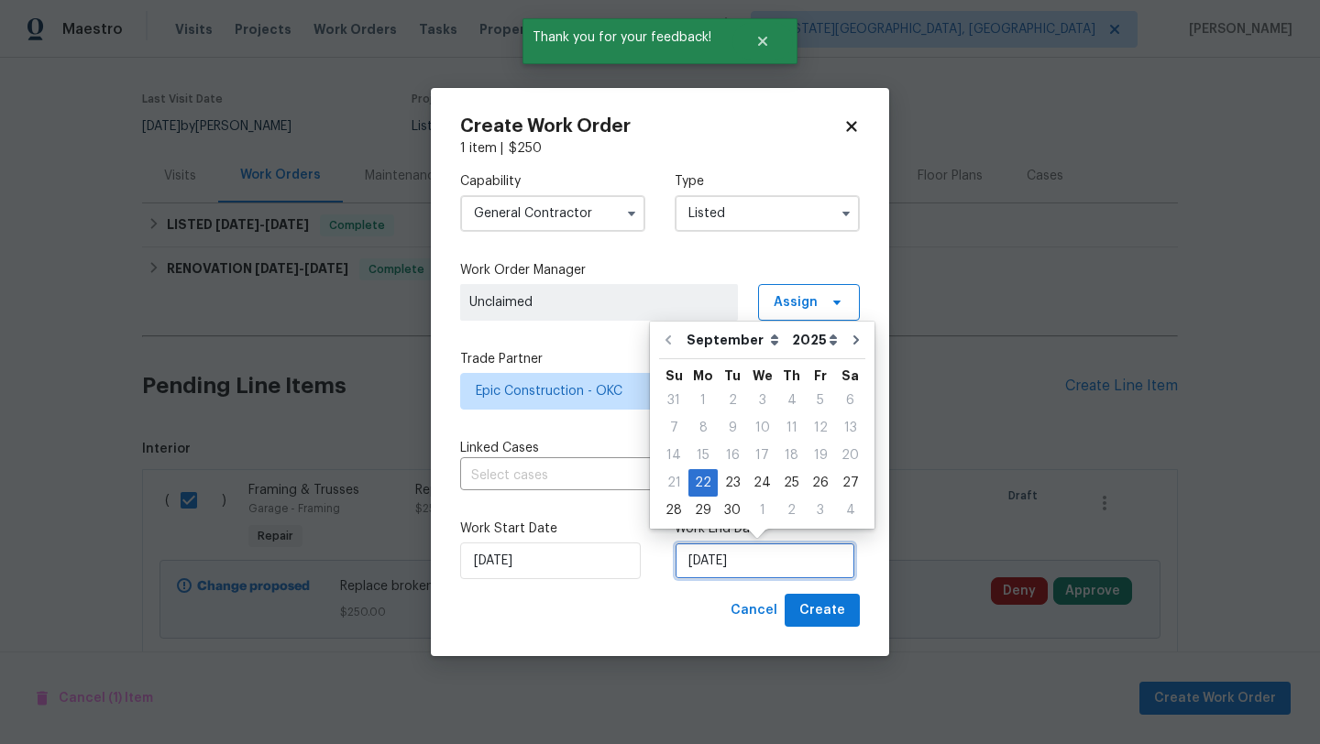
click at [727, 550] on input "[DATE]" at bounding box center [764, 560] width 181 height 37
click at [784, 486] on div "25" at bounding box center [791, 483] width 28 height 26
type input "9/25/2025"
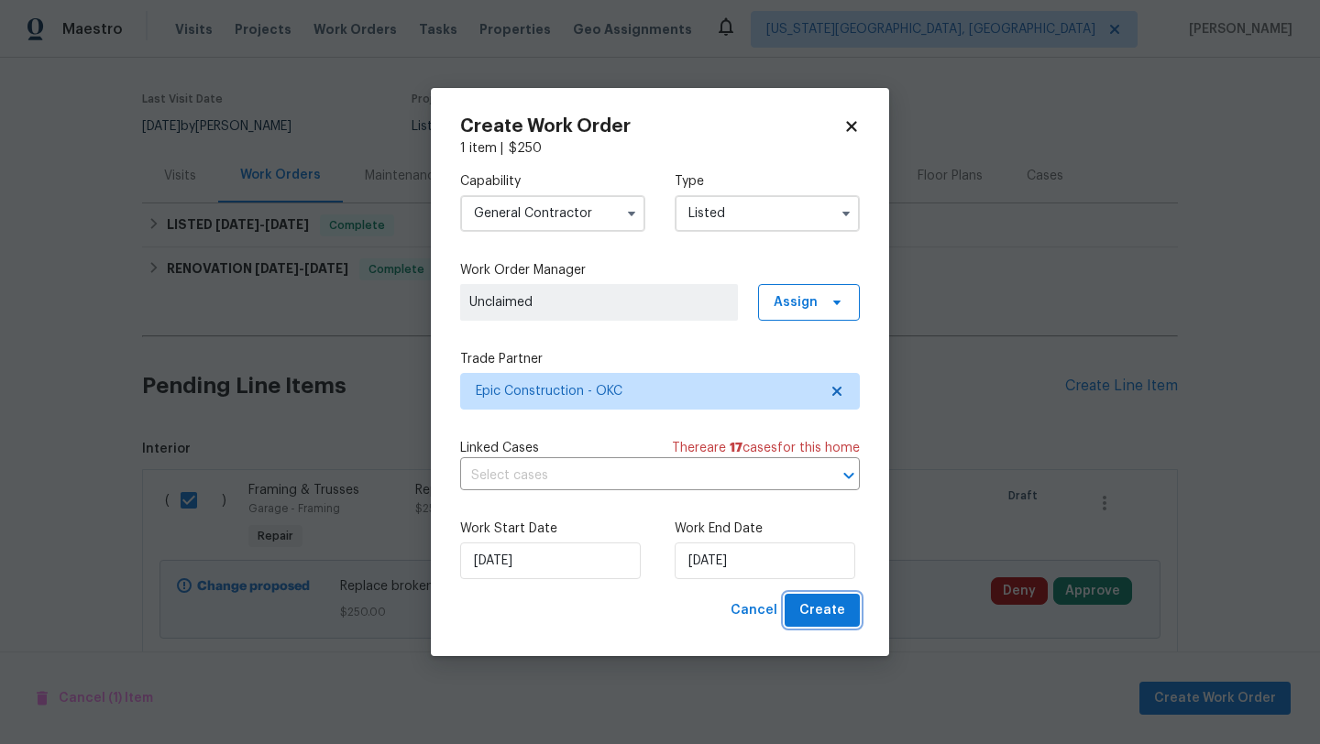
click at [817, 616] on span "Create" at bounding box center [822, 610] width 46 height 23
checkbox input "false"
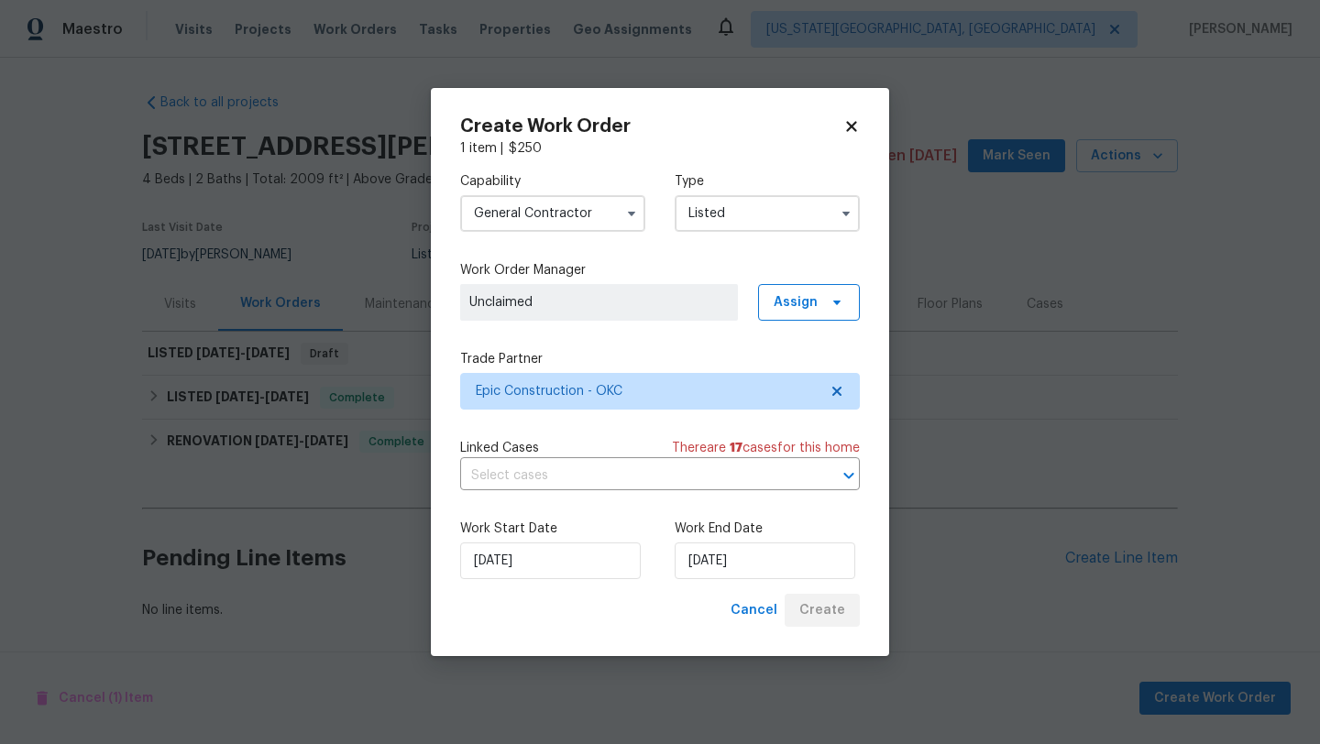
scroll to position [1, 0]
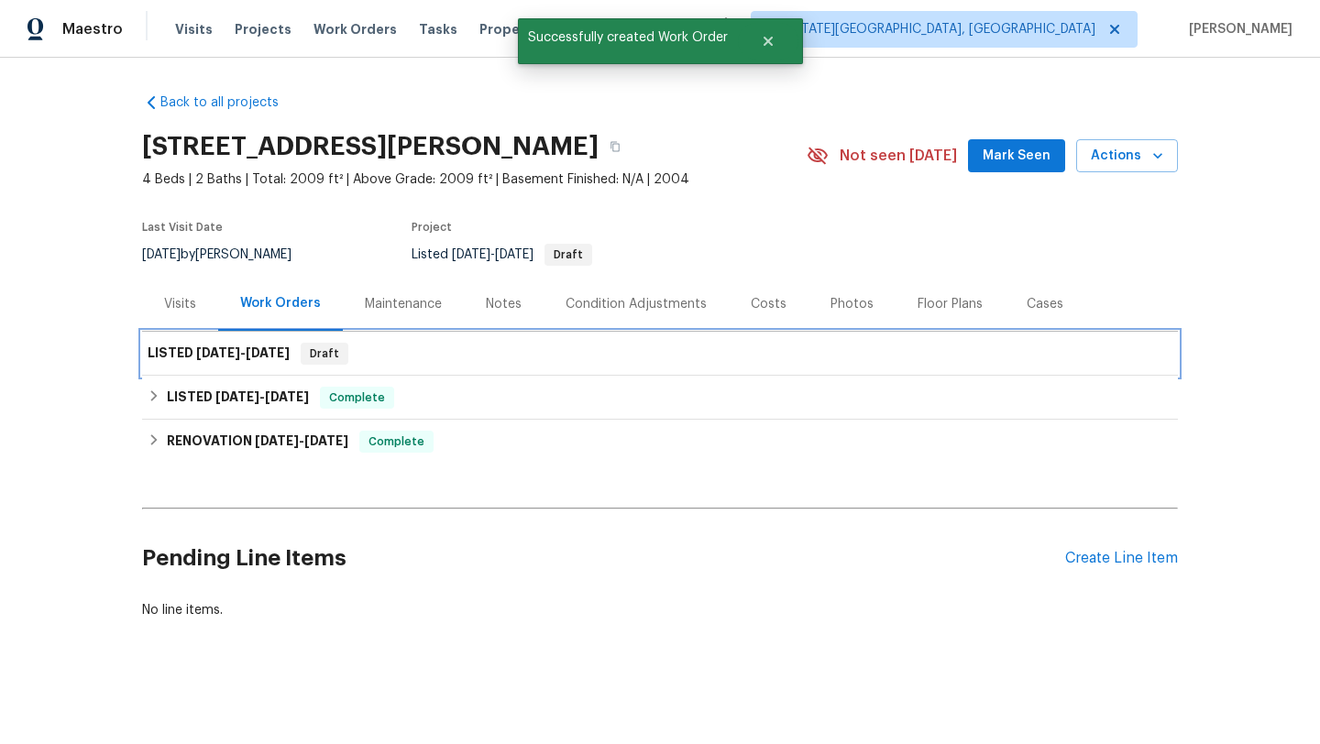
click at [159, 358] on h6 "LISTED 9/22/25 - 9/25/25" at bounding box center [219, 354] width 142 height 22
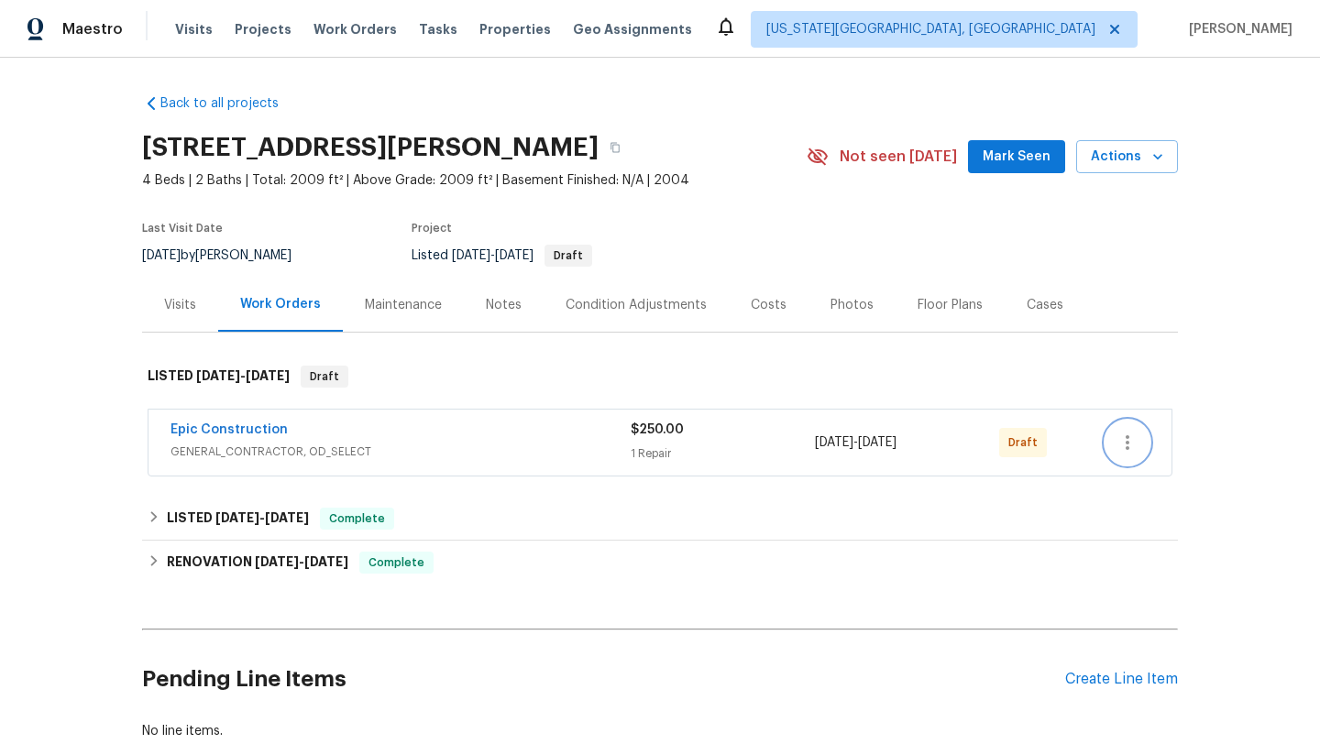
click at [1132, 439] on icon "button" at bounding box center [1127, 443] width 22 height 22
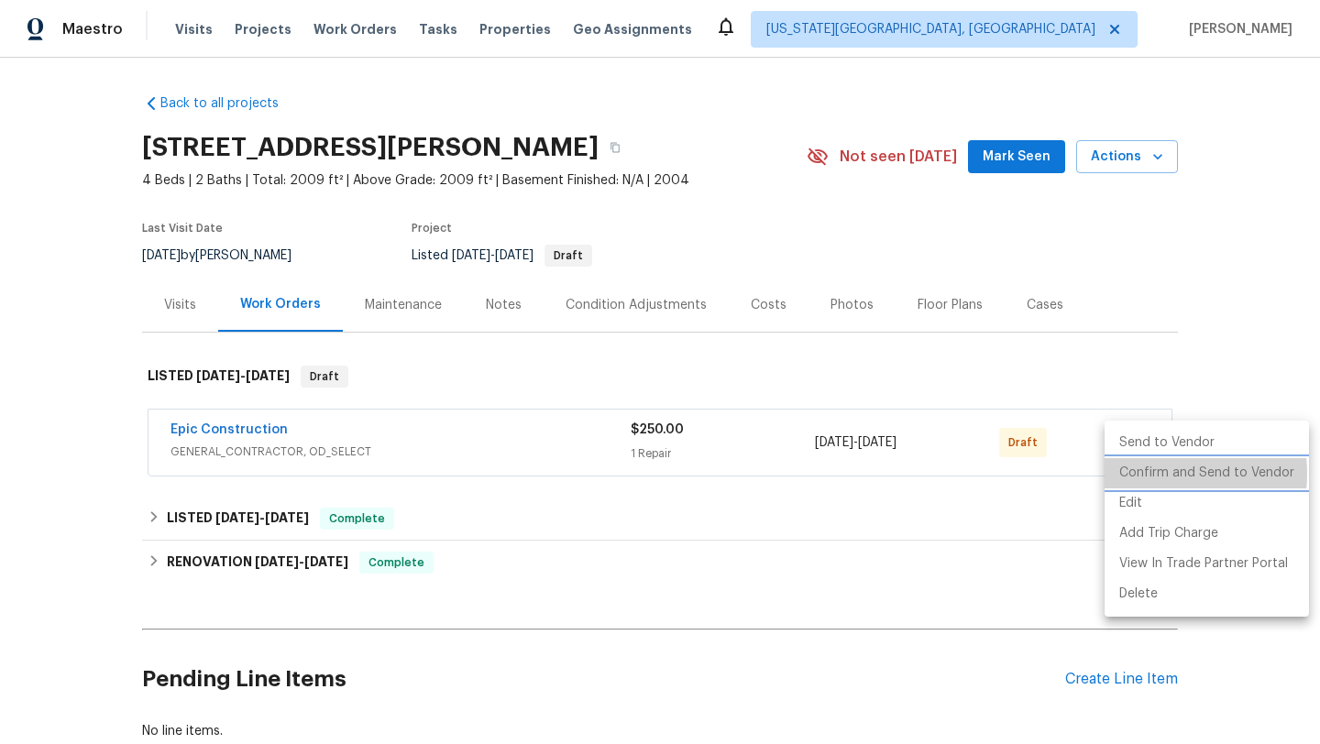
click at [1148, 474] on li "Confirm and Send to Vendor" at bounding box center [1206, 473] width 204 height 30
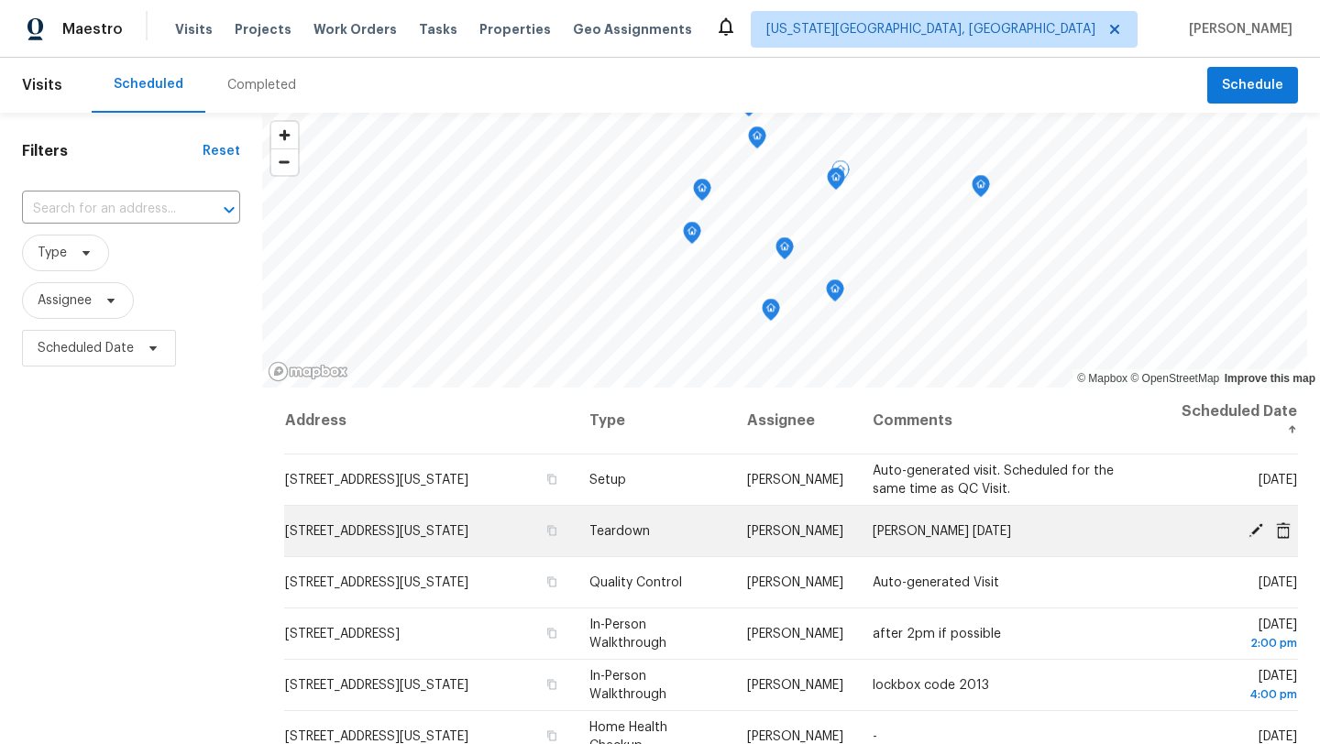
click at [1251, 527] on icon at bounding box center [1255, 529] width 16 height 16
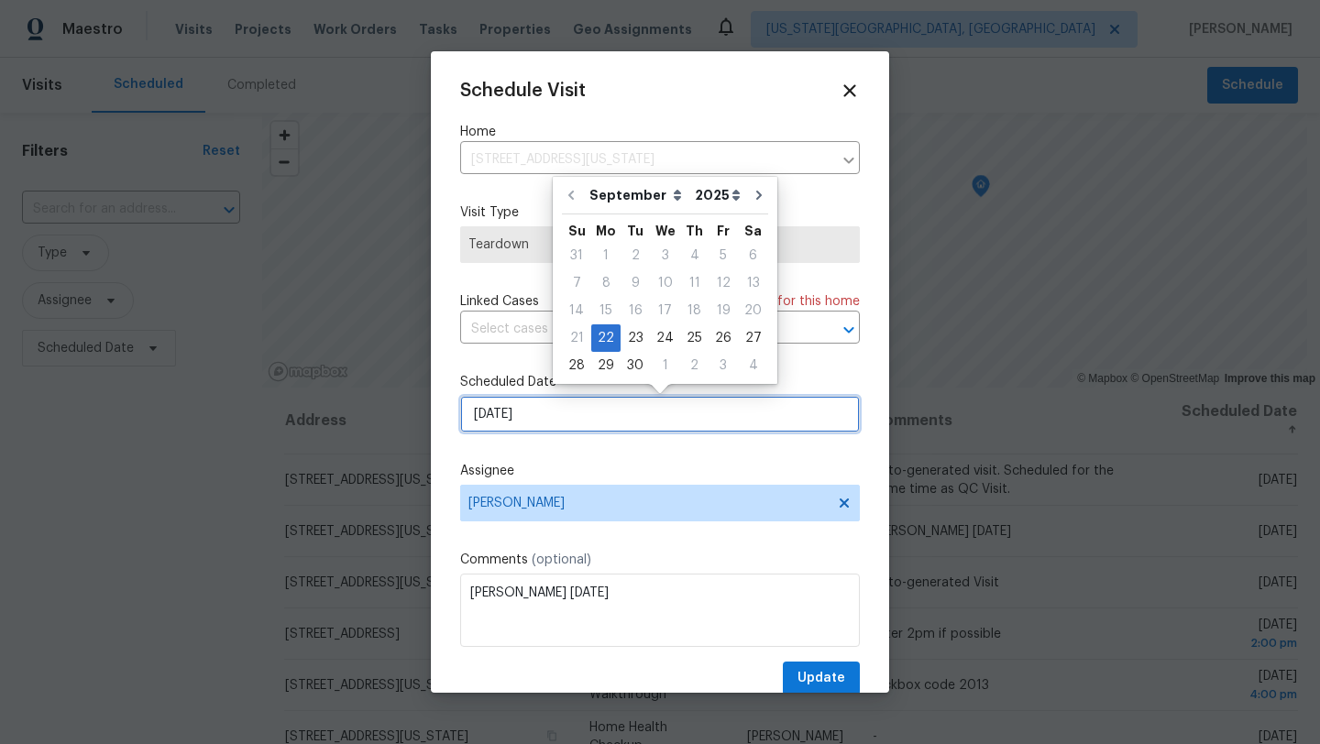
click at [622, 413] on input "[DATE]" at bounding box center [660, 414] width 400 height 37
click at [630, 340] on div "23" at bounding box center [634, 338] width 29 height 26
type input "9/23/2025"
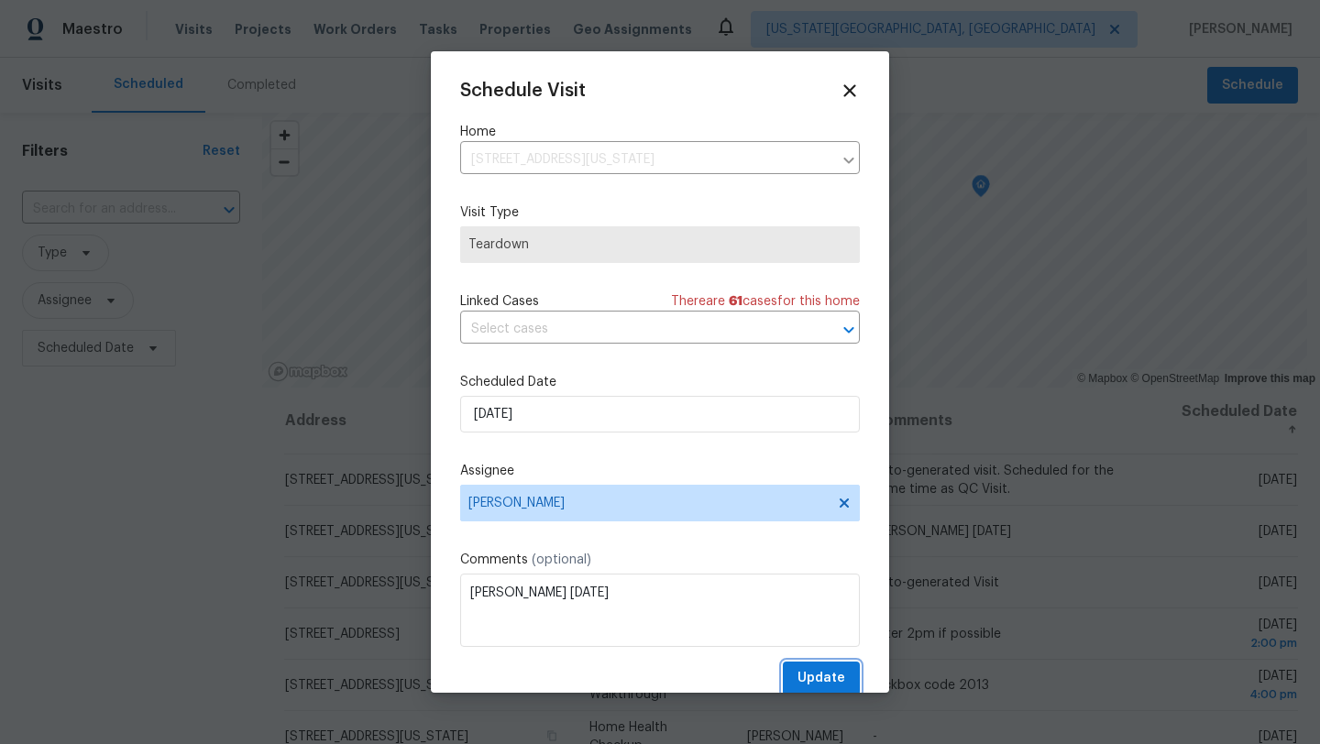
click at [827, 676] on span "Update" at bounding box center [821, 678] width 48 height 23
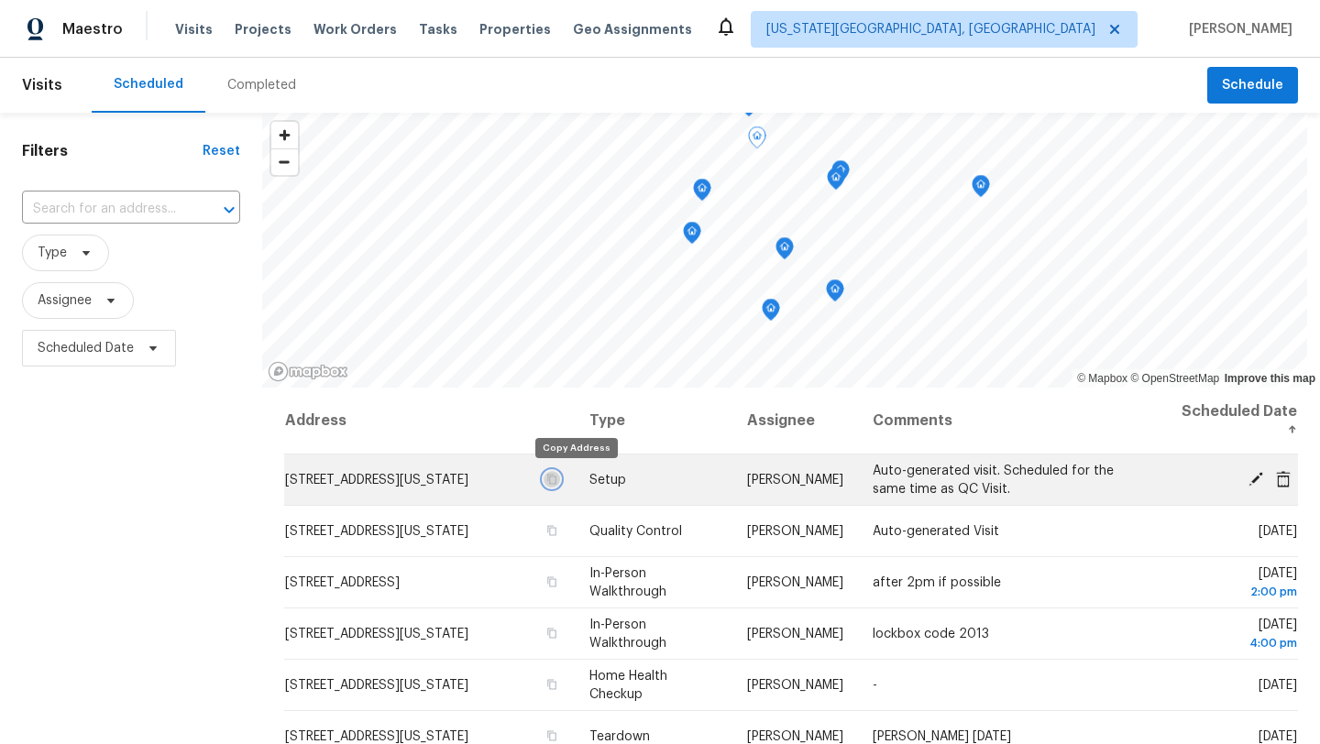
click at [557, 478] on icon "button" at bounding box center [551, 479] width 11 height 11
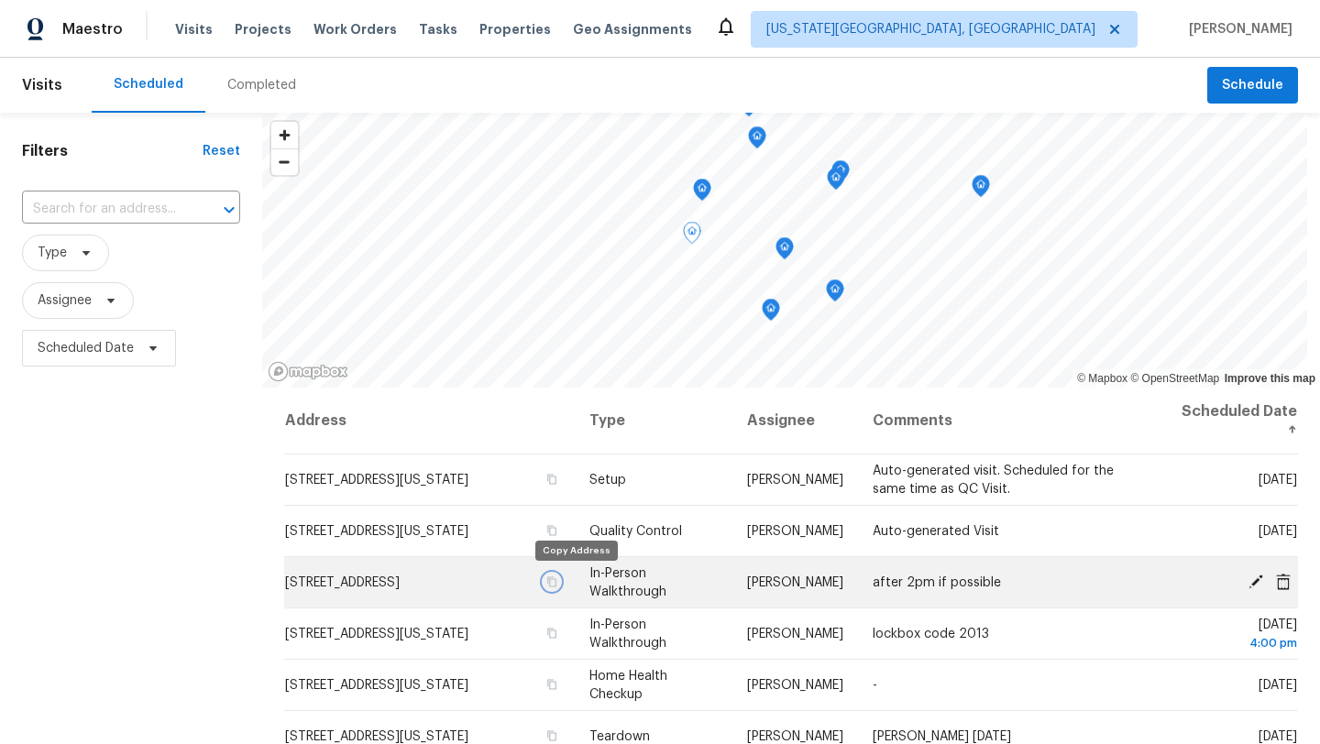
click at [556, 582] on icon "button" at bounding box center [551, 581] width 9 height 10
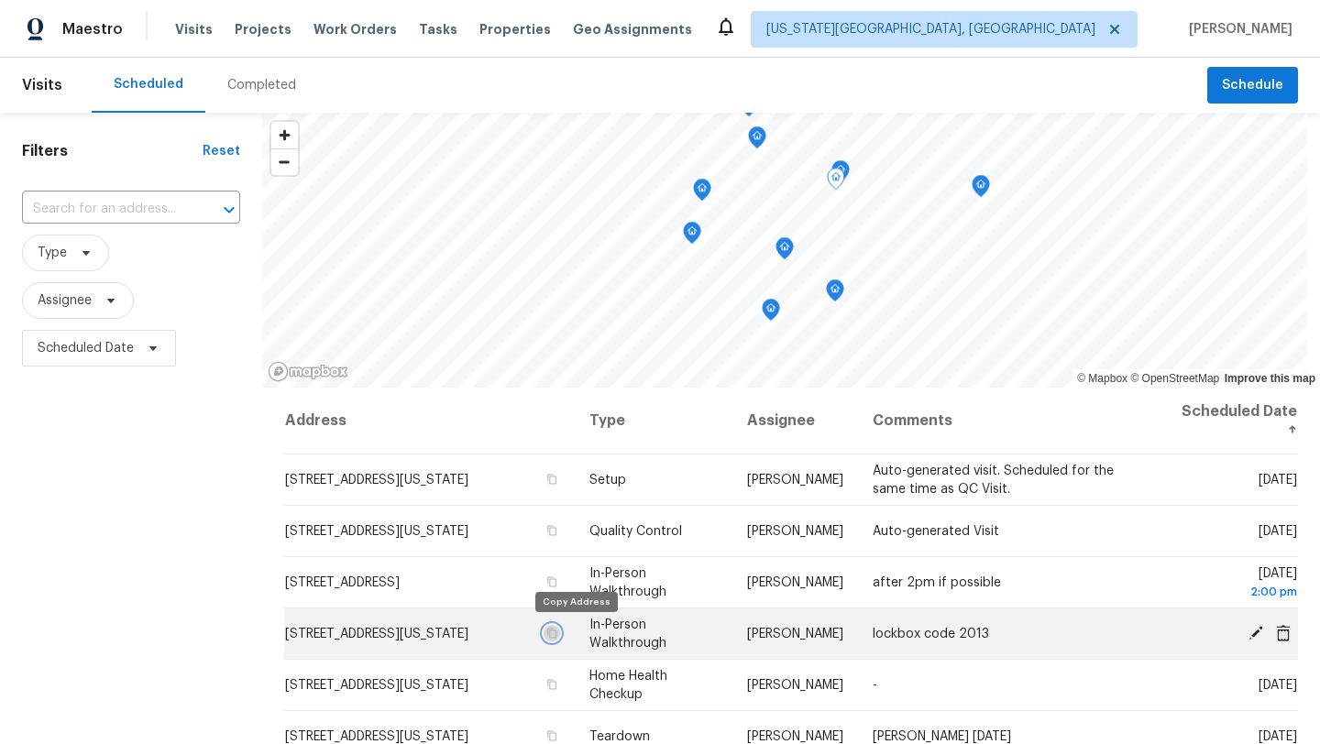
click at [556, 630] on icon "button" at bounding box center [551, 633] width 9 height 10
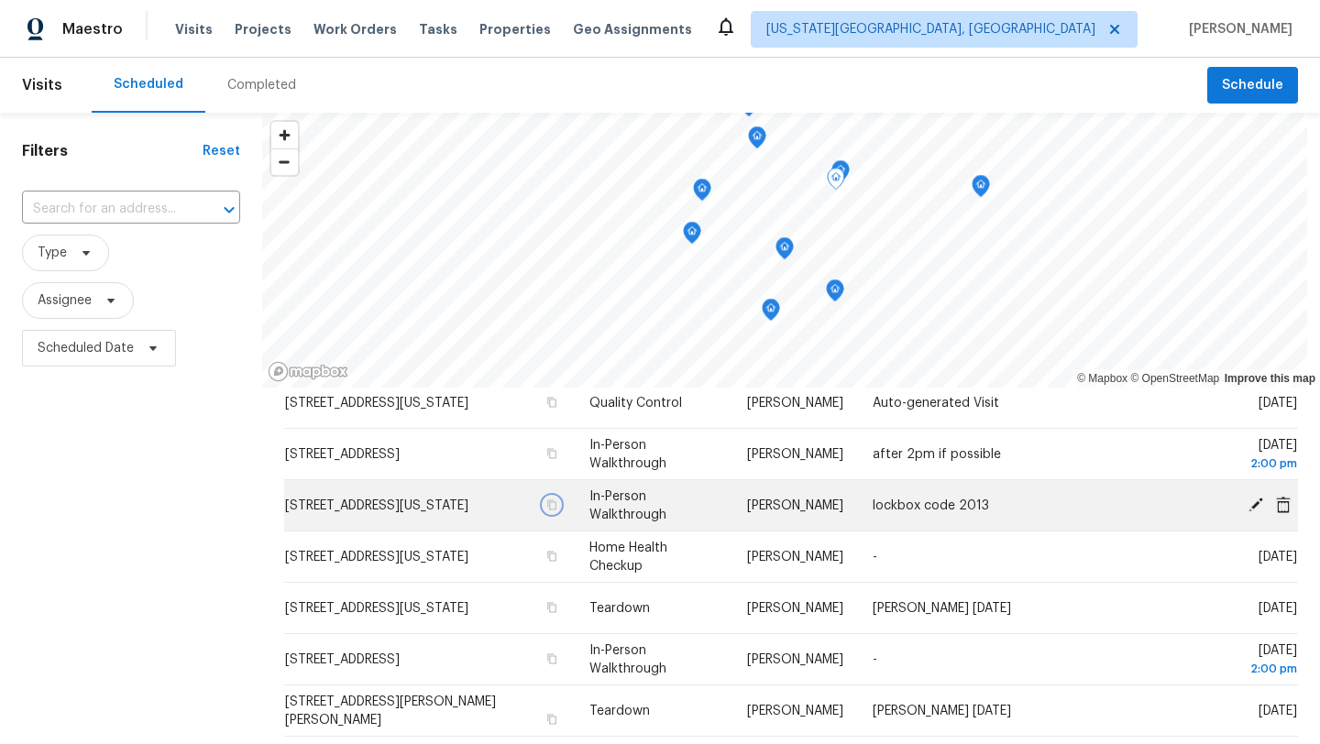
scroll to position [129, 0]
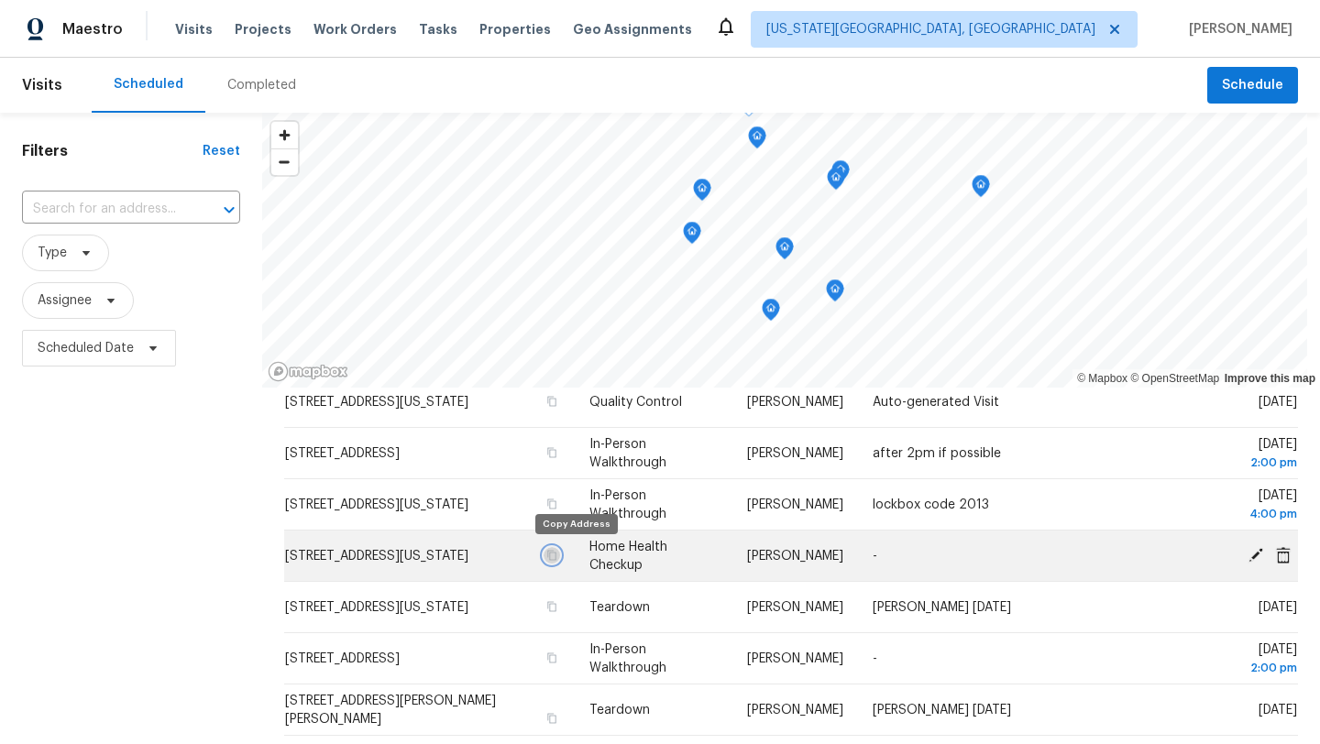
click at [556, 551] on icon "button" at bounding box center [551, 555] width 9 height 10
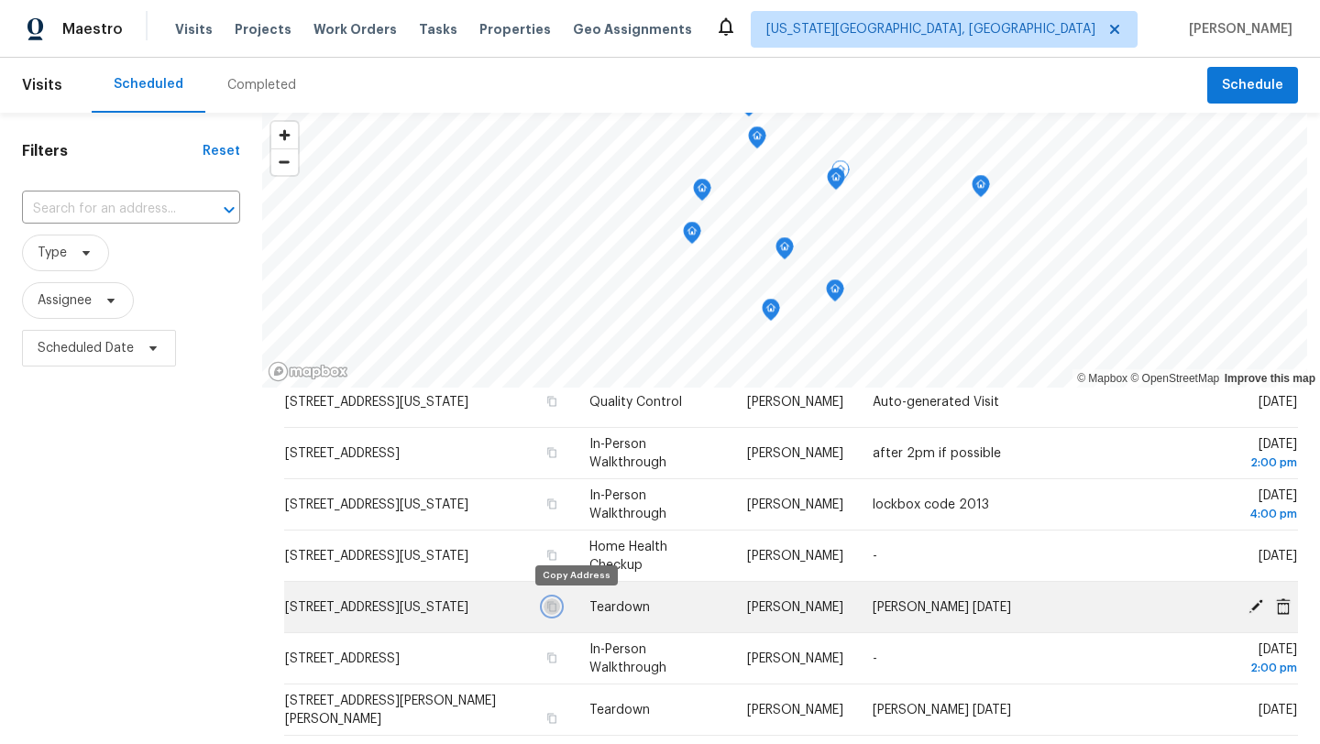
click at [556, 602] on icon "button" at bounding box center [551, 606] width 9 height 10
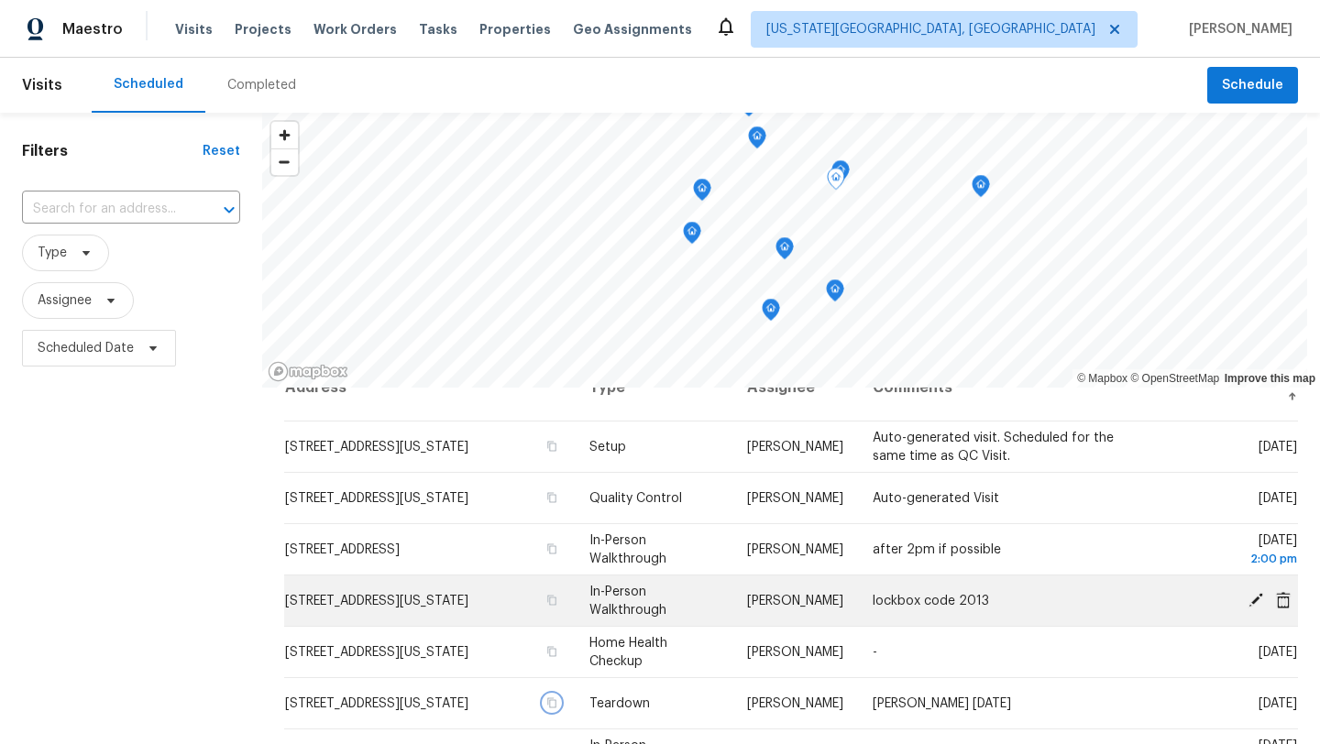
scroll to position [0, 0]
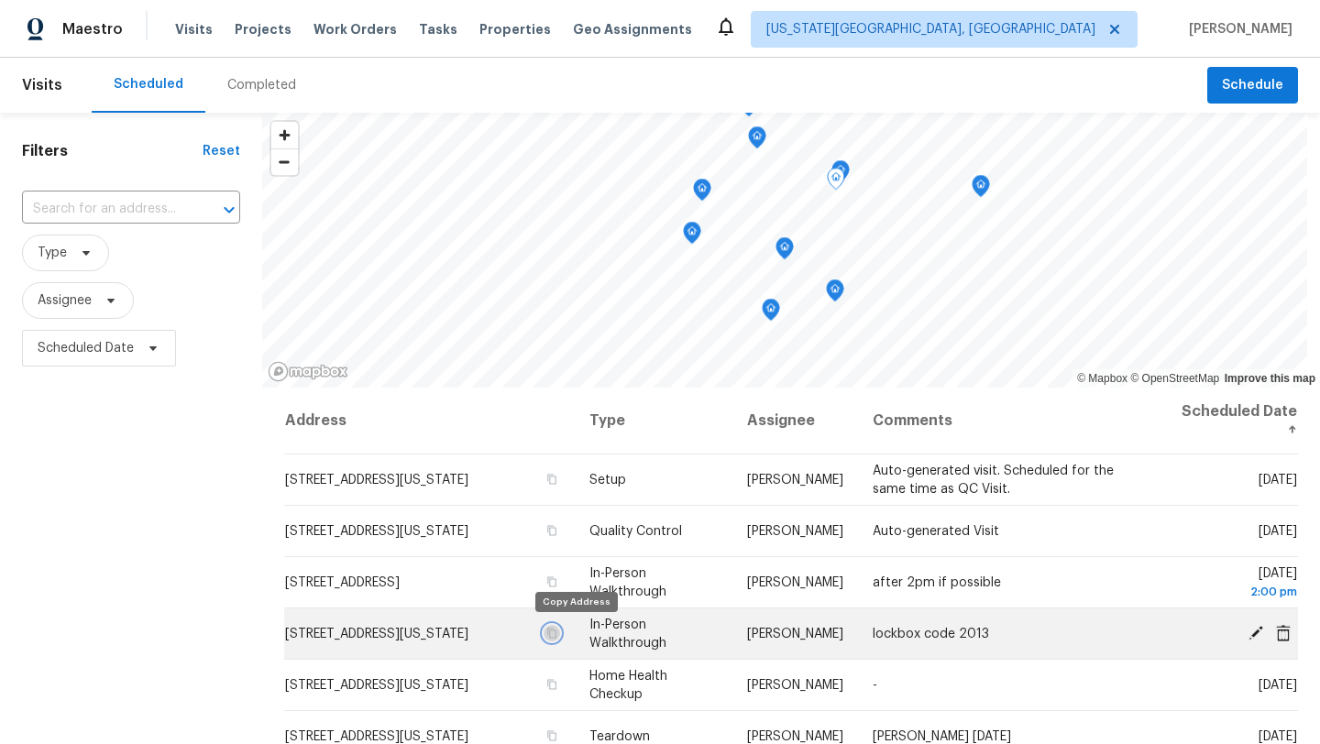
click at [556, 630] on icon "button" at bounding box center [551, 633] width 9 height 10
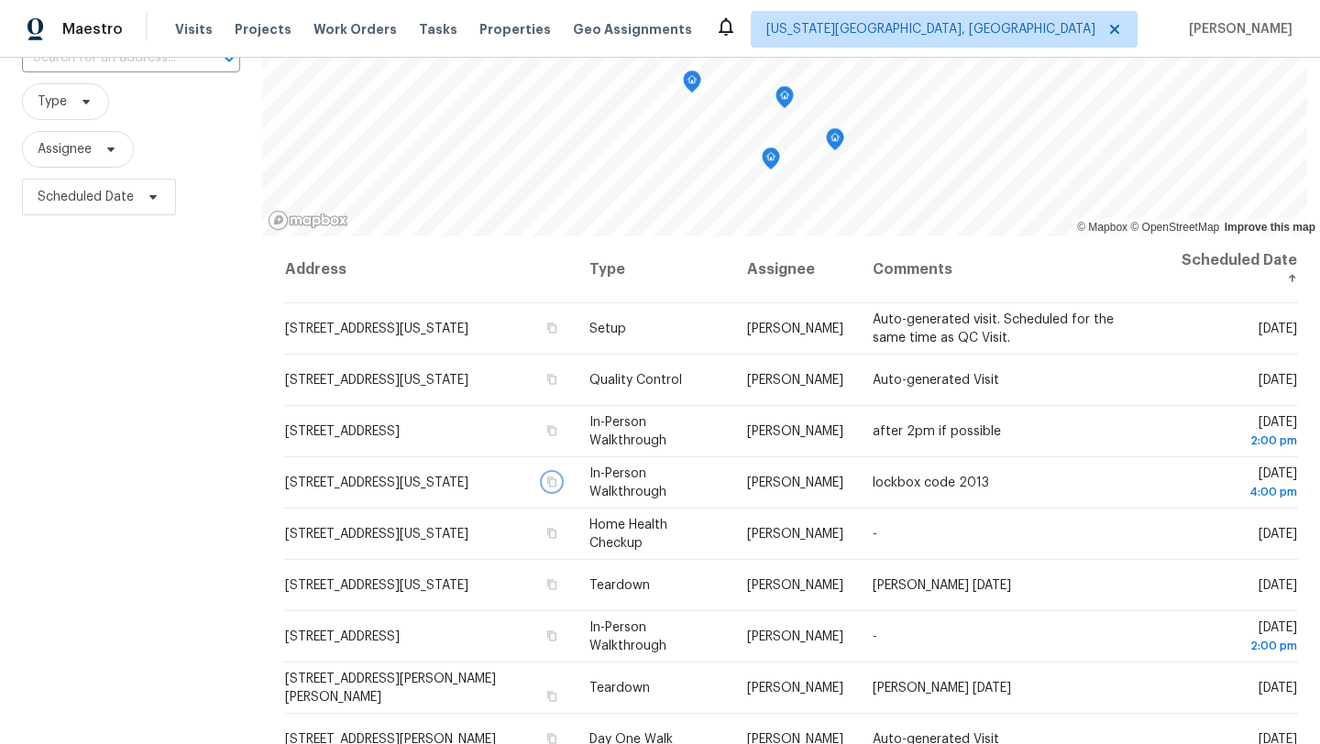
scroll to position [149, 0]
